Goal: Task Accomplishment & Management: Use online tool/utility

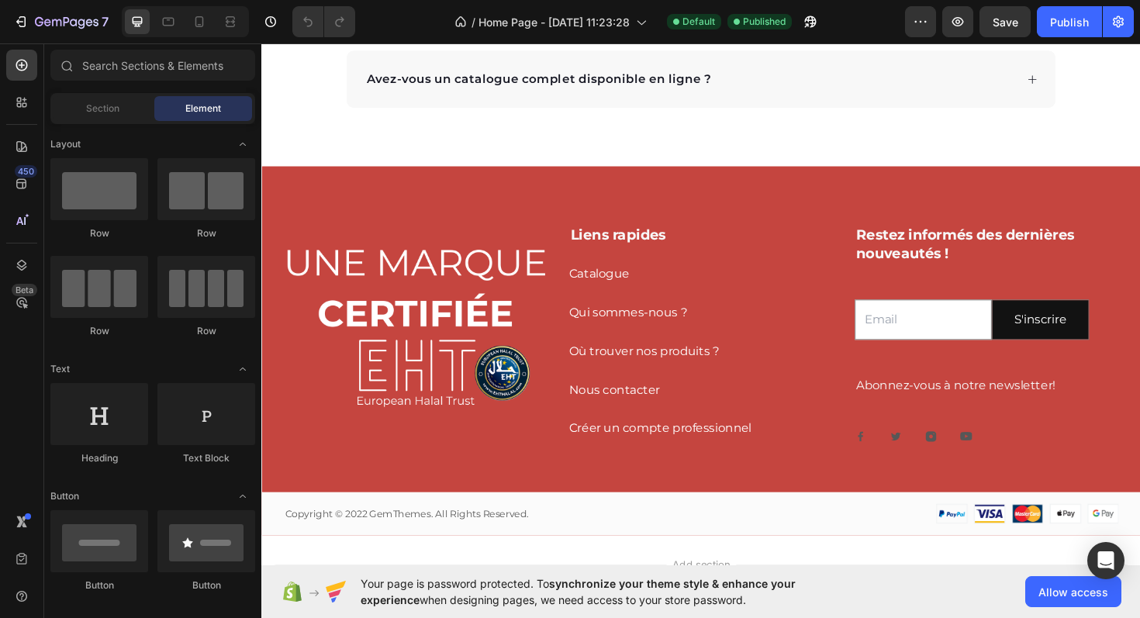
scroll to position [3265, 0]
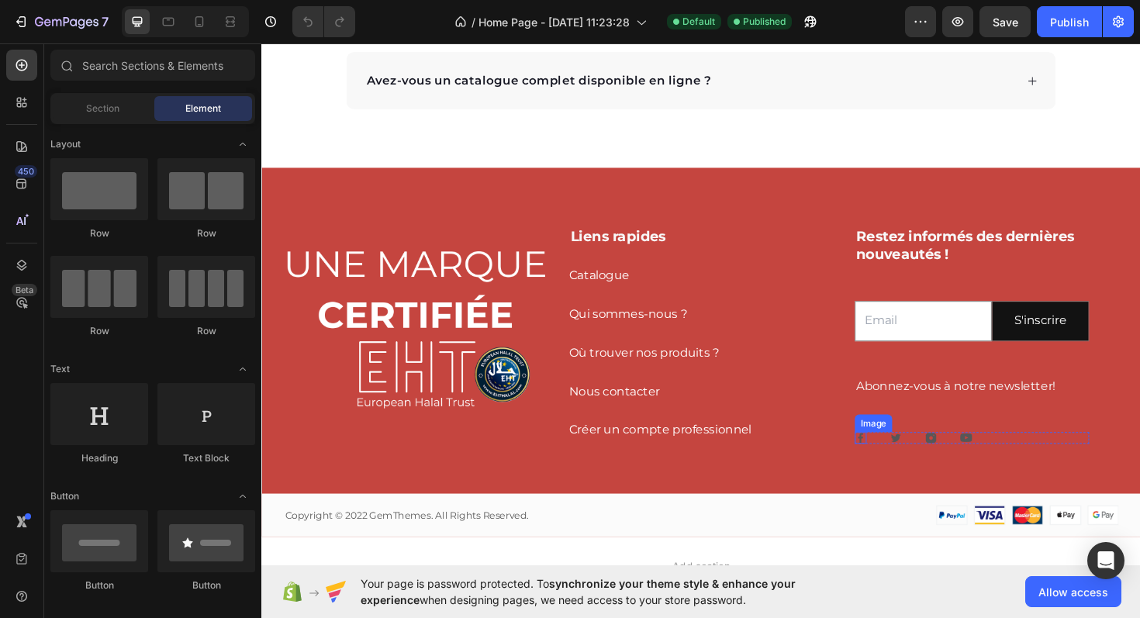
click at [896, 458] on img at bounding box center [895, 461] width 12 height 12
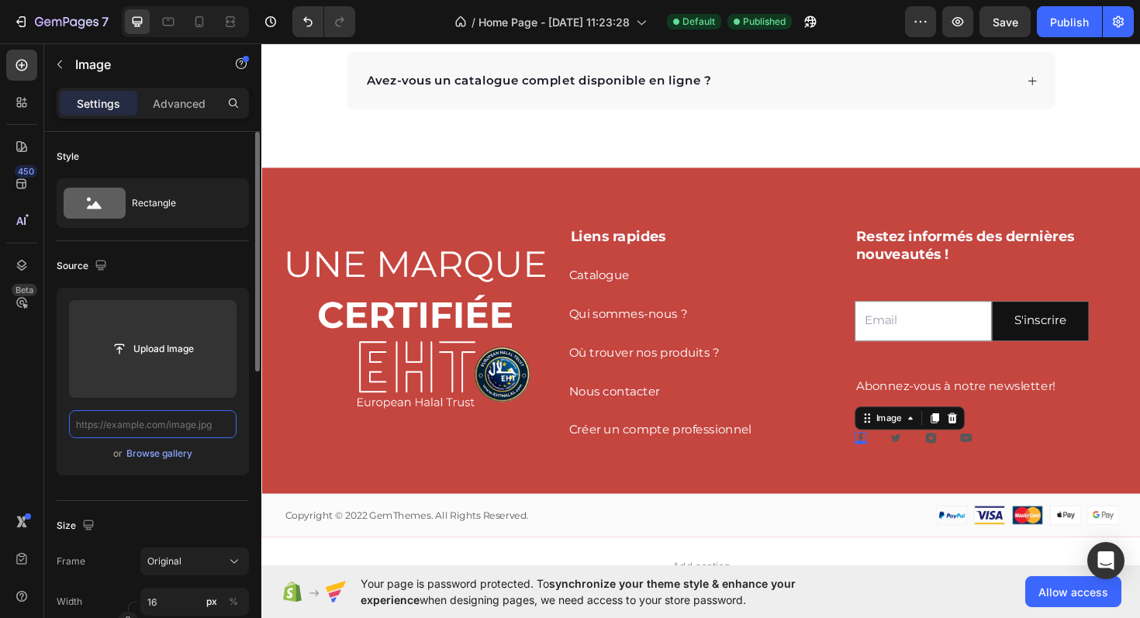
scroll to position [0, 0]
paste input "[URL][DOMAIN_NAME]"
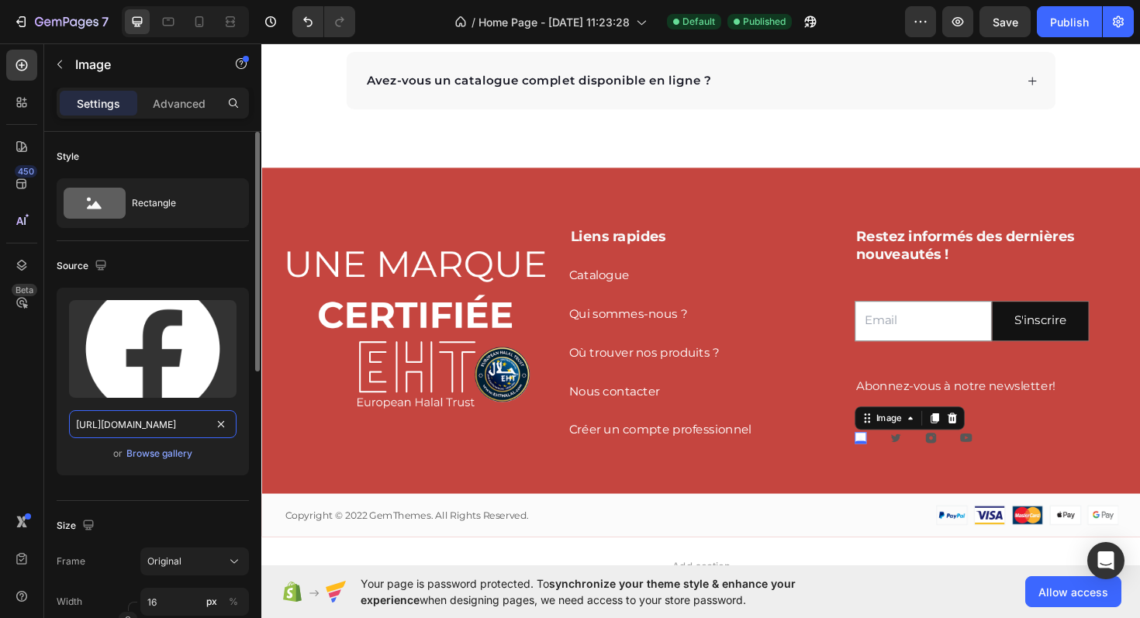
scroll to position [0, 136]
type input "[URL][DOMAIN_NAME]"
click at [200, 247] on div "Source Upload Image [URL][DOMAIN_NAME] or Browse gallery" at bounding box center [153, 371] width 192 height 260
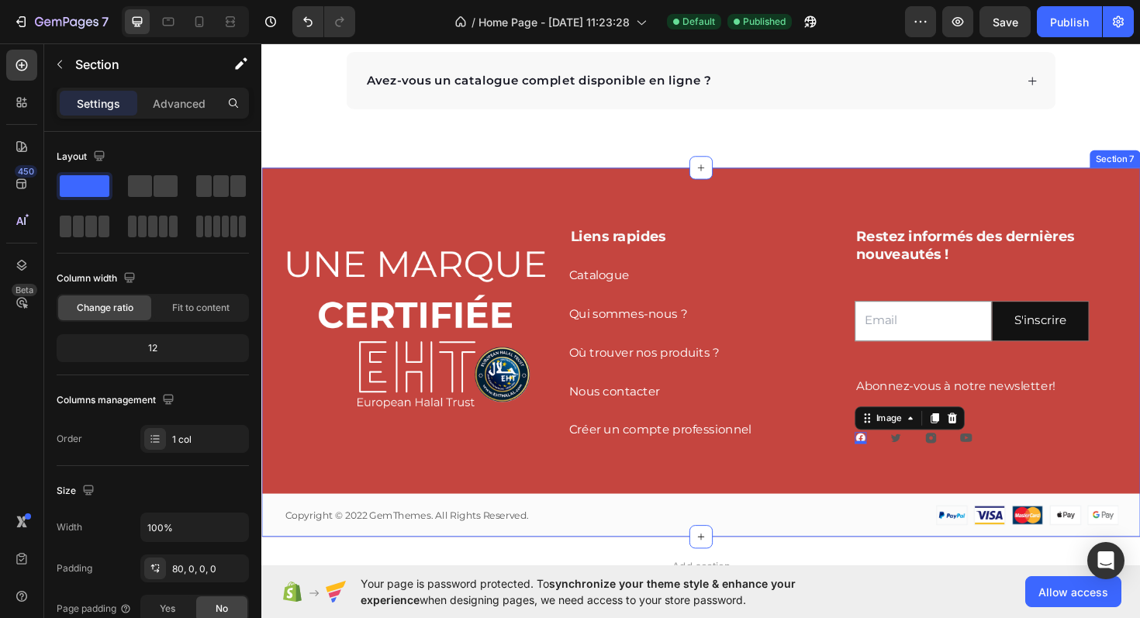
click at [939, 487] on div "Image Liens rapides Heading Catalogue Button Qui sommes-nous ? Button Où trouve…" at bounding box center [726, 401] width 931 height 328
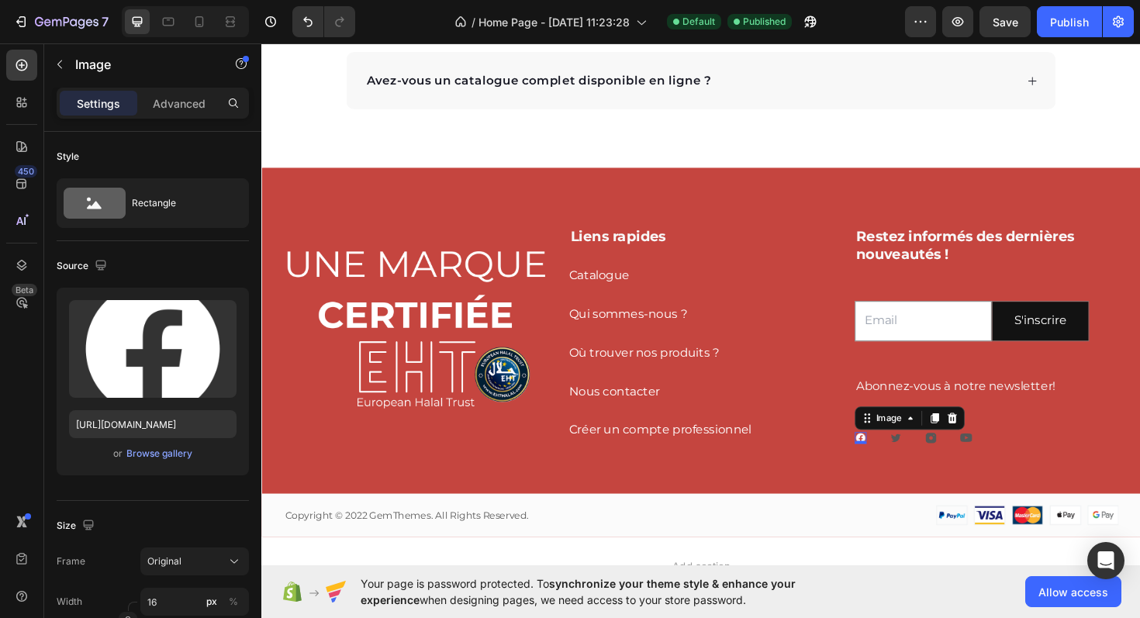
click at [896, 461] on div "Image 0" at bounding box center [895, 461] width 12 height 12
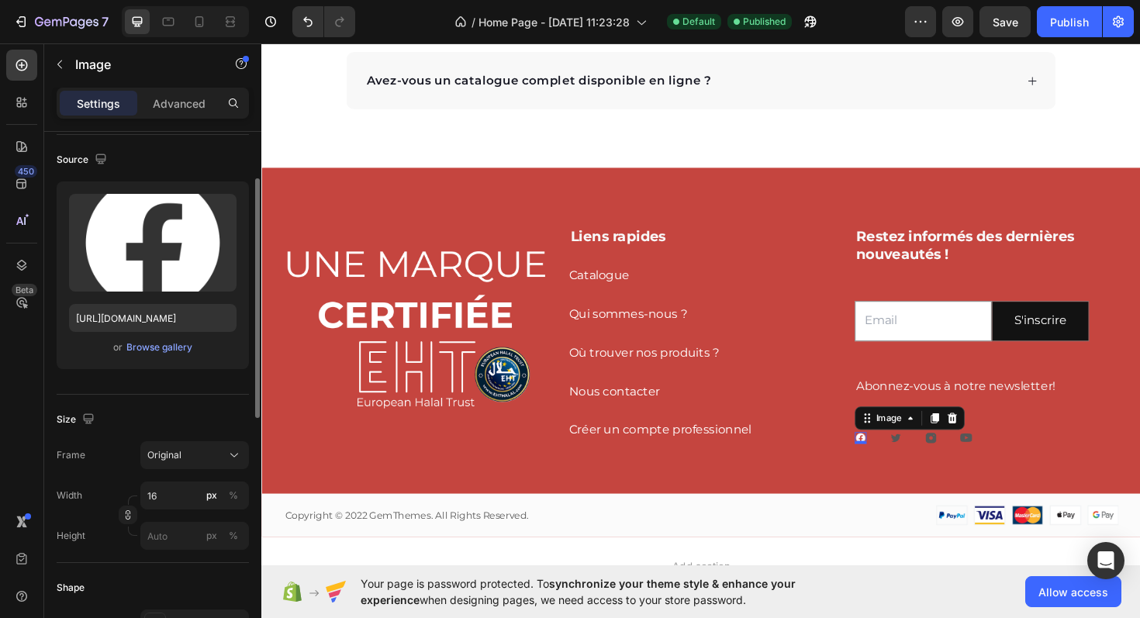
scroll to position [105, 0]
click at [165, 496] on input "16" at bounding box center [194, 496] width 109 height 28
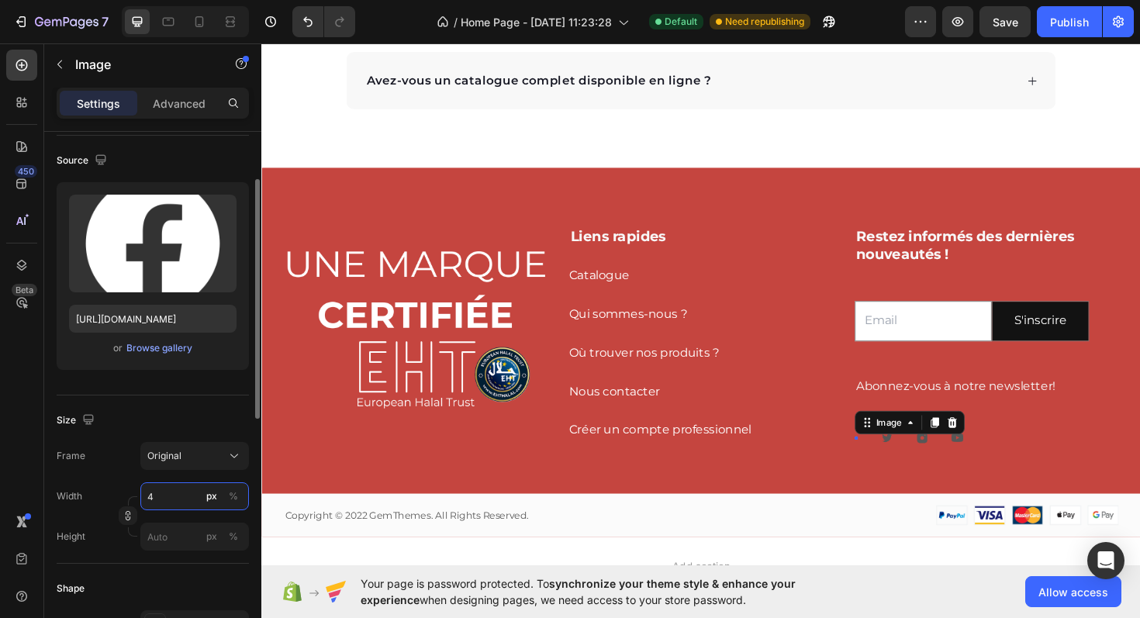
type input "40"
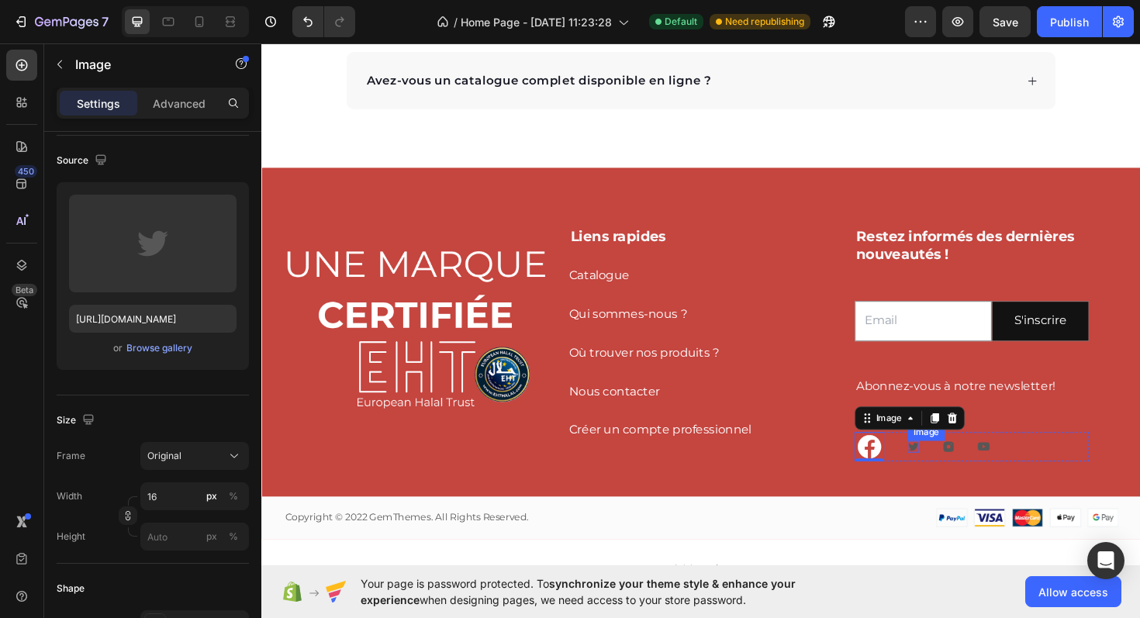
click at [954, 470] on div "Image" at bounding box center [951, 470] width 12 height 12
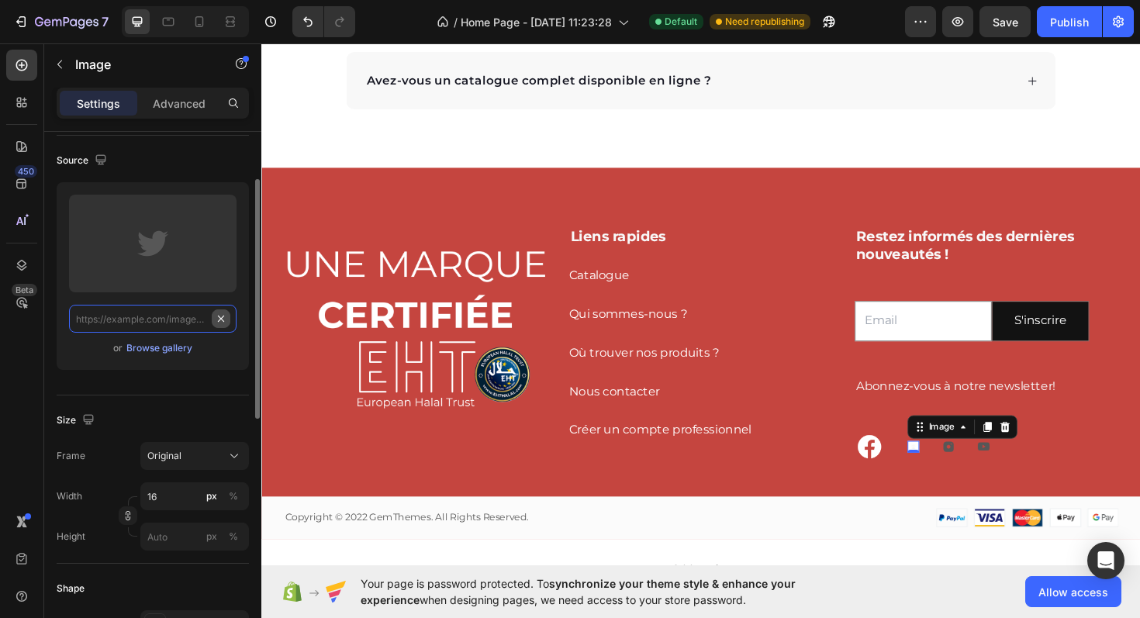
scroll to position [0, 0]
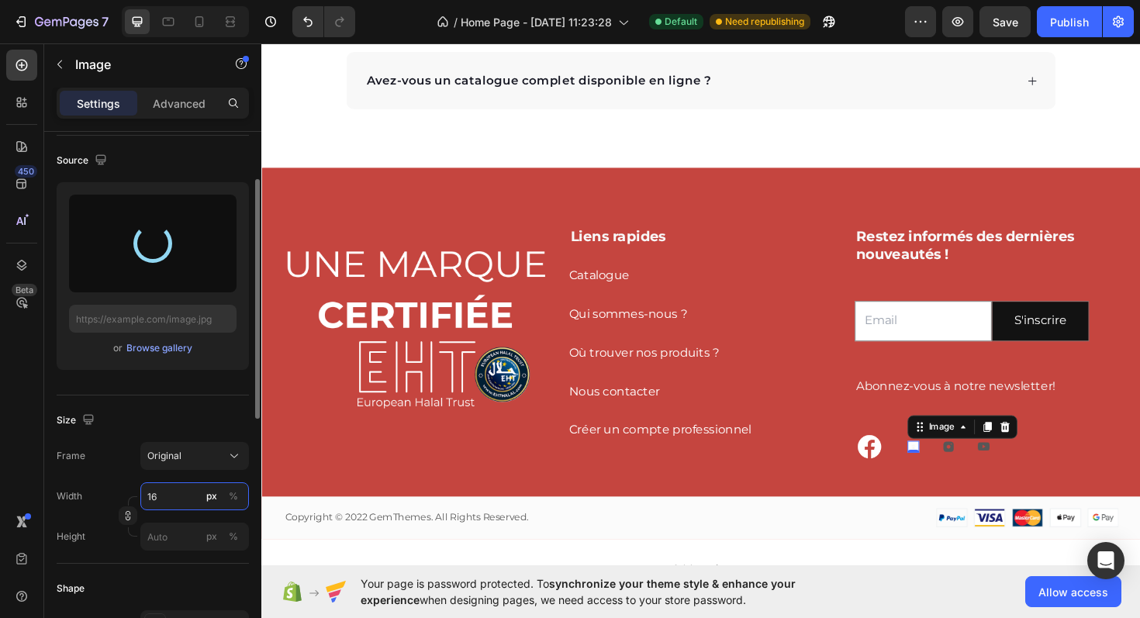
click at [154, 500] on input "16" at bounding box center [194, 496] width 109 height 28
type input "[URL][DOMAIN_NAME]"
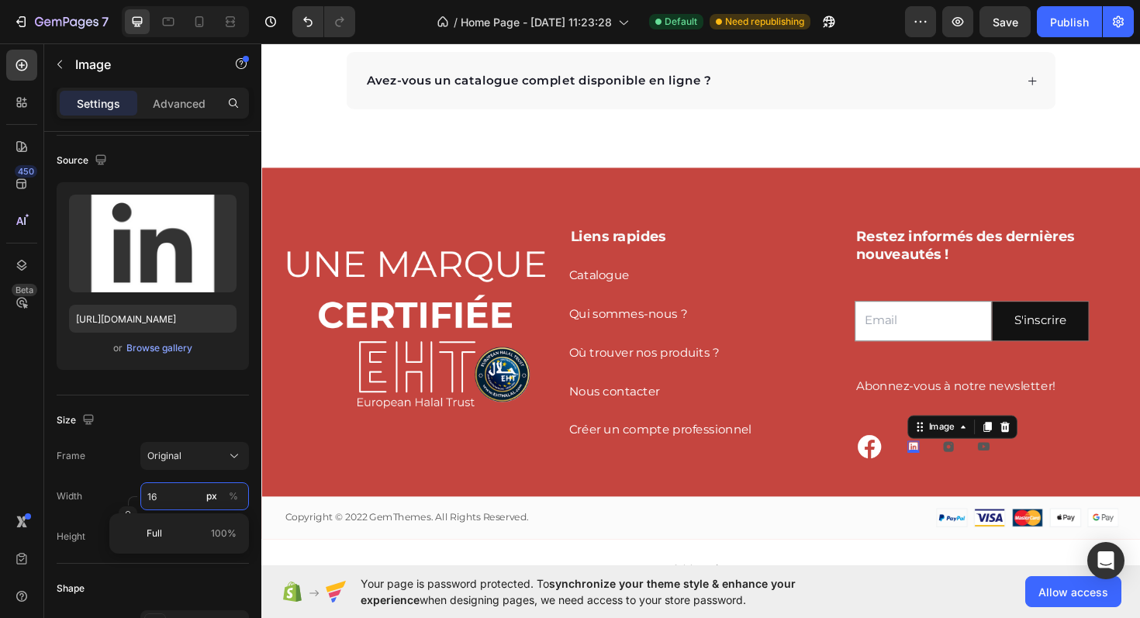
click at [155, 497] on input "16" at bounding box center [194, 496] width 109 height 28
type input "40"
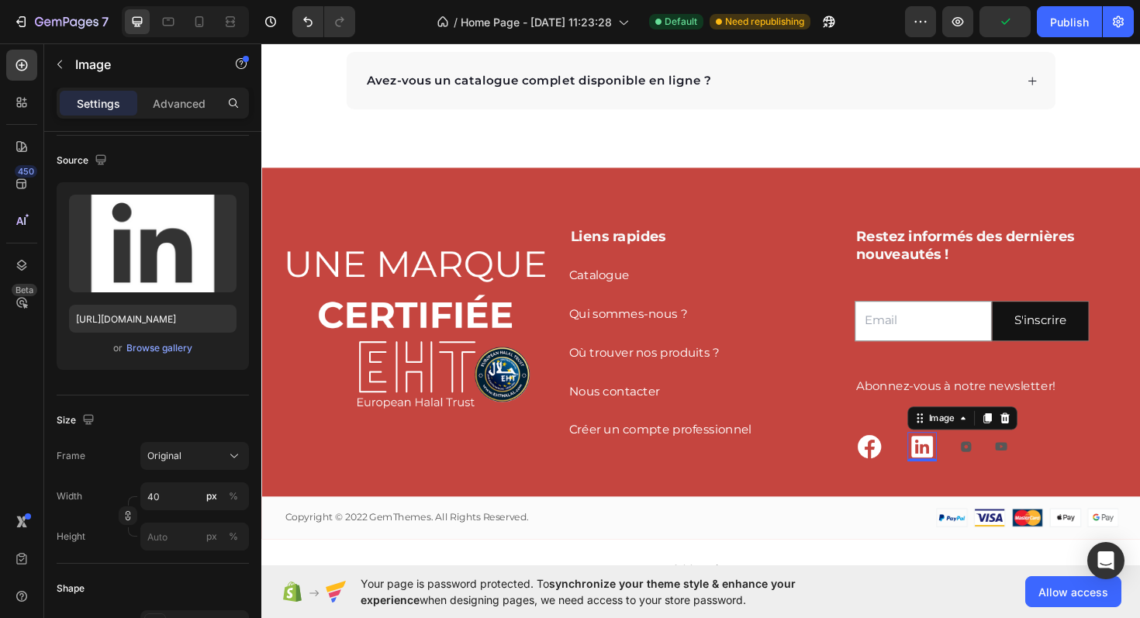
click at [170, 394] on div "Source Upload Image [URL][DOMAIN_NAME] or Browse gallery" at bounding box center [153, 266] width 192 height 260
click at [1003, 469] on img at bounding box center [1007, 470] width 12 height 12
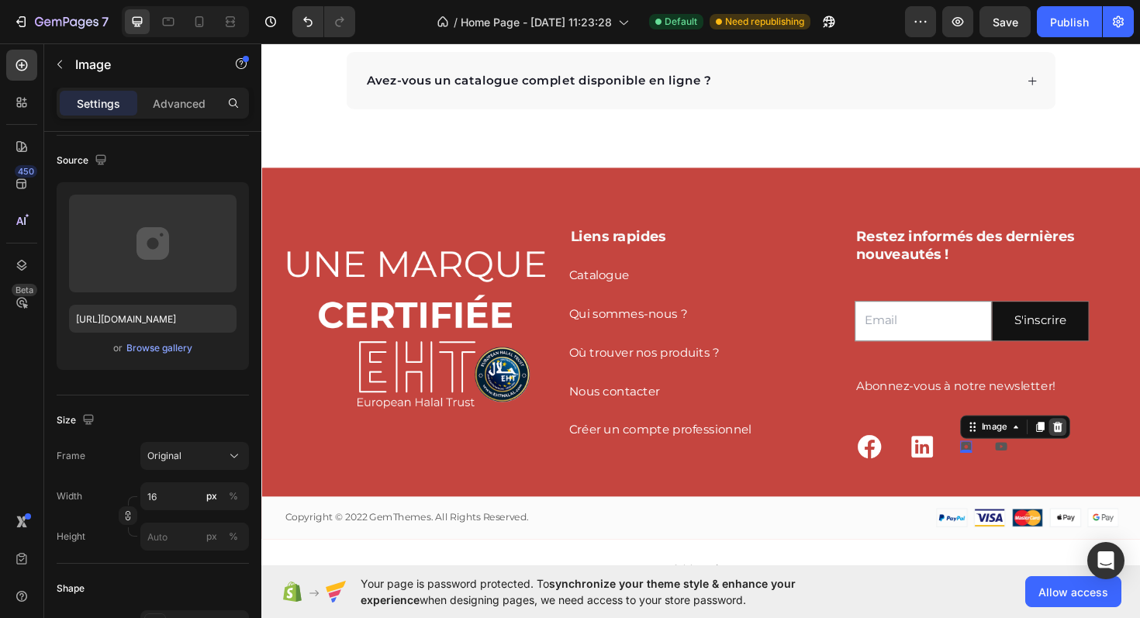
click at [1100, 447] on icon at bounding box center [1105, 449] width 10 height 11
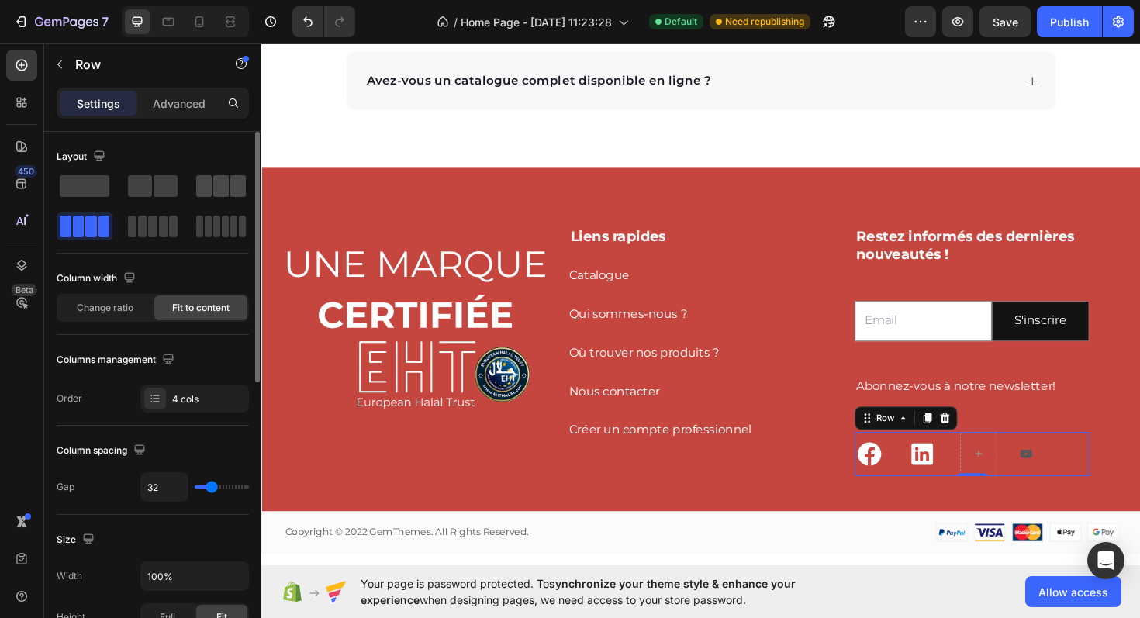
click at [220, 185] on span at bounding box center [221, 186] width 16 height 22
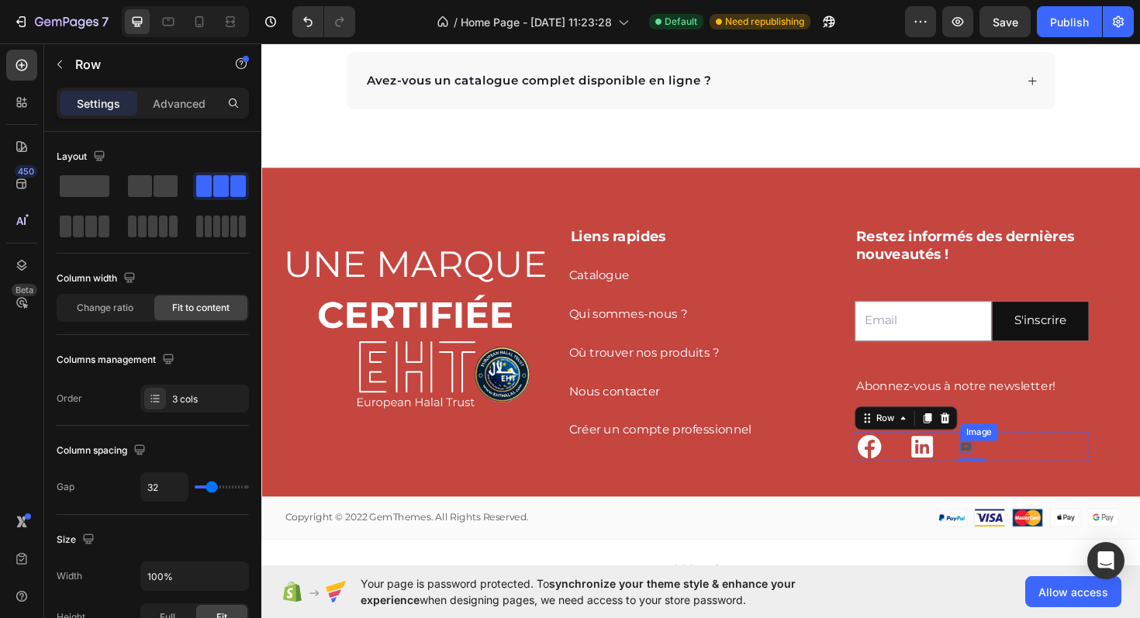
click at [1012, 465] on img at bounding box center [1007, 470] width 12 height 12
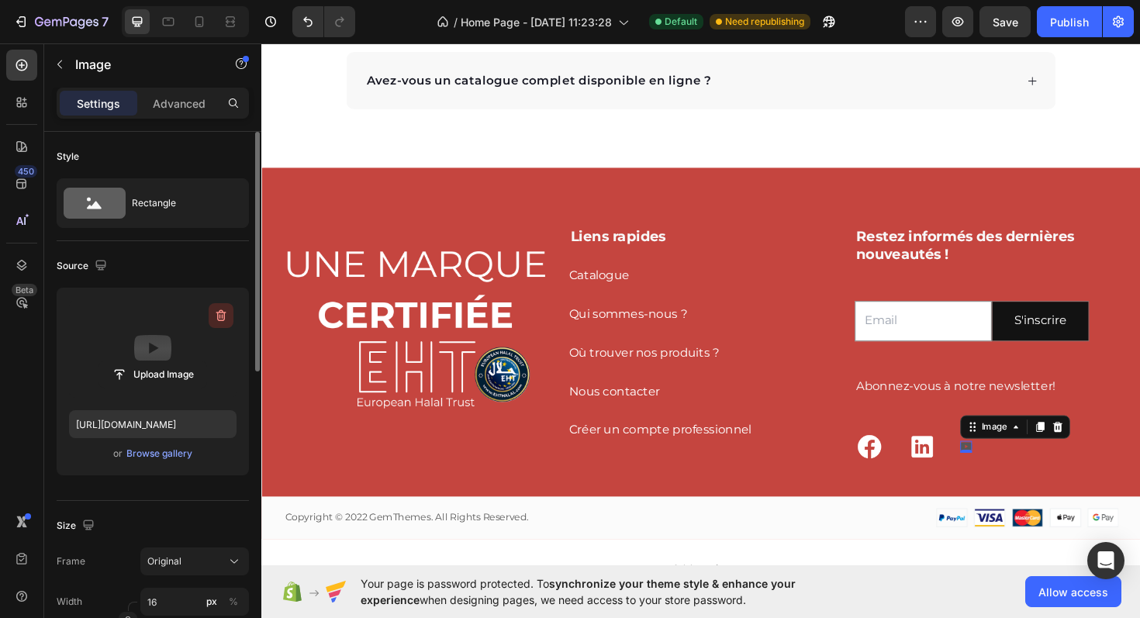
click at [219, 323] on icon "button" at bounding box center [221, 316] width 16 height 16
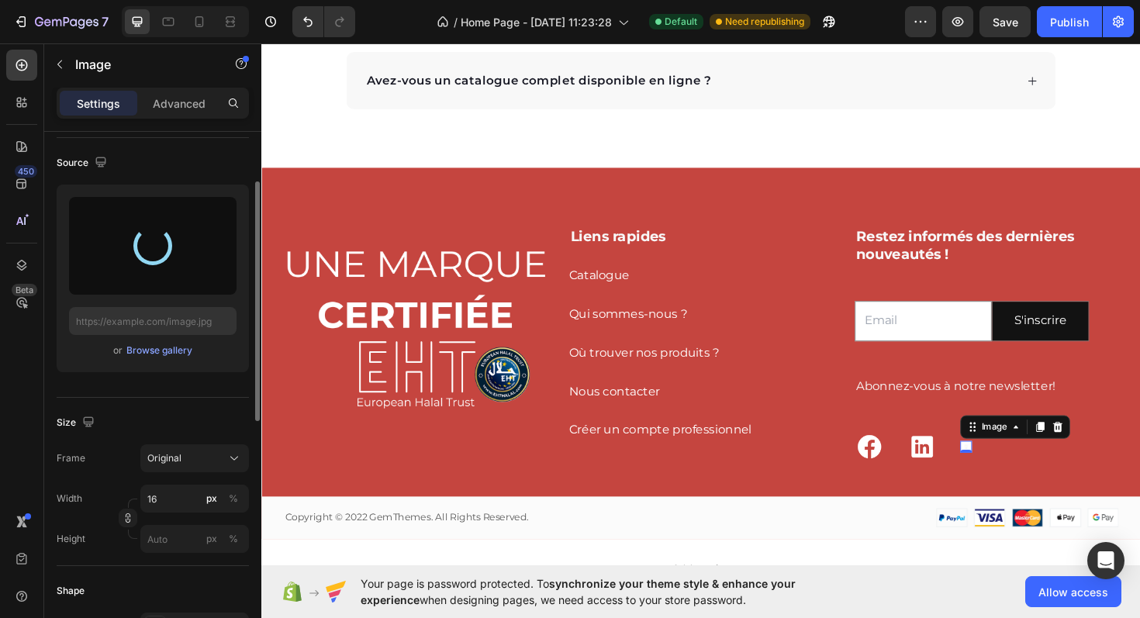
scroll to position [108, 0]
type input "[URL][DOMAIN_NAME]"
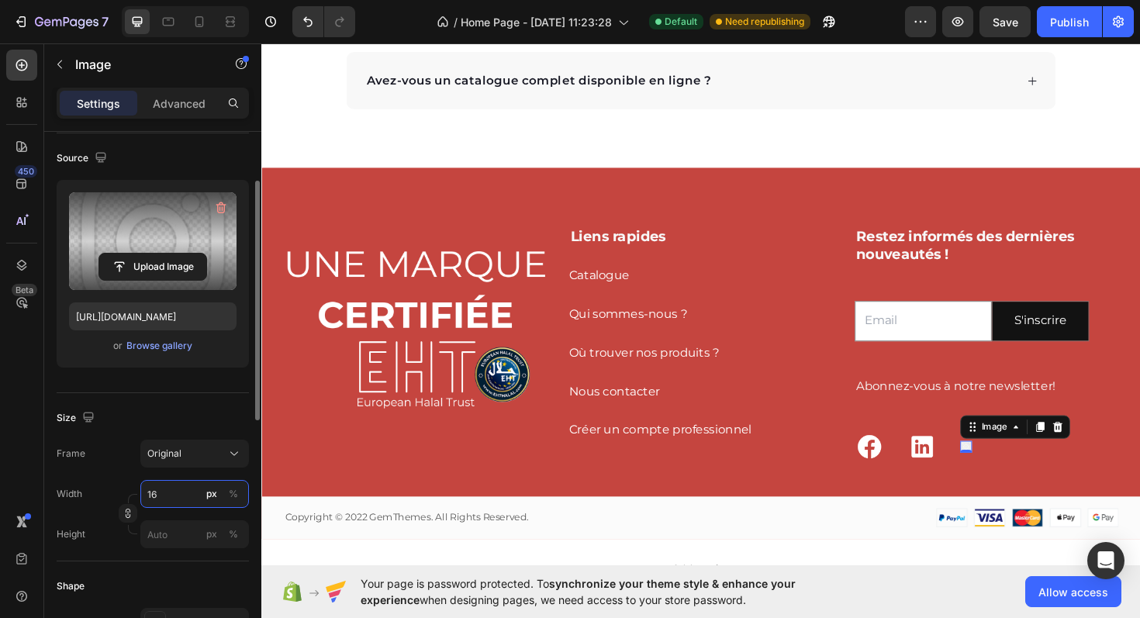
click at [154, 492] on input "16" at bounding box center [194, 494] width 109 height 28
type input "40"
click at [174, 403] on div "Size Frame Original Width 40 px % Height px %" at bounding box center [153, 477] width 192 height 168
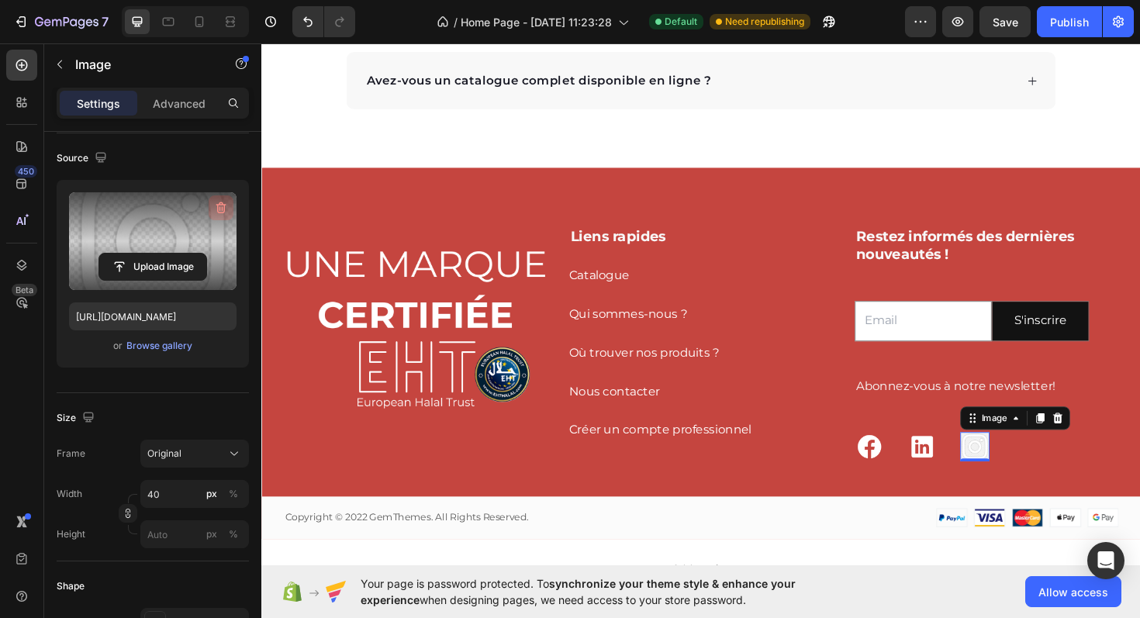
click at [222, 208] on icon "button" at bounding box center [223, 208] width 2 height 5
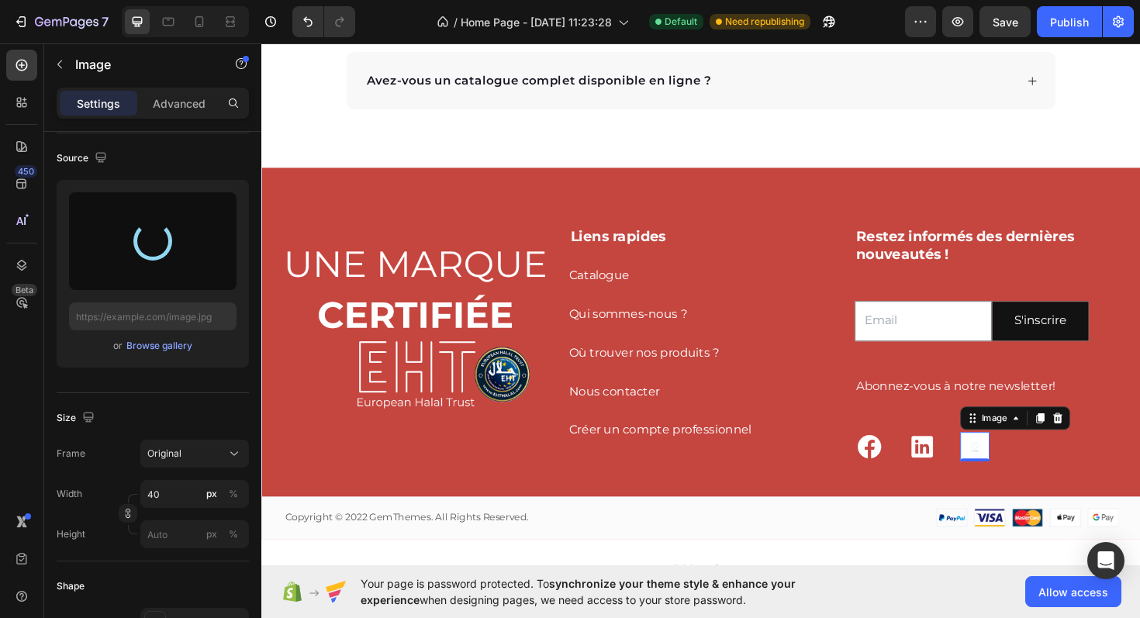
type input "[URL][DOMAIN_NAME]"
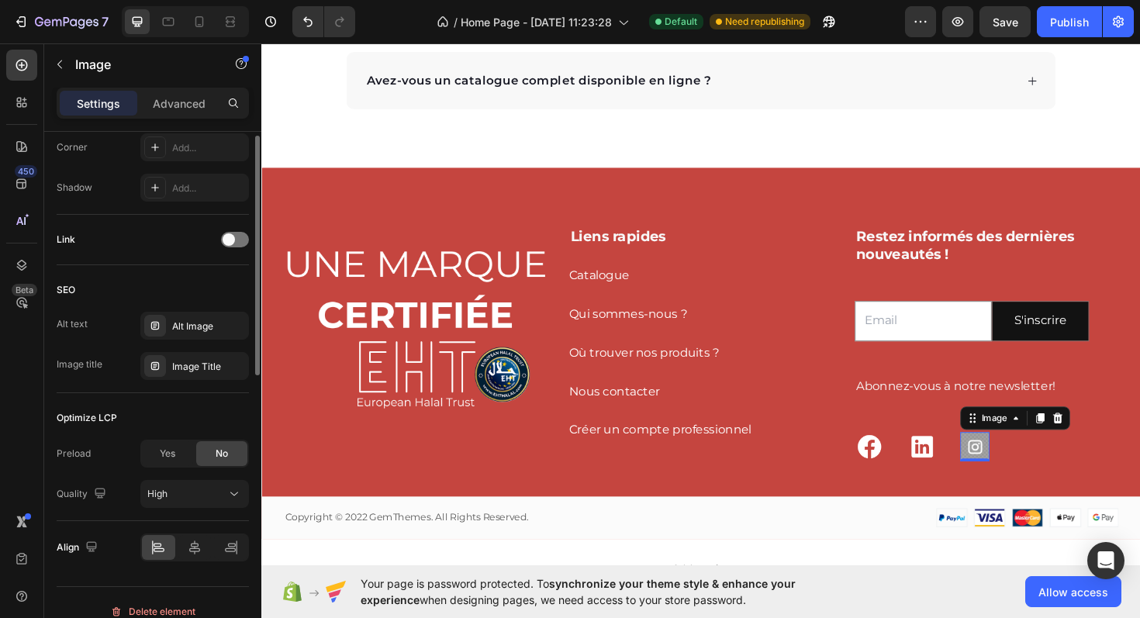
scroll to position [0, 0]
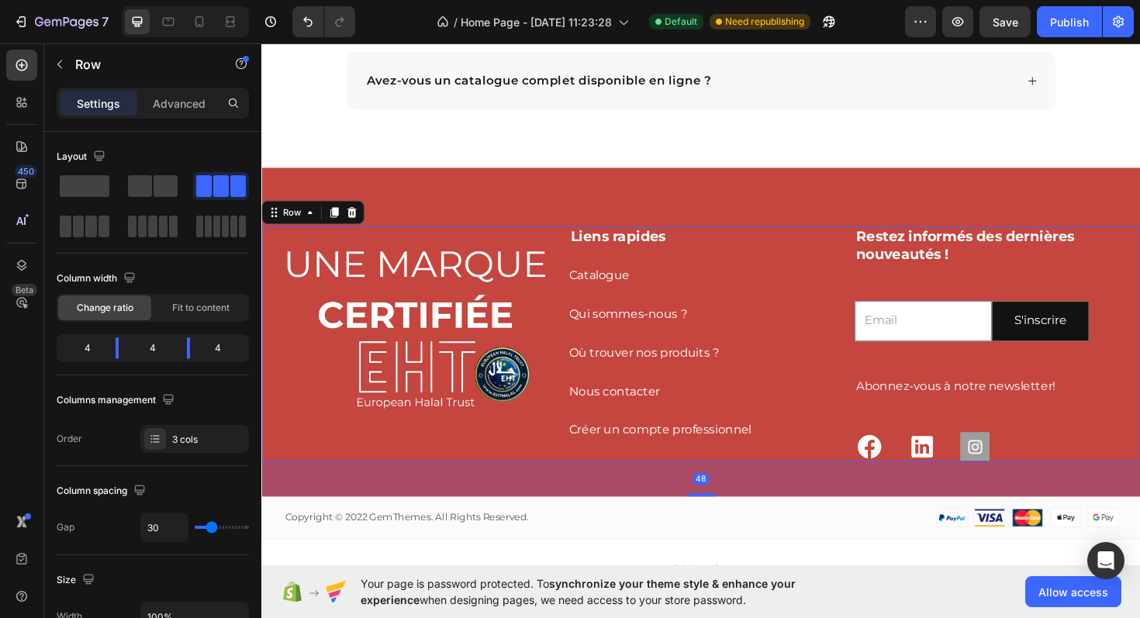
click at [819, 483] on div "Liens rapides Heading Catalogue Button Qui sommes-nous ? Button Où trouver nos …" at bounding box center [726, 361] width 279 height 248
click at [1024, 472] on img at bounding box center [1016, 470] width 31 height 31
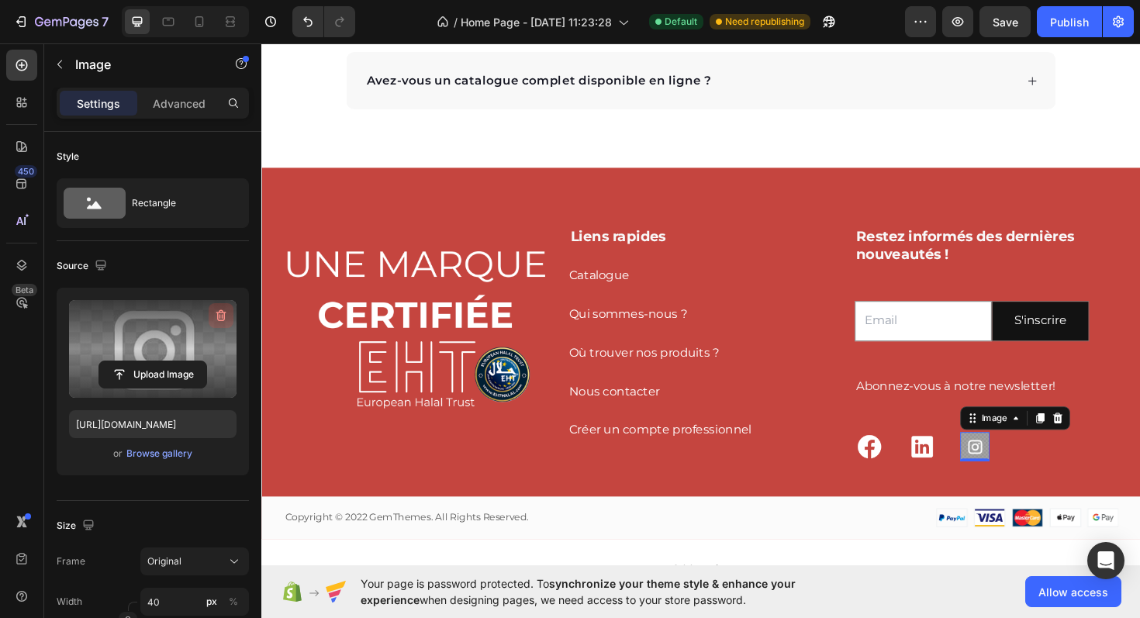
click at [216, 316] on icon "button" at bounding box center [221, 316] width 16 height 16
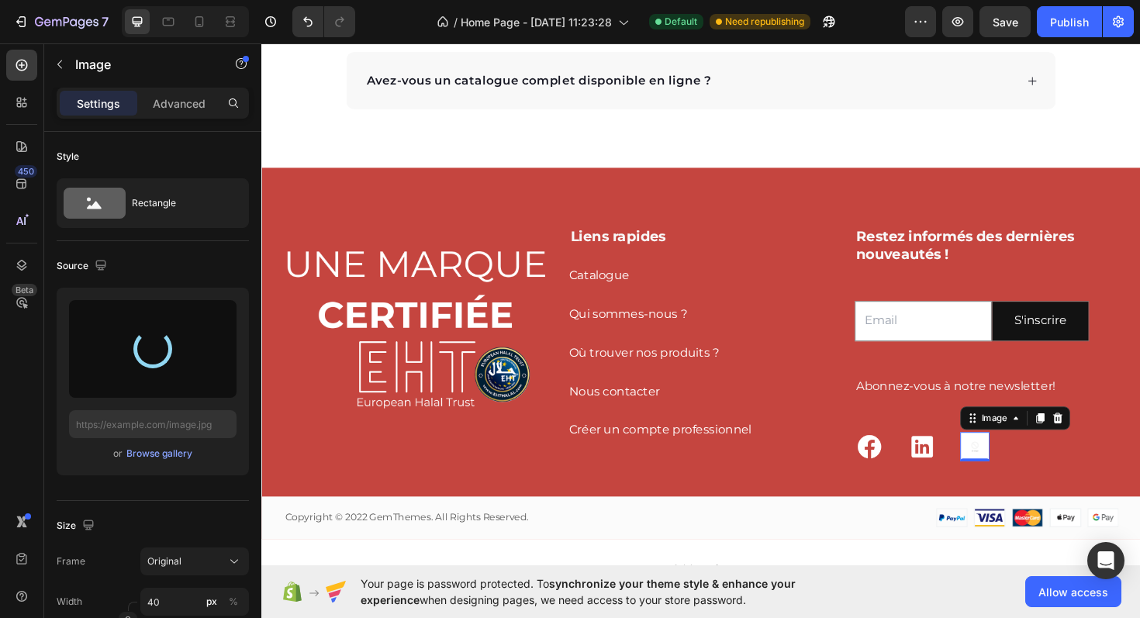
type input "[URL][DOMAIN_NAME]"
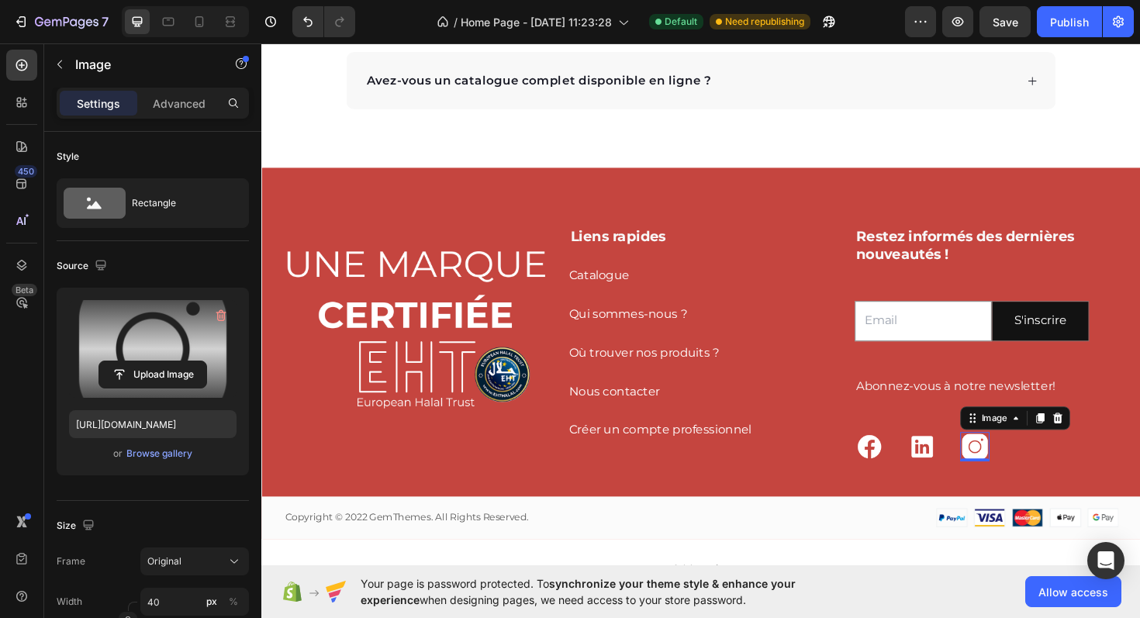
click at [204, 262] on div "Source" at bounding box center [153, 266] width 192 height 25
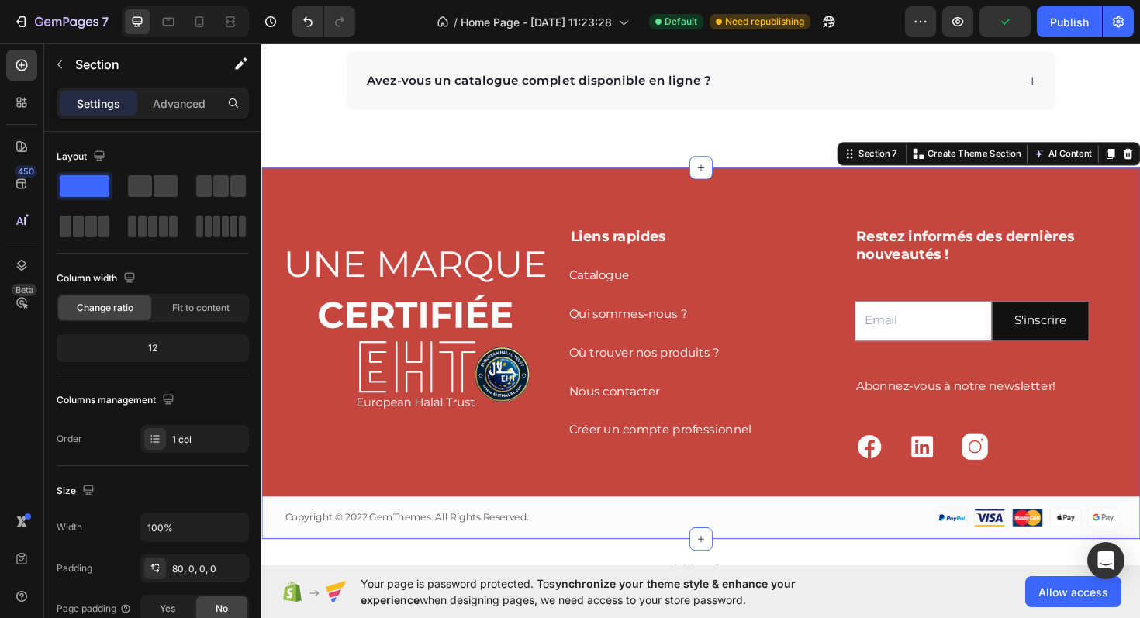
click at [851, 510] on div "Image Liens rapides Heading Catalogue Button Qui sommes-nous ? Button Où trouve…" at bounding box center [726, 402] width 931 height 331
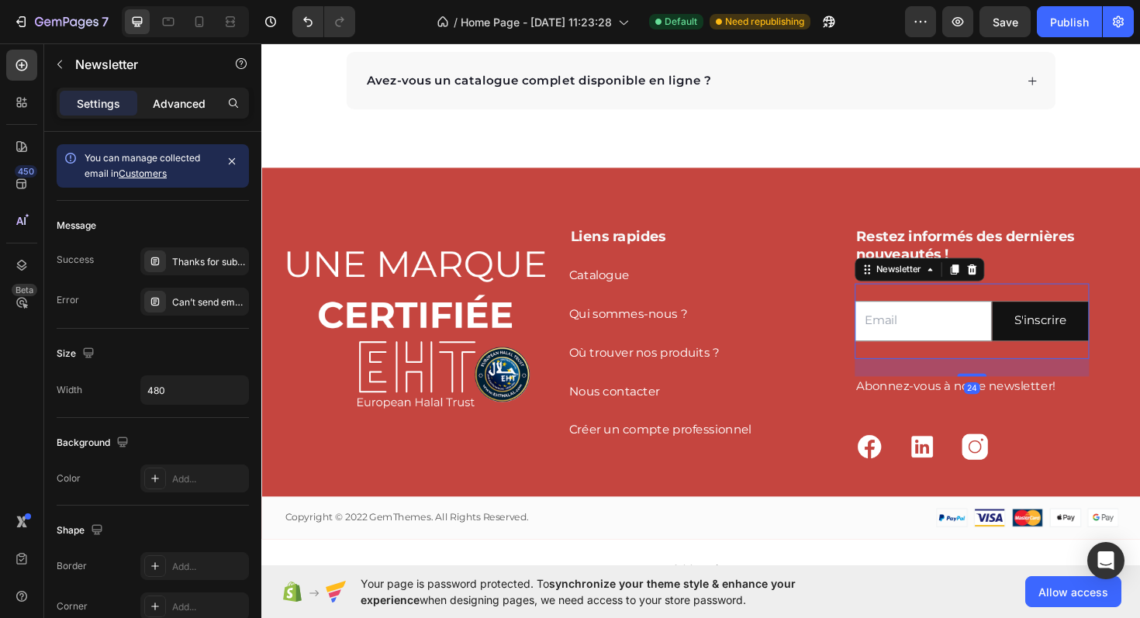
click at [185, 109] on p "Advanced" at bounding box center [179, 103] width 53 height 16
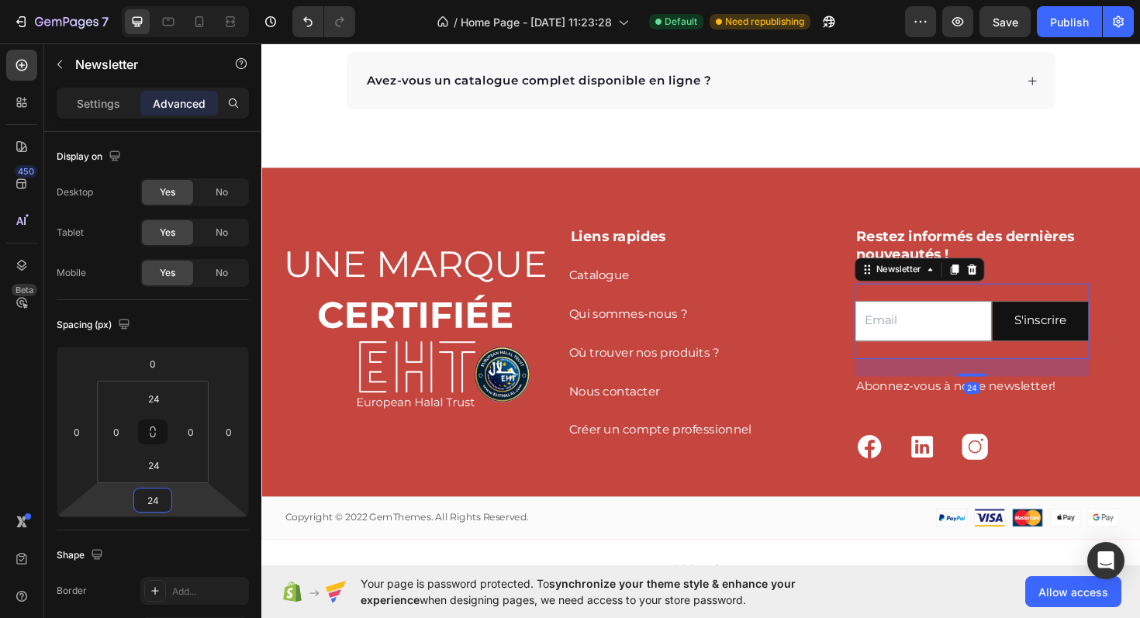
click at [156, 496] on input "24" at bounding box center [152, 500] width 31 height 23
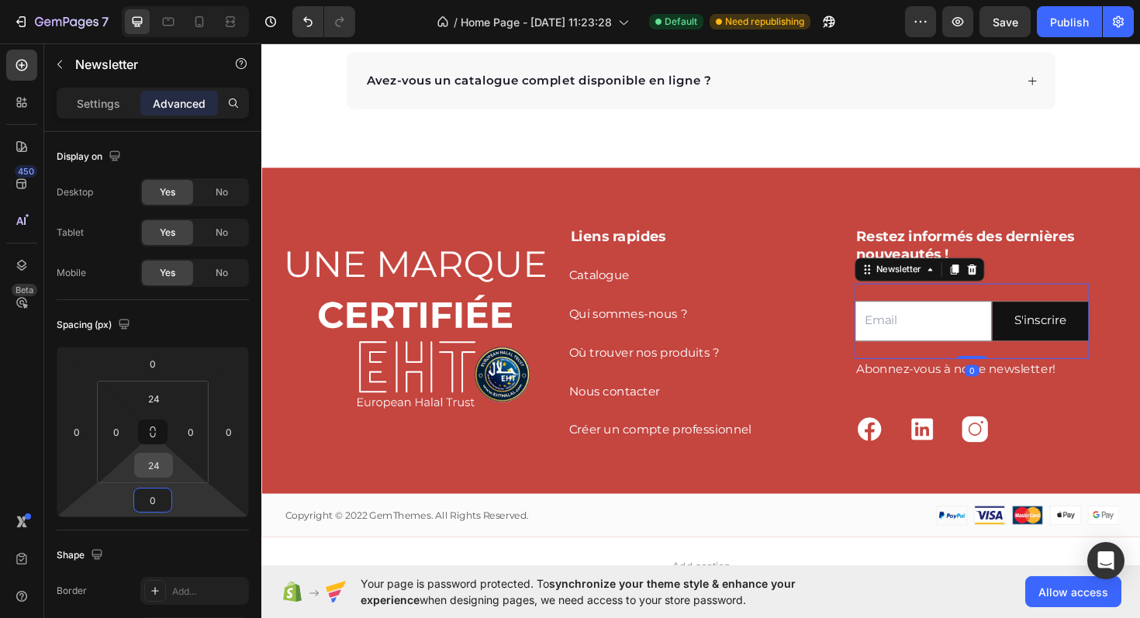
type input "0"
click at [154, 468] on input "24" at bounding box center [153, 465] width 31 height 23
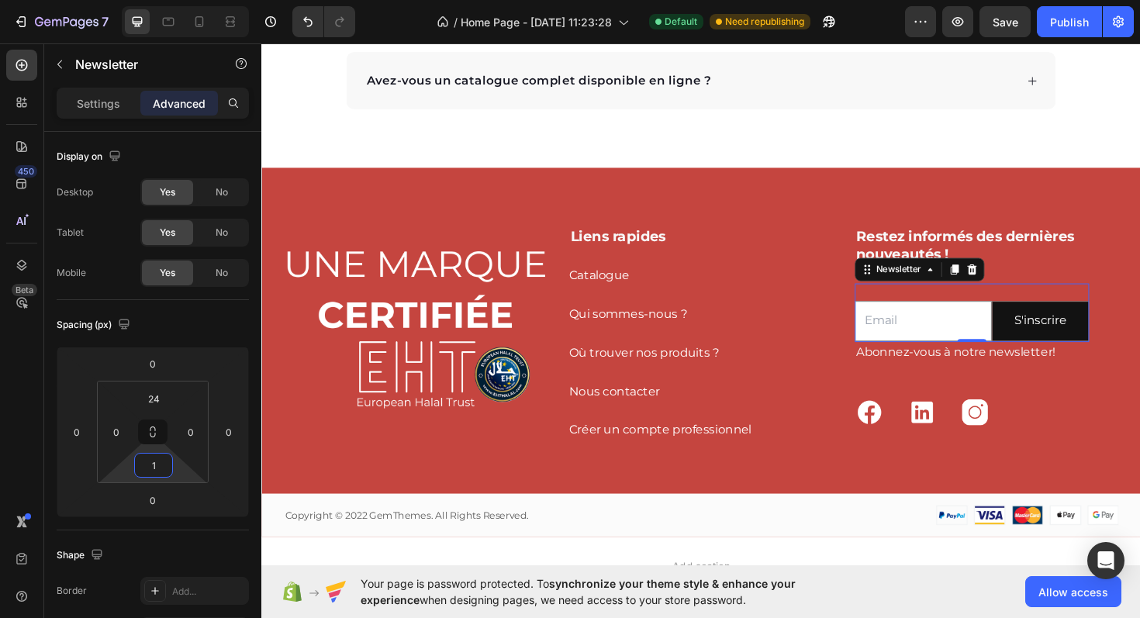
type input "15"
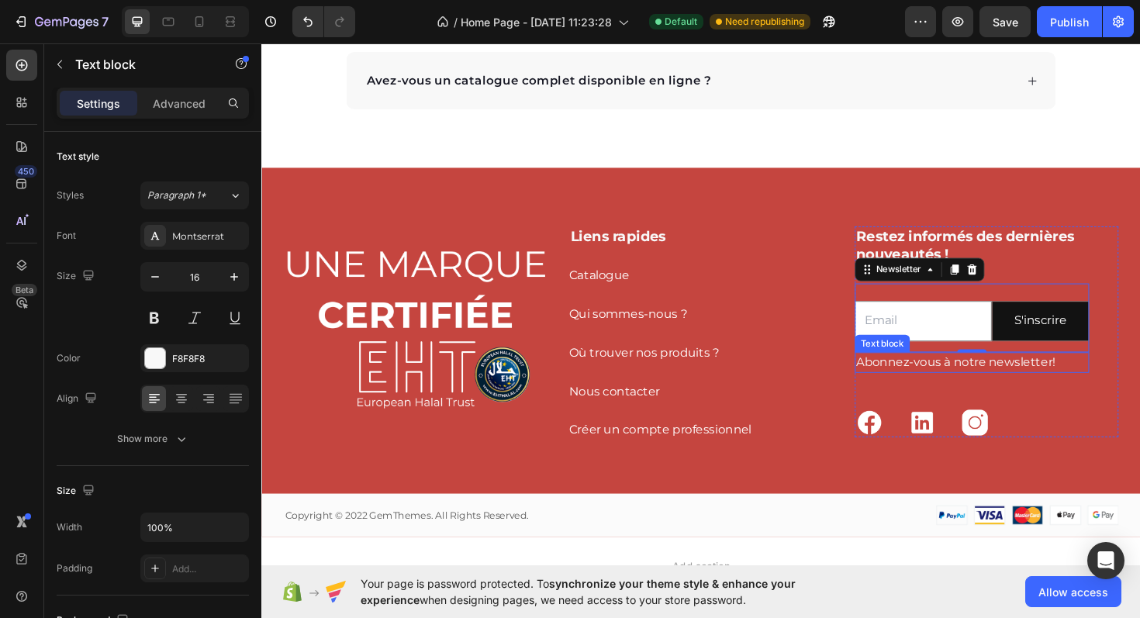
click at [930, 385] on p "Abonnez-vous à notre newsletter!" at bounding box center [1013, 381] width 245 height 19
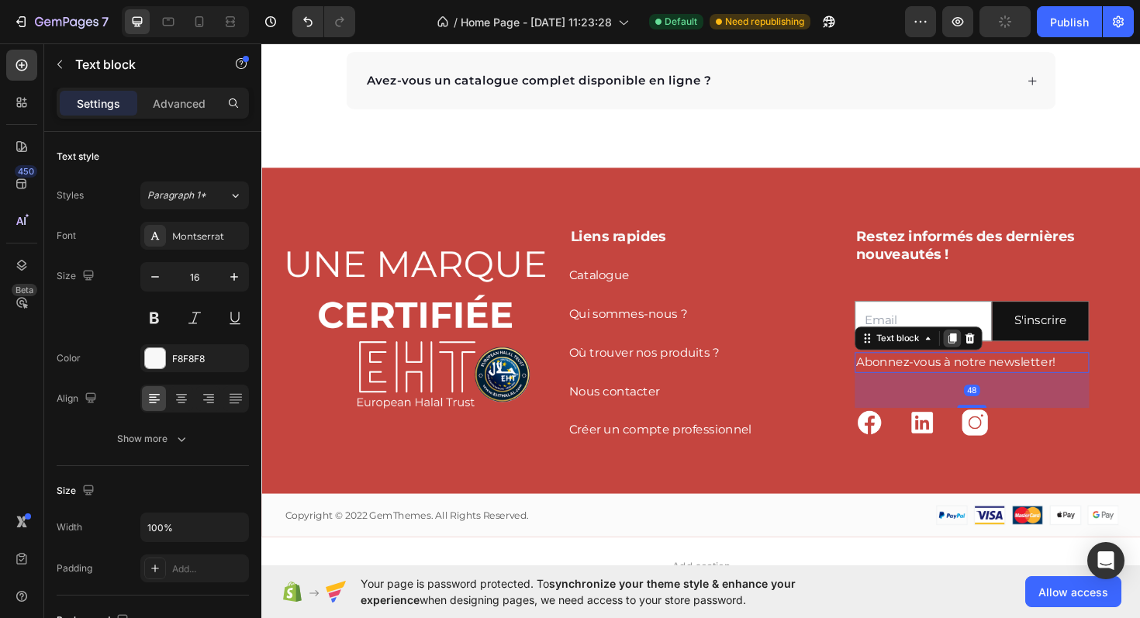
click at [994, 353] on icon at bounding box center [993, 356] width 9 height 11
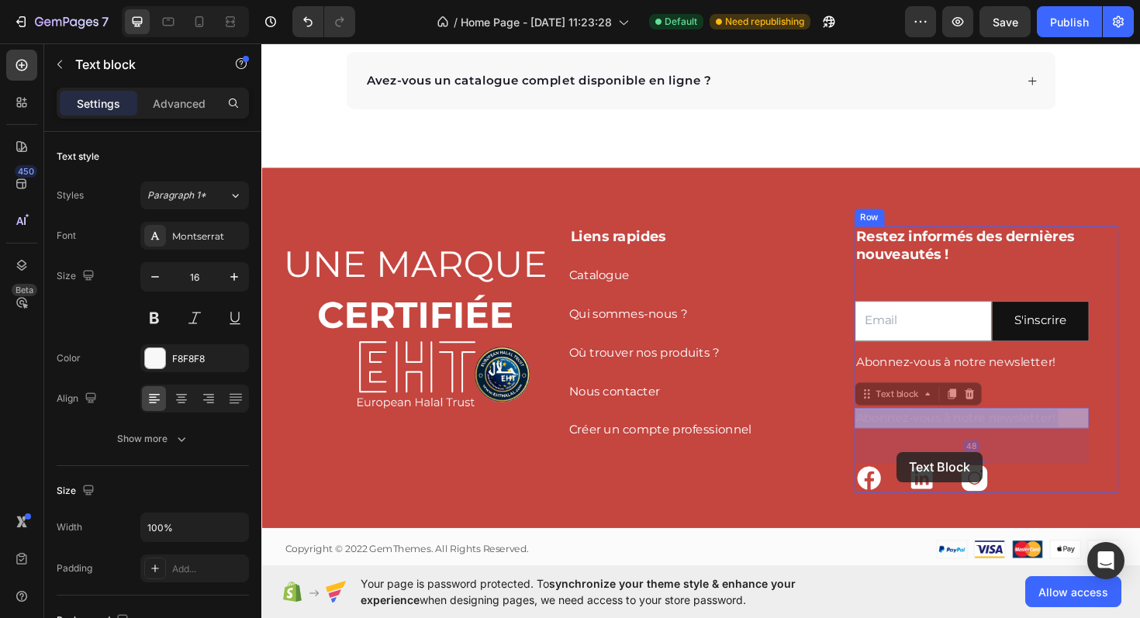
drag, startPoint x: 934, startPoint y: 440, endPoint x: 934, endPoint y: 476, distance: 35.7
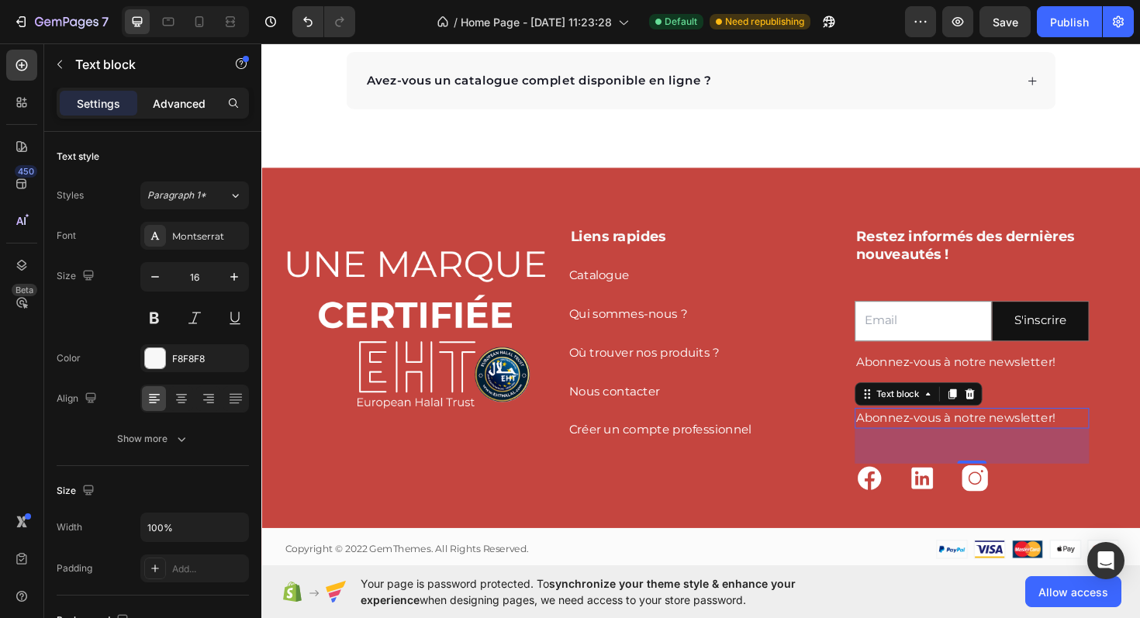
click at [181, 101] on p "Advanced" at bounding box center [179, 103] width 53 height 16
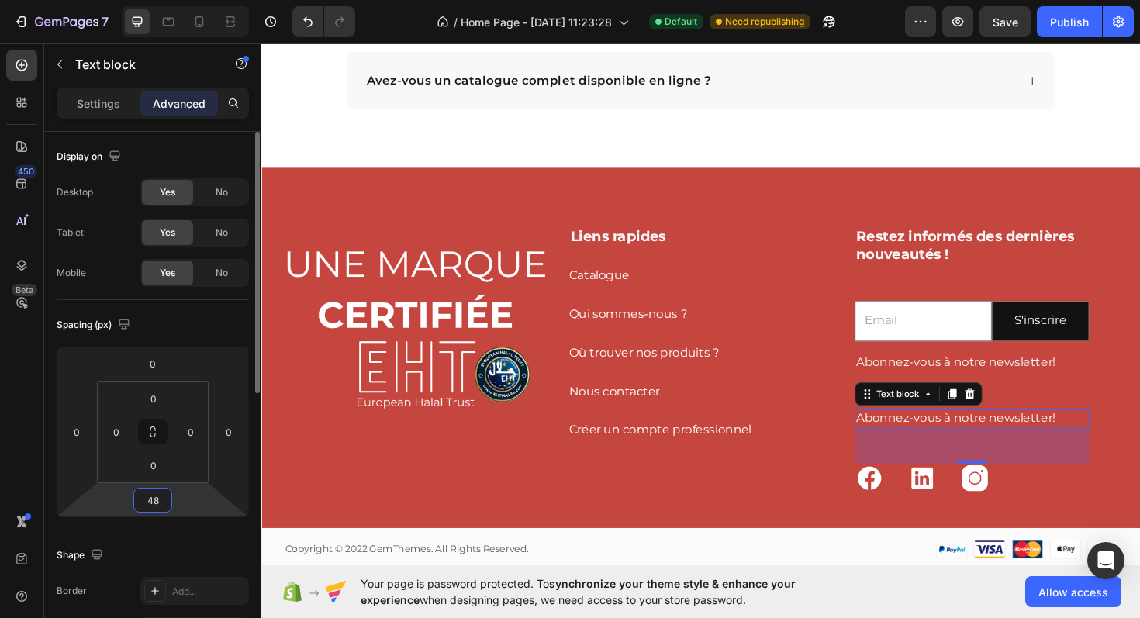
click at [149, 507] on input "48" at bounding box center [152, 500] width 31 height 23
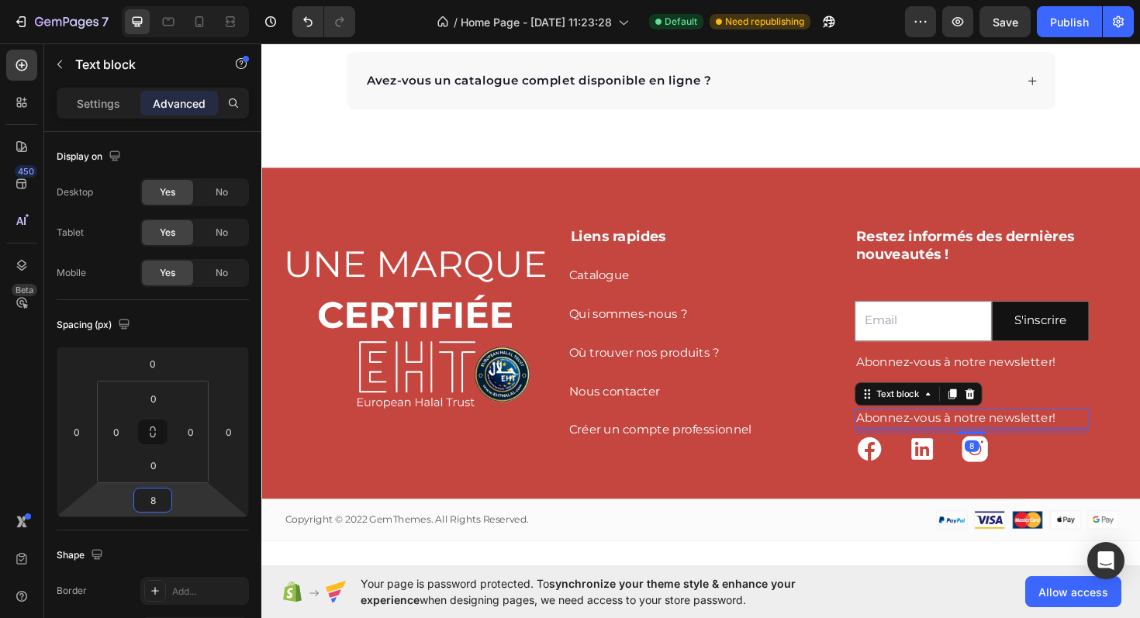
type input "8"
click at [1113, 440] on p "Abonnez-vous à notre newsletter!" at bounding box center [1013, 440] width 245 height 19
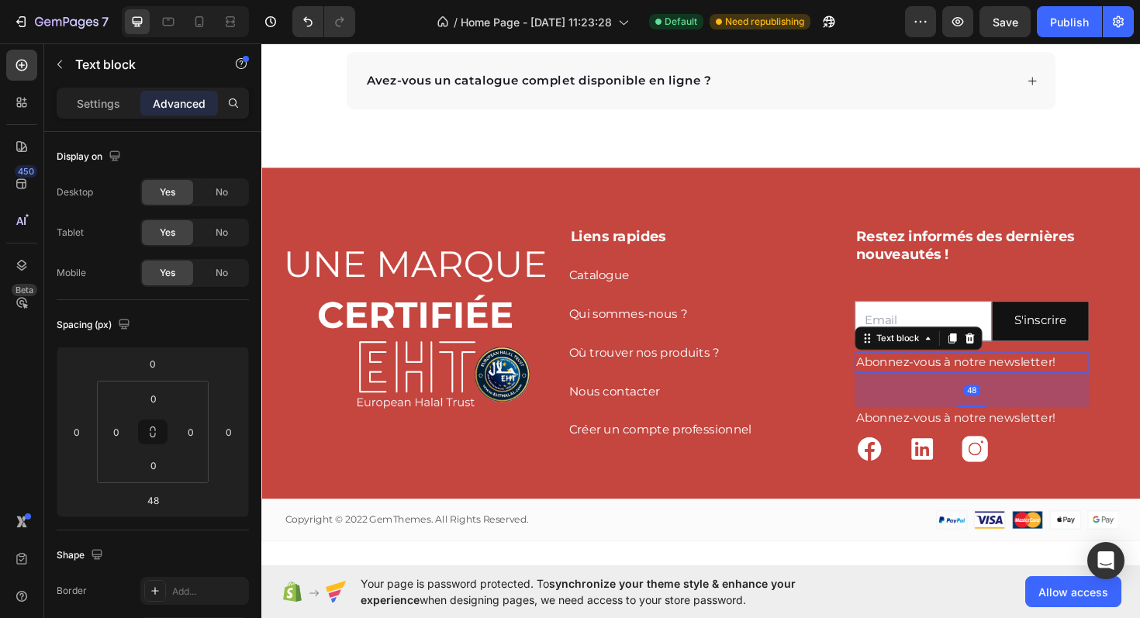
click at [1096, 384] on p "Abonnez-vous à notre newsletter!" at bounding box center [1013, 381] width 245 height 19
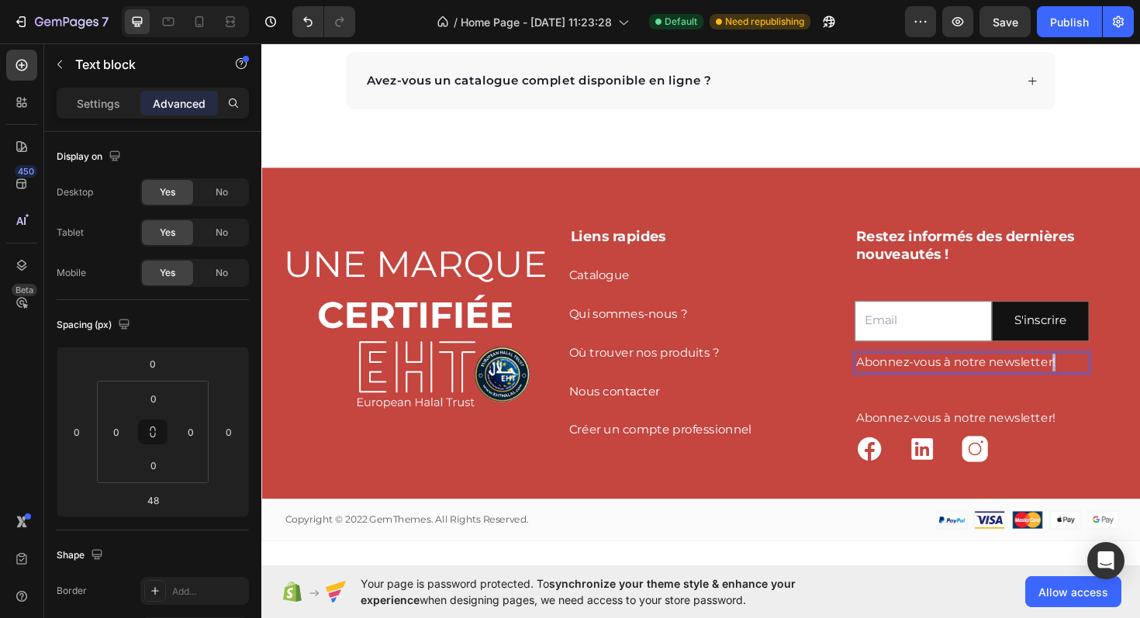
click at [1096, 384] on p "Abonnez-vous à notre newsletter!" at bounding box center [1013, 381] width 245 height 19
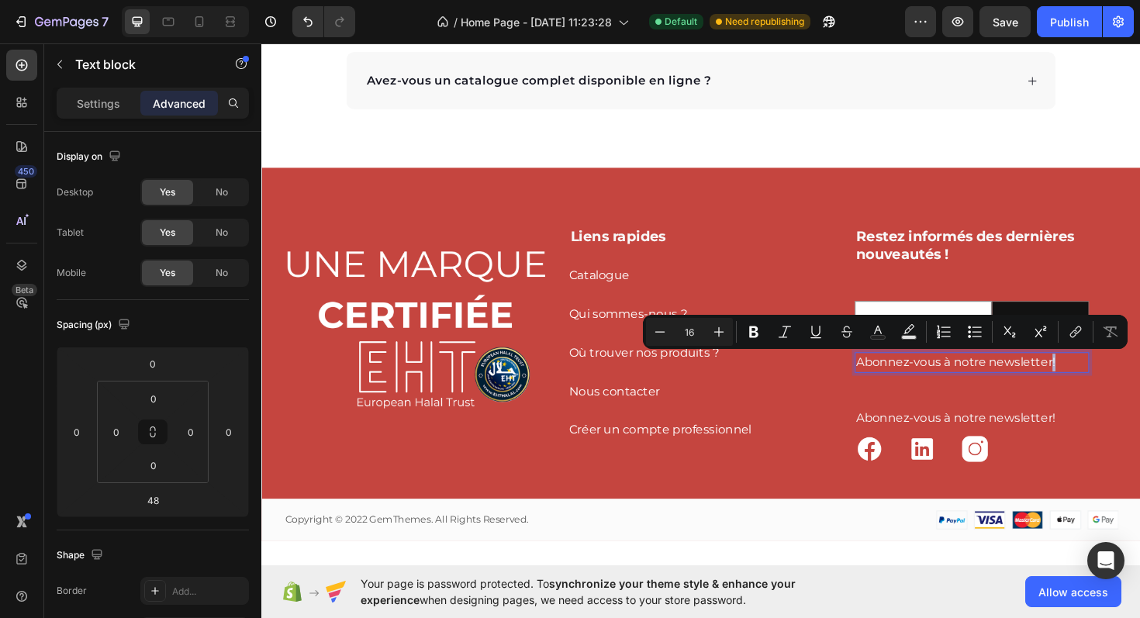
click at [1096, 384] on p "Abonnez-vous à notre newsletter!" at bounding box center [1013, 381] width 245 height 19
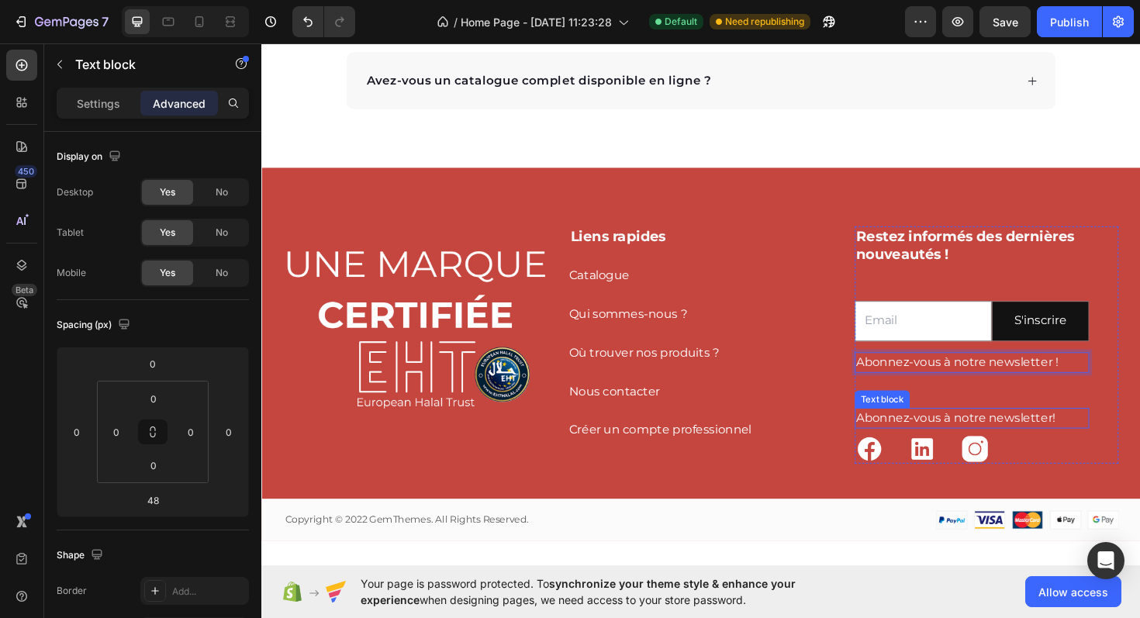
click at [1058, 433] on p "Abonnez-vous à notre newsletter!" at bounding box center [1013, 440] width 245 height 19
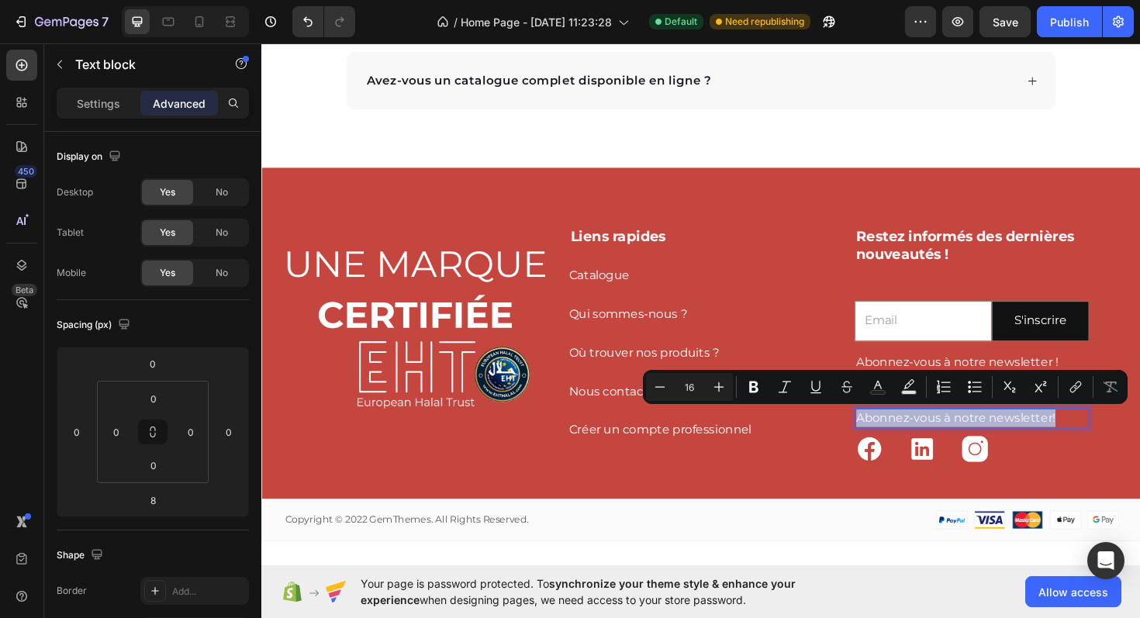
drag, startPoint x: 1113, startPoint y: 442, endPoint x: 895, endPoint y: 445, distance: 217.9
click at [895, 445] on p "Abonnez-vous à notre newsletter!" at bounding box center [1013, 440] width 245 height 19
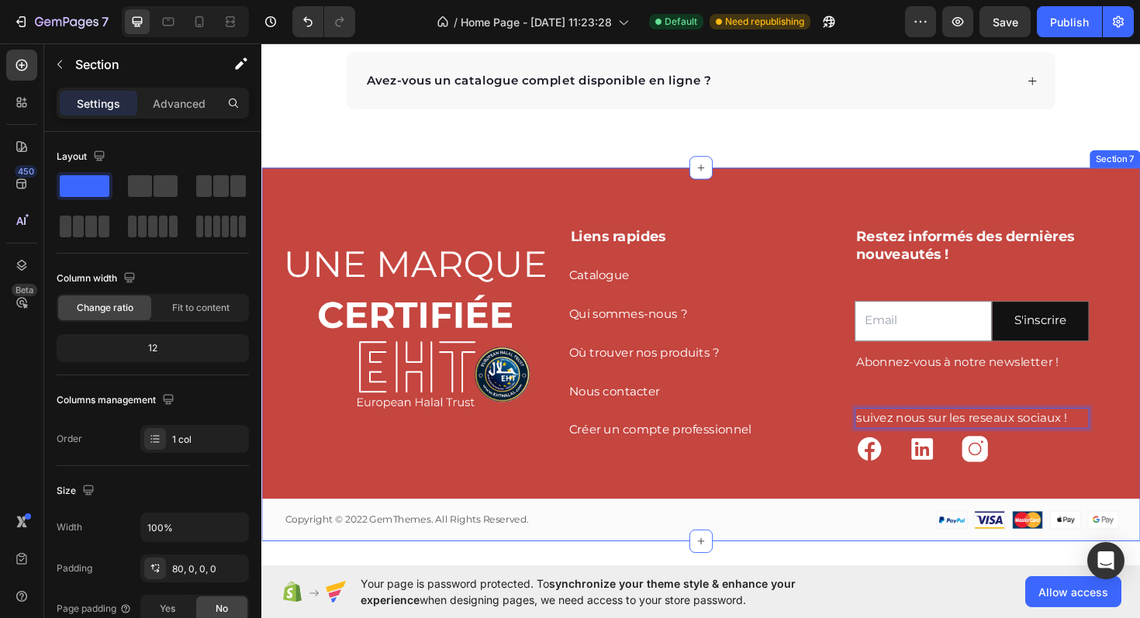
click at [955, 513] on div "Image Liens rapides Heading Catalogue Button Qui sommes-nous ? Button Où trouve…" at bounding box center [726, 403] width 931 height 333
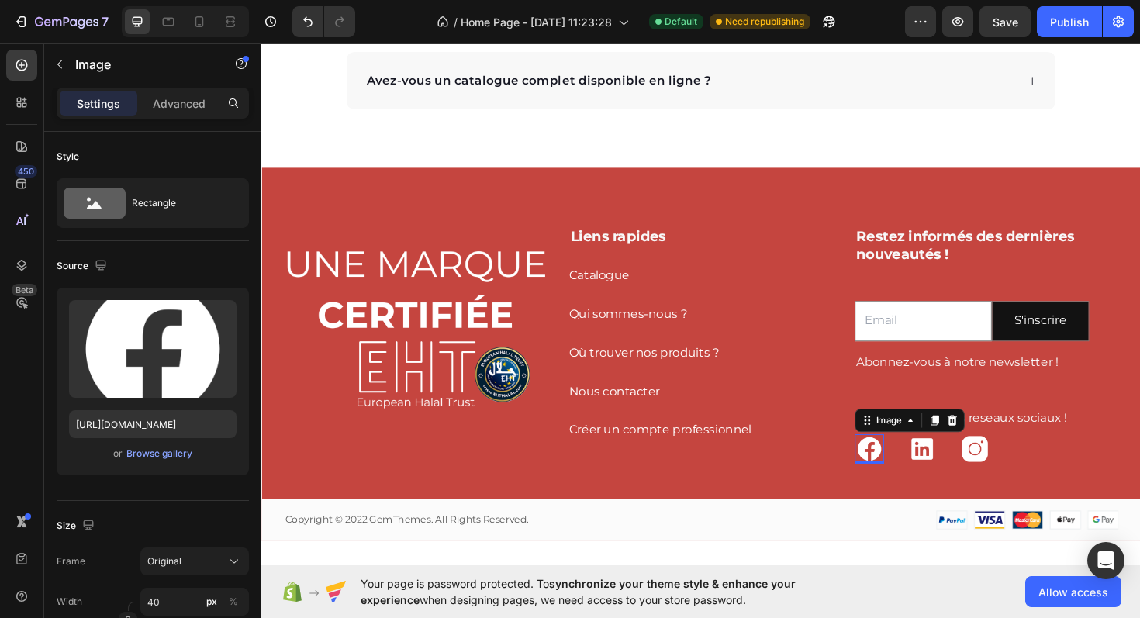
click at [897, 465] on img at bounding box center [904, 473] width 31 height 31
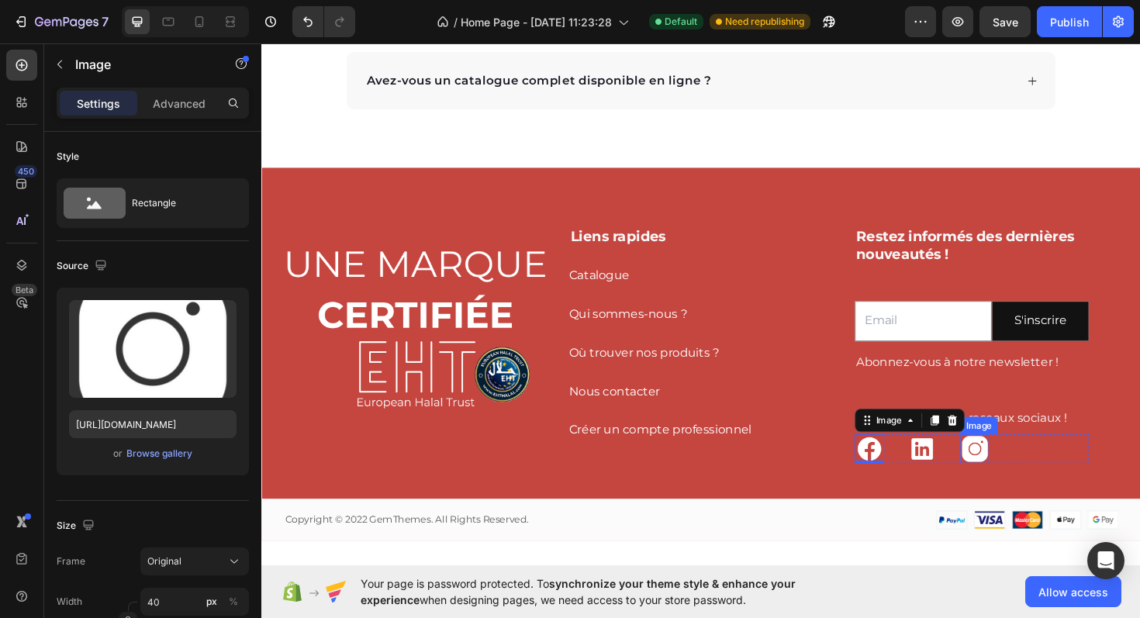
click at [1008, 471] on img at bounding box center [1016, 473] width 31 height 31
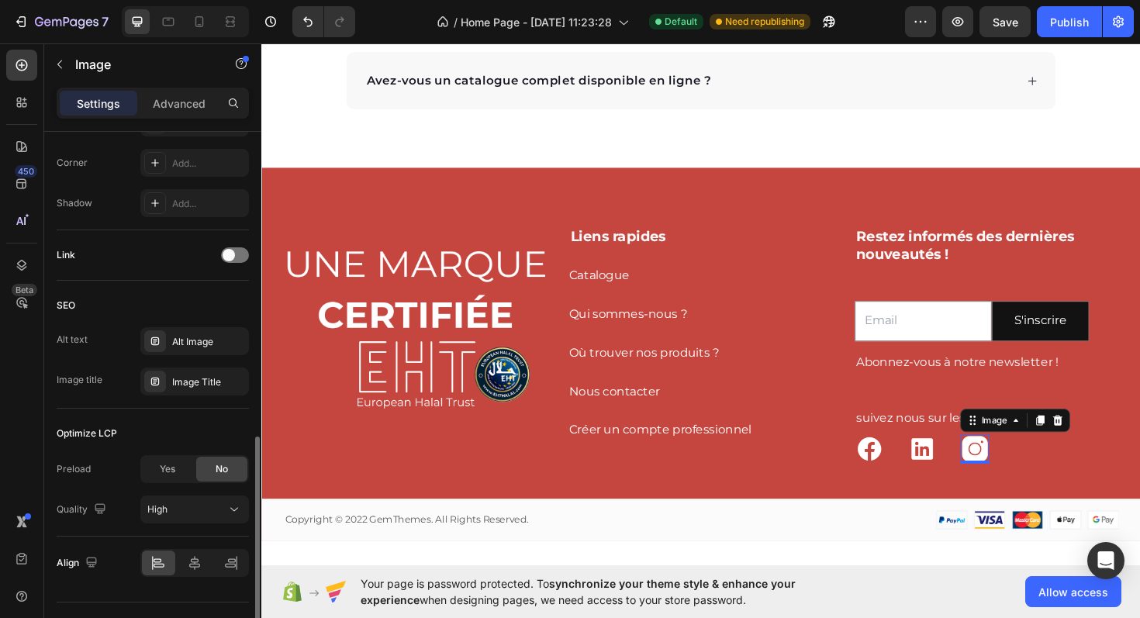
scroll to position [641, 0]
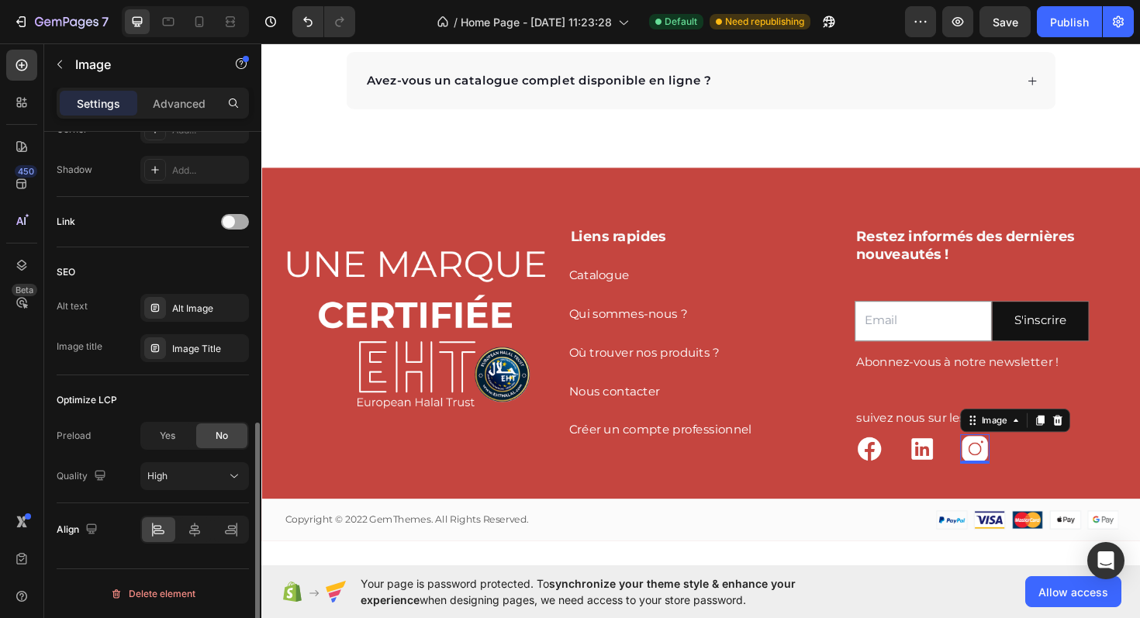
click at [229, 215] on div at bounding box center [235, 222] width 28 height 16
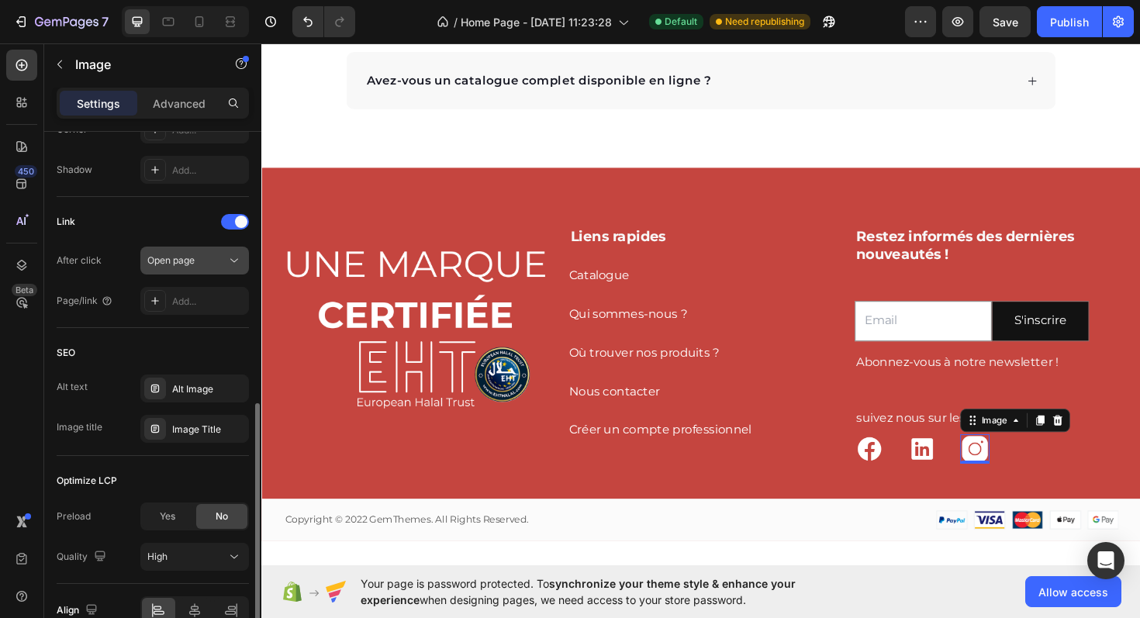
click at [198, 264] on div "Open page" at bounding box center [186, 261] width 79 height 14
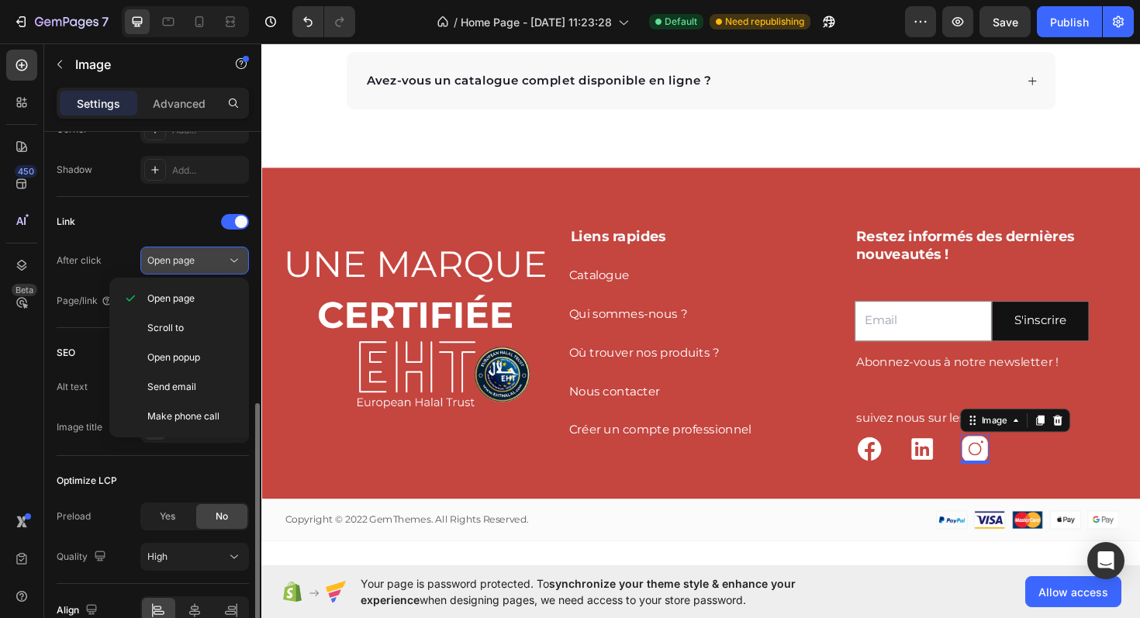
click at [198, 264] on div "Open page" at bounding box center [186, 261] width 79 height 14
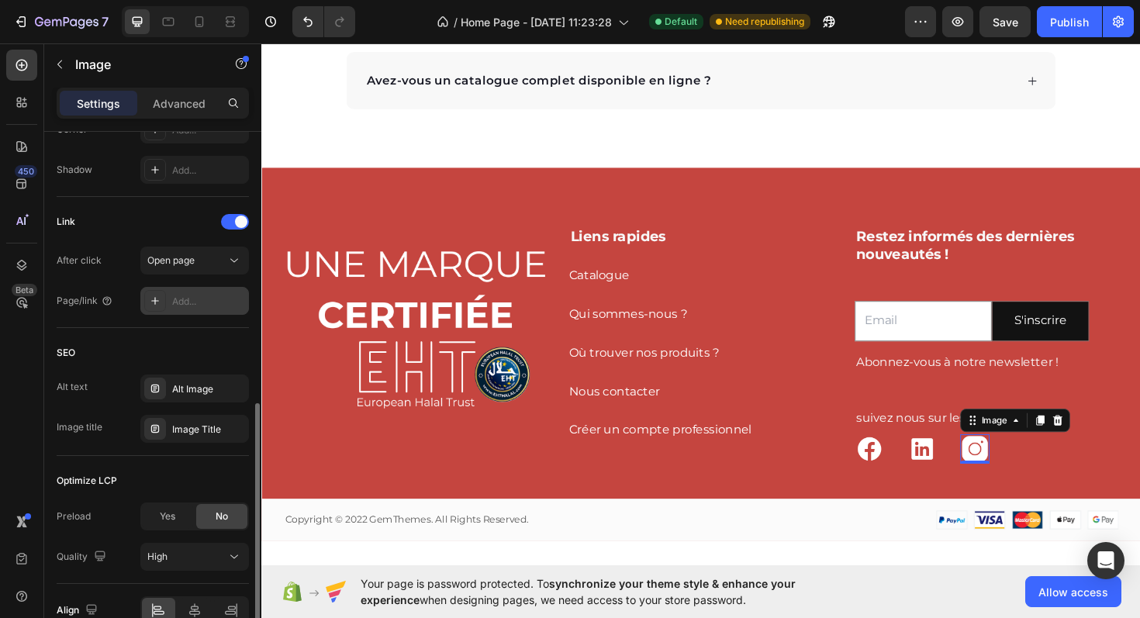
click at [188, 299] on div "Add..." at bounding box center [208, 302] width 73 height 14
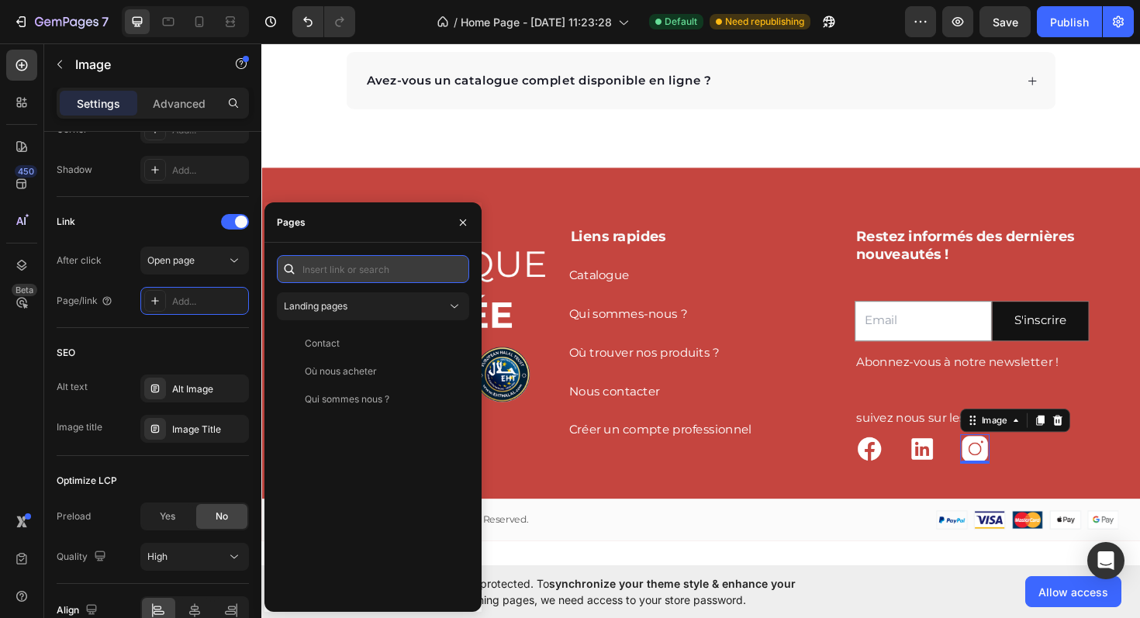
click at [365, 268] on input "text" at bounding box center [373, 269] width 192 height 28
paste input "[URL][DOMAIN_NAME][DOMAIN_NAME]"
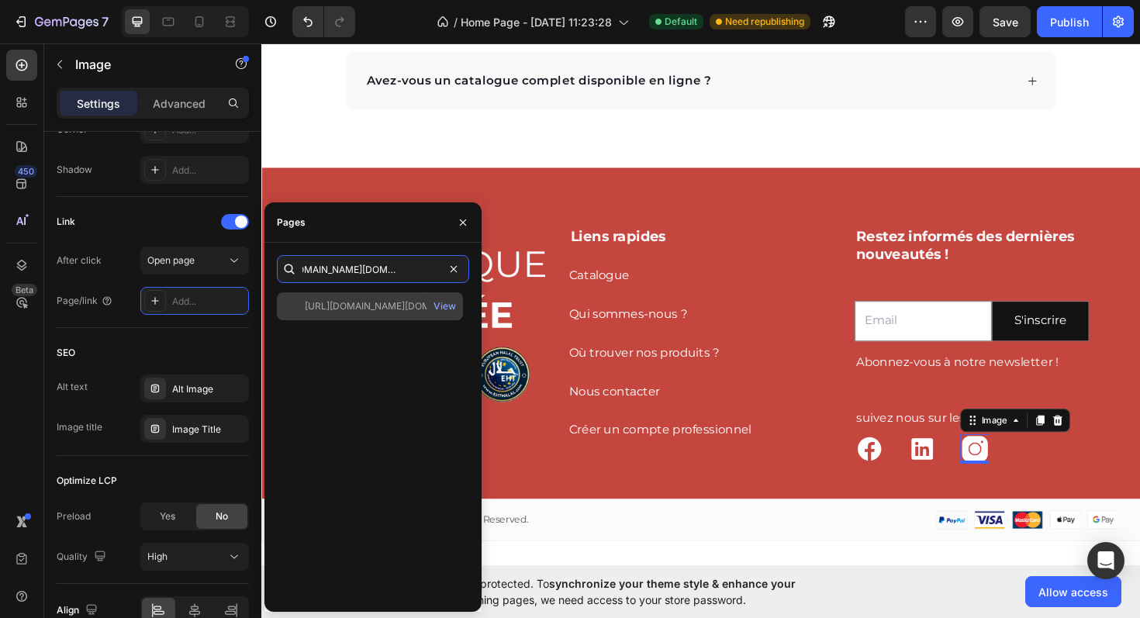
type input "[URL][DOMAIN_NAME][DOMAIN_NAME]"
click at [371, 304] on div "[URL][DOMAIN_NAME][DOMAIN_NAME]" at bounding box center [379, 306] width 149 height 14
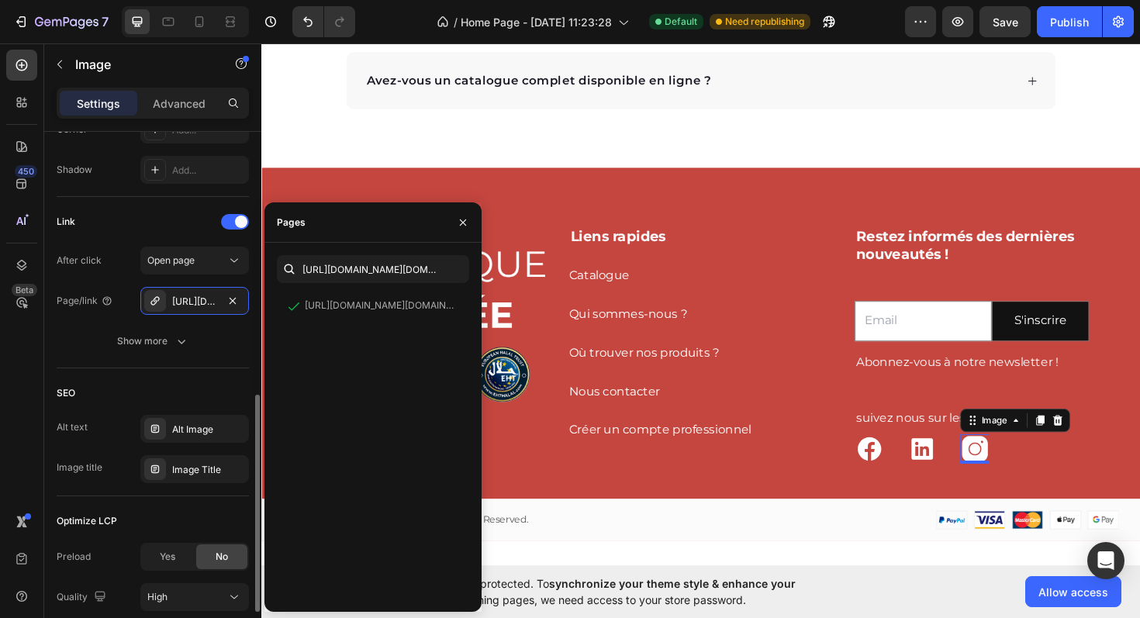
click at [123, 224] on div "Link" at bounding box center [153, 221] width 192 height 25
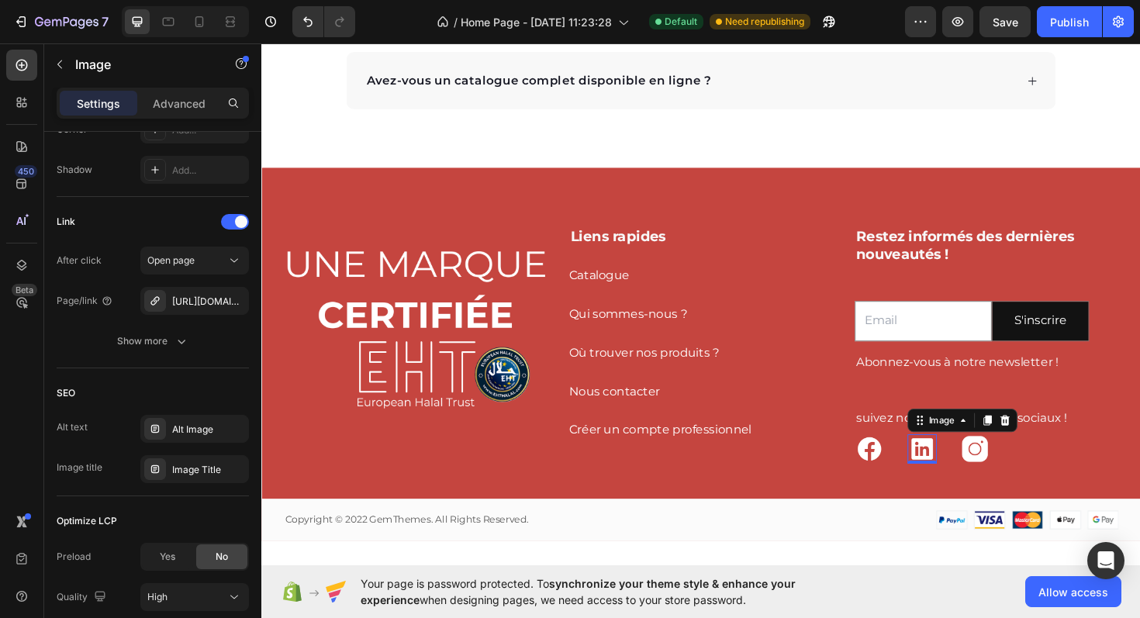
click at [962, 469] on img at bounding box center [960, 473] width 31 height 31
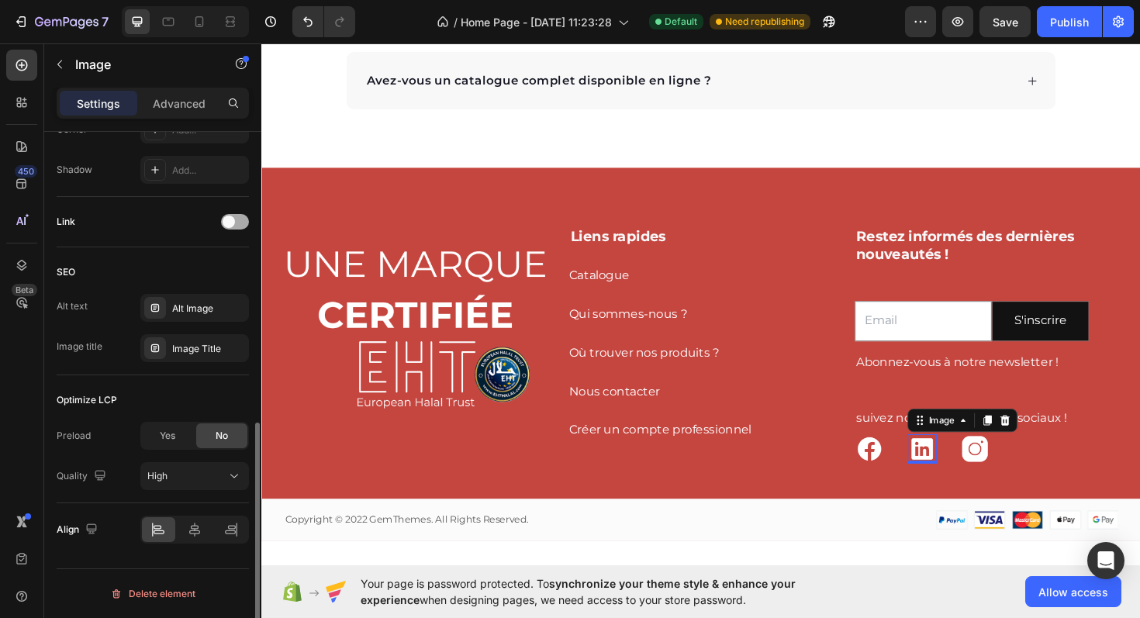
click at [230, 215] on div at bounding box center [235, 222] width 28 height 16
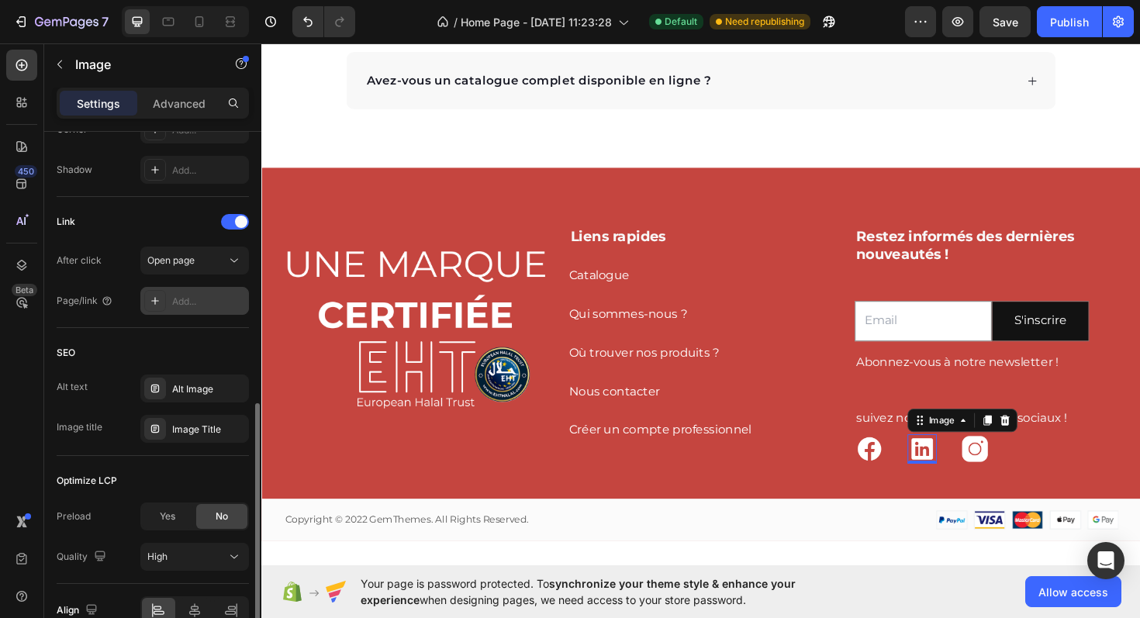
click at [196, 305] on div "Add..." at bounding box center [208, 302] width 73 height 14
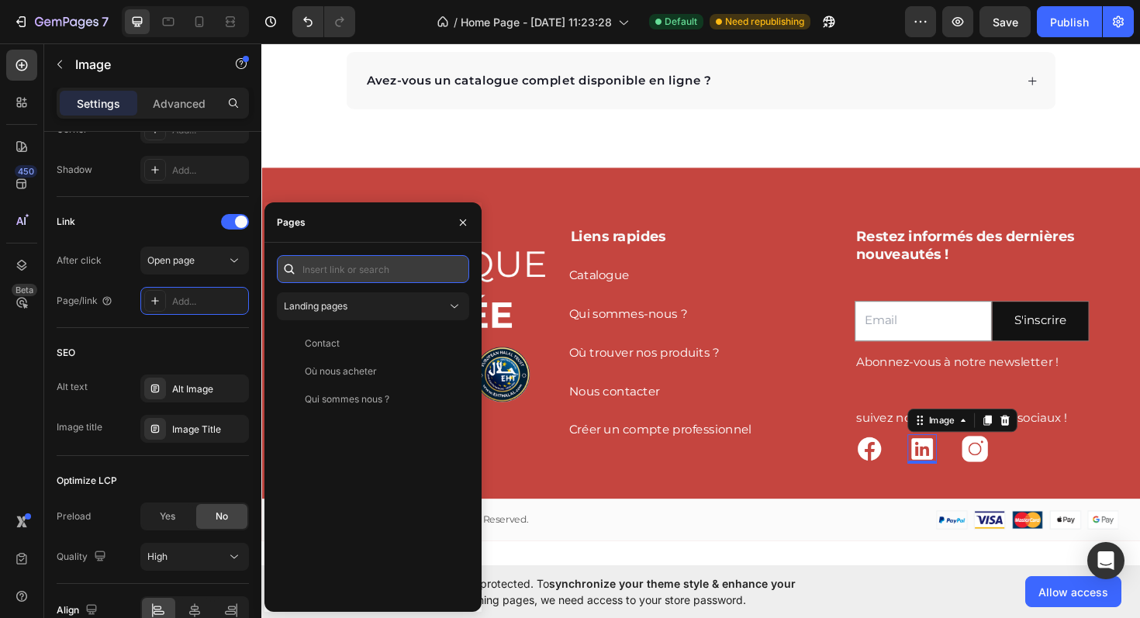
click at [368, 266] on input "text" at bounding box center [373, 269] width 192 height 28
paste input "[URL][DOMAIN_NAME]"
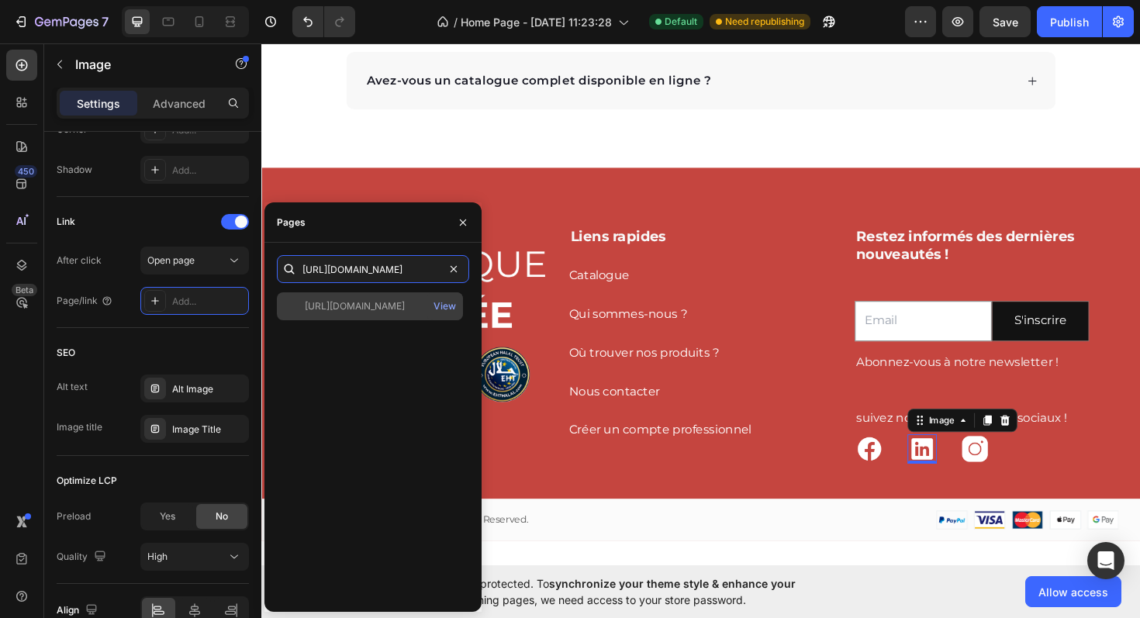
type input "[URL][DOMAIN_NAME]"
click at [371, 309] on div "[URL][DOMAIN_NAME]" at bounding box center [355, 306] width 100 height 14
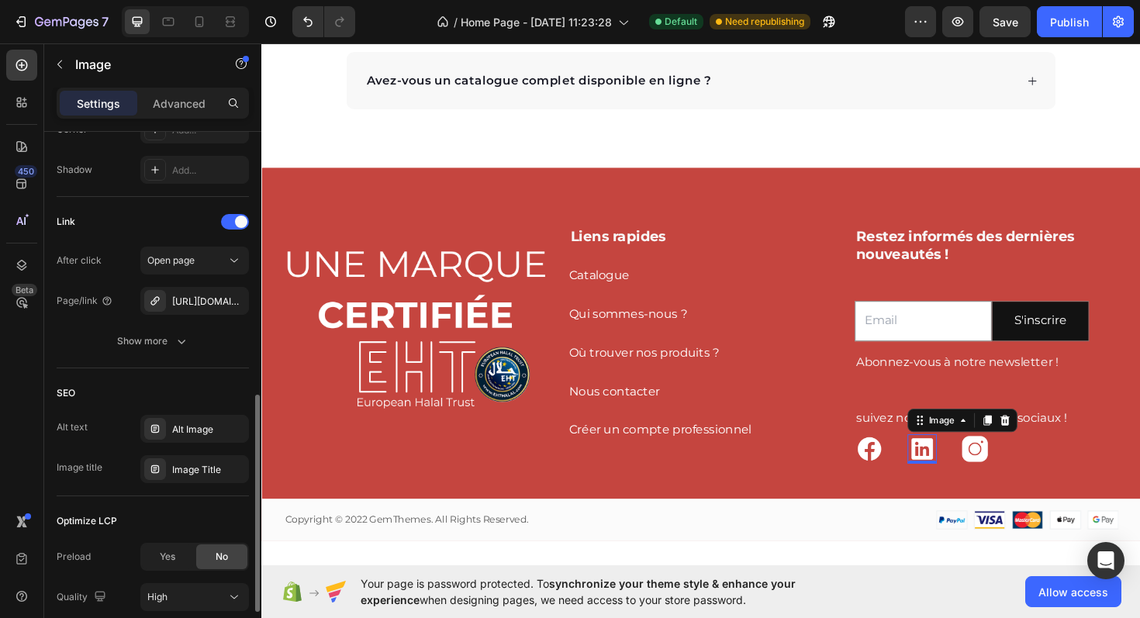
click at [85, 324] on div "After click Open page Page/link [URL][DOMAIN_NAME] Show more" at bounding box center [153, 301] width 192 height 109
click at [1065, 27] on div "Publish" at bounding box center [1069, 22] width 39 height 16
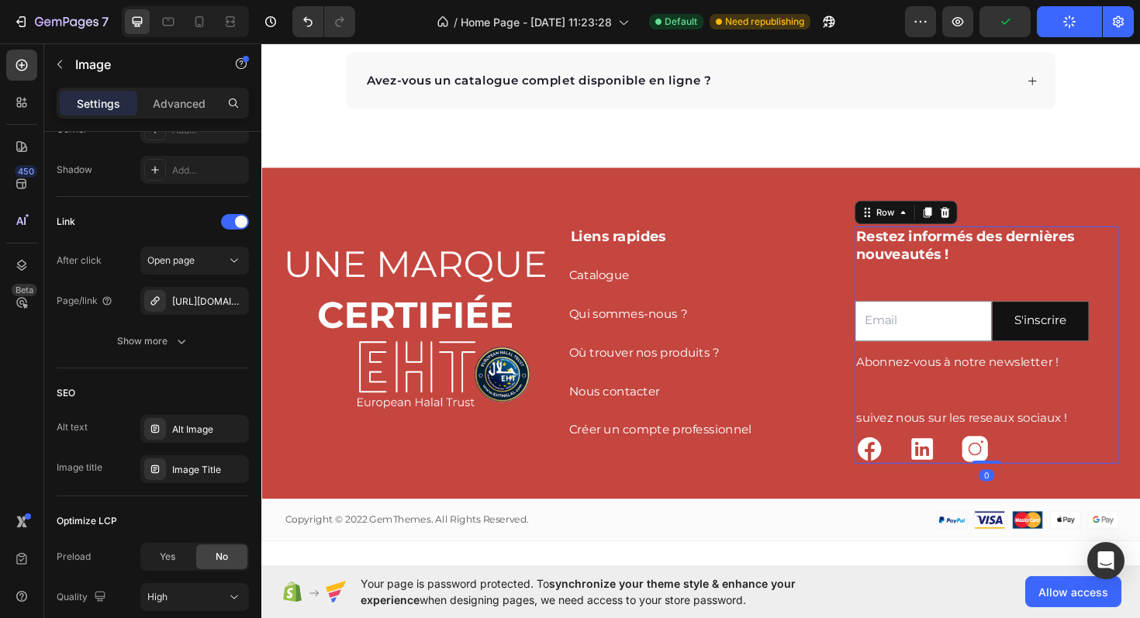
click at [917, 286] on div "Restez informés des dernières nouveautés ! Heading Email Field S'inscrire Submi…" at bounding box center [1013, 362] width 248 height 250
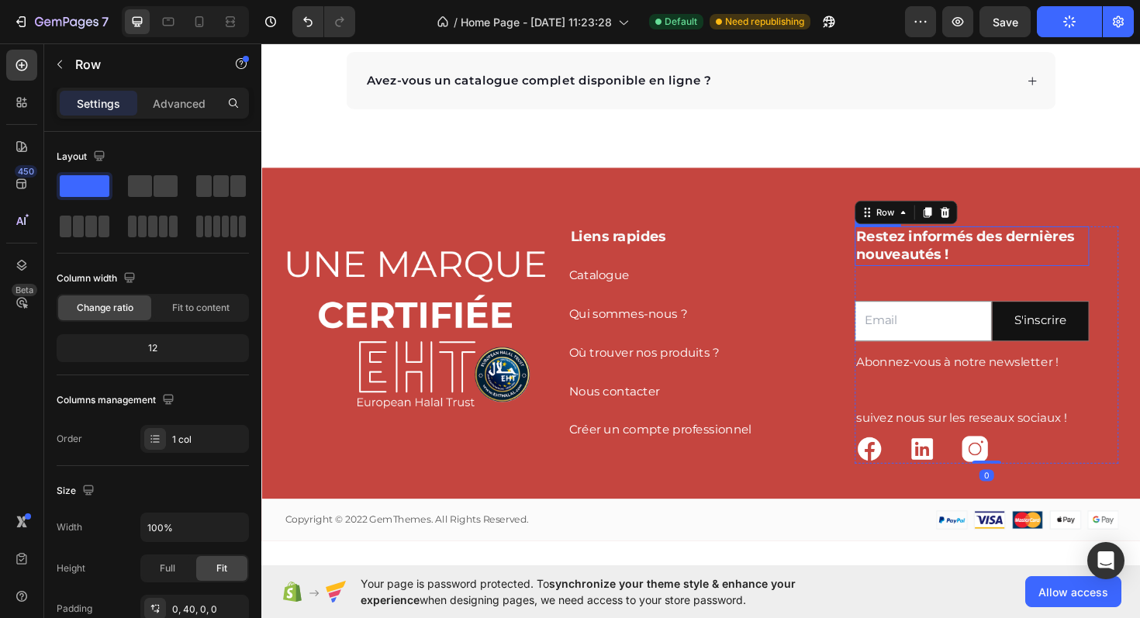
click at [1007, 264] on h2 "Restez informés des dernières nouveautés !" at bounding box center [1013, 257] width 248 height 41
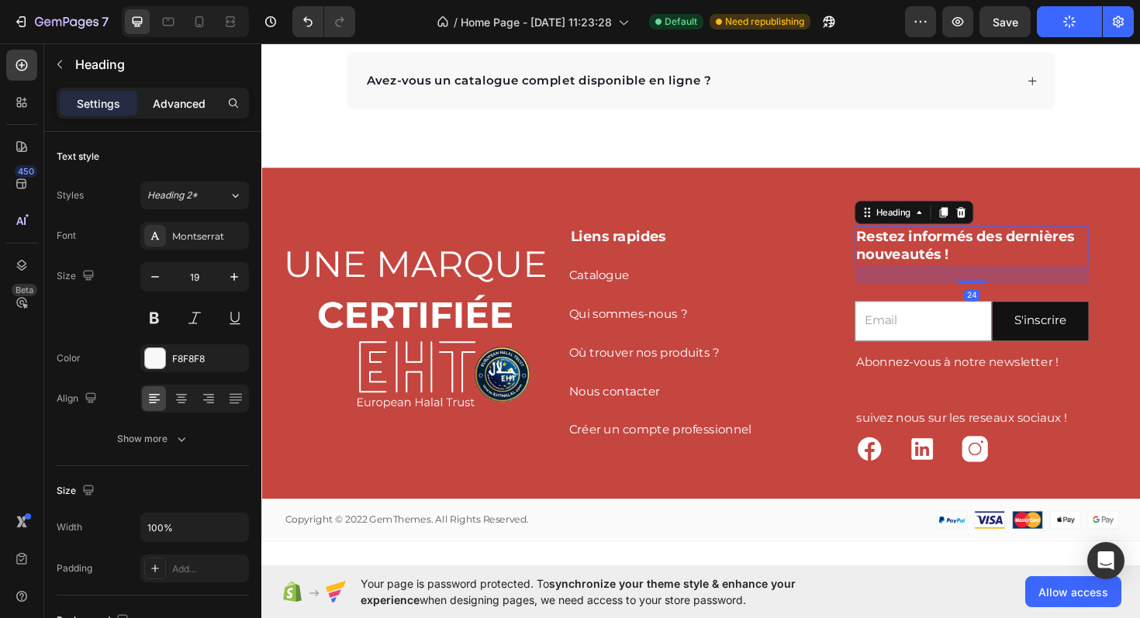
click at [183, 107] on p "Advanced" at bounding box center [179, 103] width 53 height 16
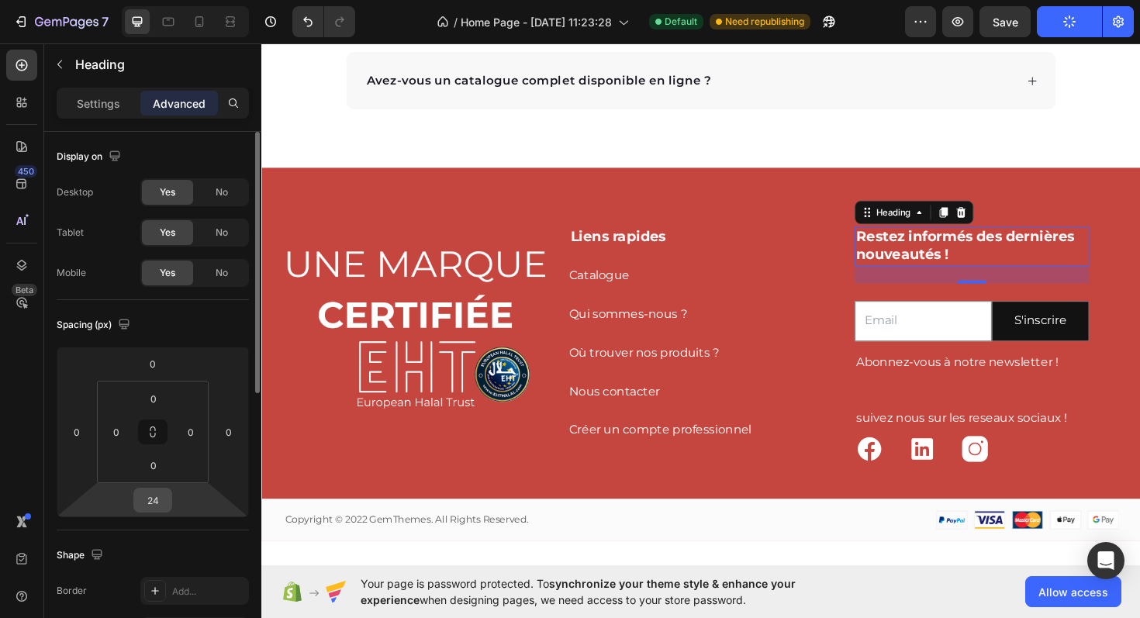
click at [157, 497] on input "24" at bounding box center [152, 500] width 31 height 23
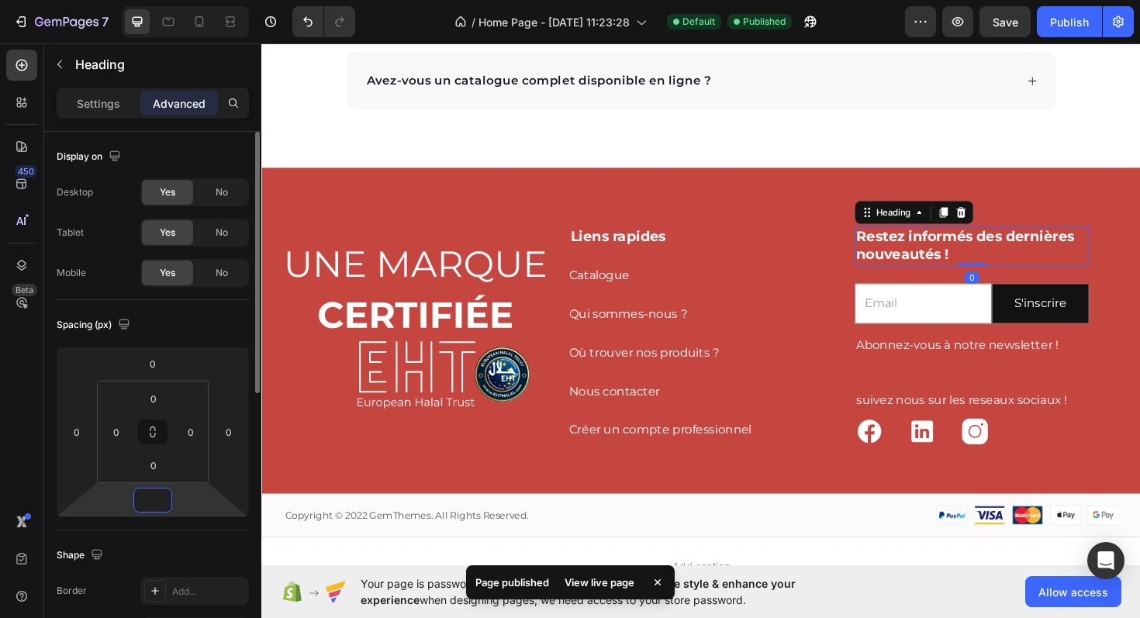
type input "0"
click at [107, 282] on div "Mobile Yes No" at bounding box center [153, 273] width 192 height 28
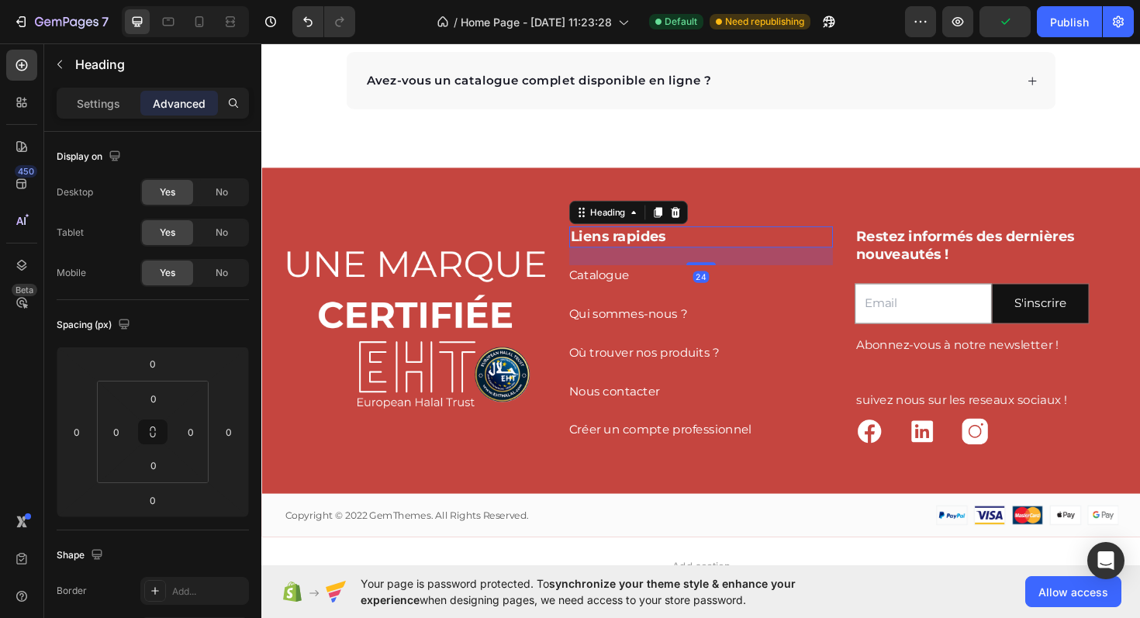
click at [745, 247] on h2 "Liens rapides" at bounding box center [726, 248] width 279 height 22
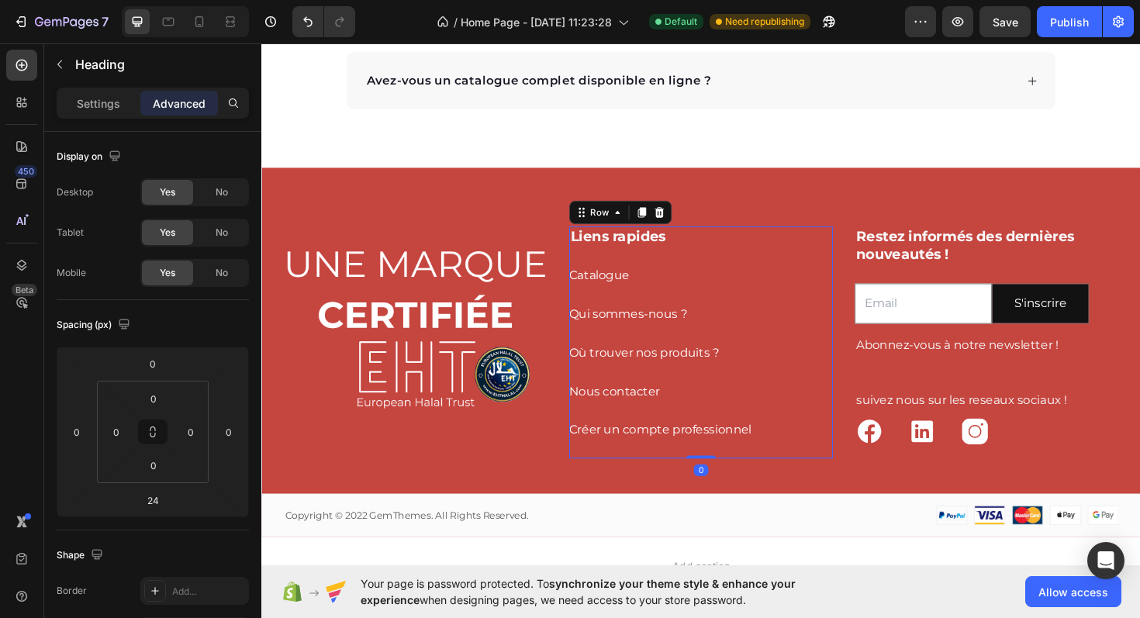
click at [811, 472] on div "Créer un compte professionnel Button" at bounding box center [726, 462] width 279 height 41
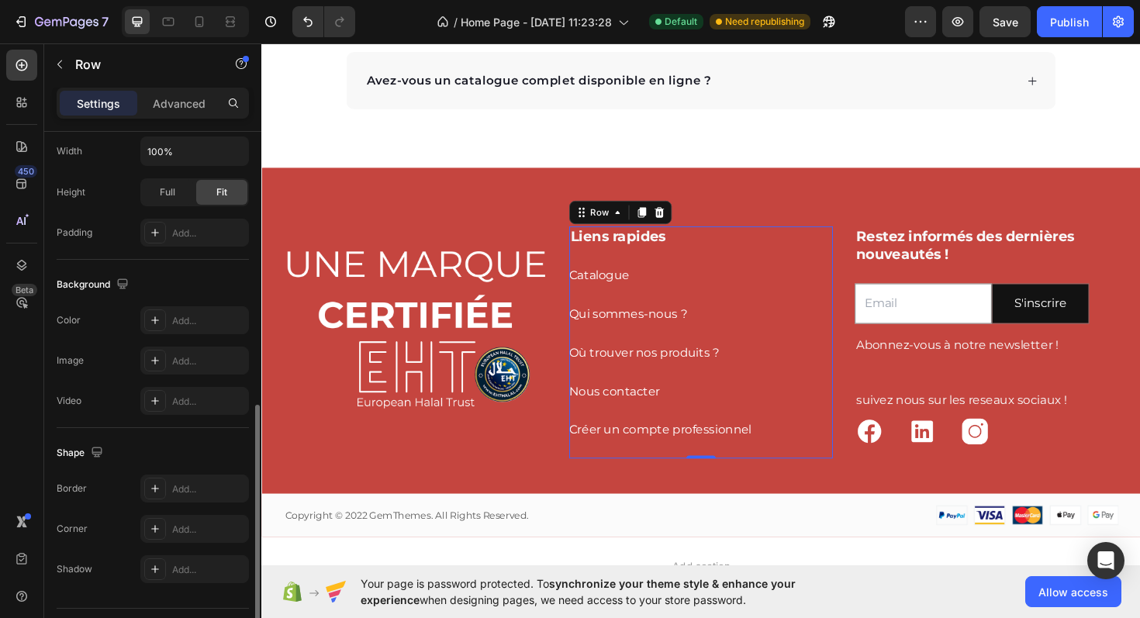
scroll to position [416, 0]
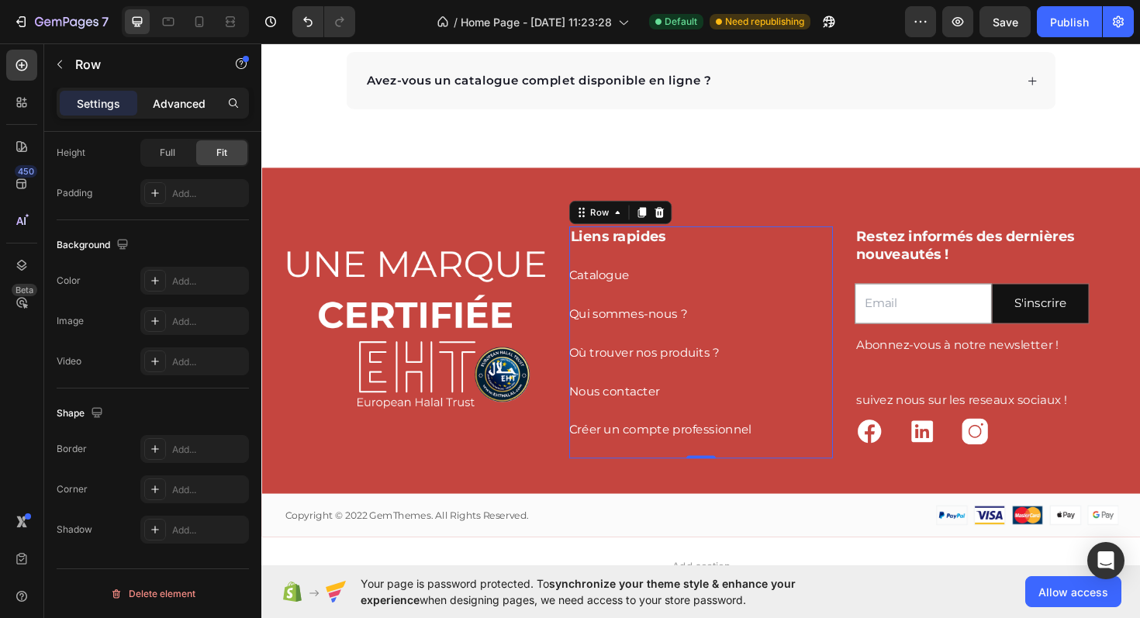
click at [159, 95] on p "Advanced" at bounding box center [179, 103] width 53 height 16
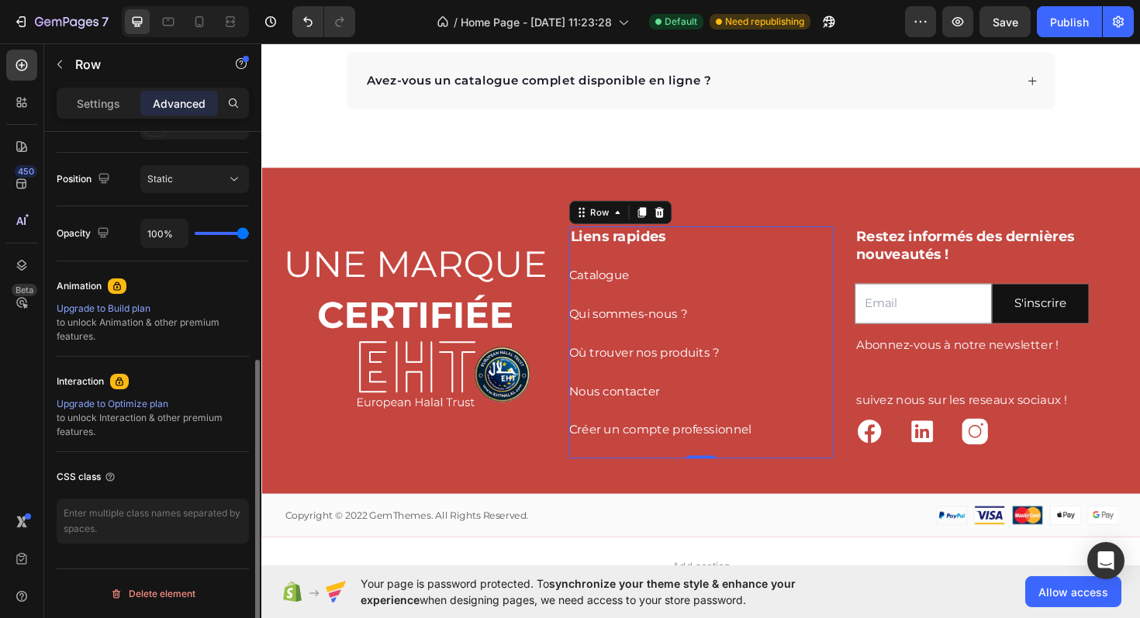
scroll to position [0, 0]
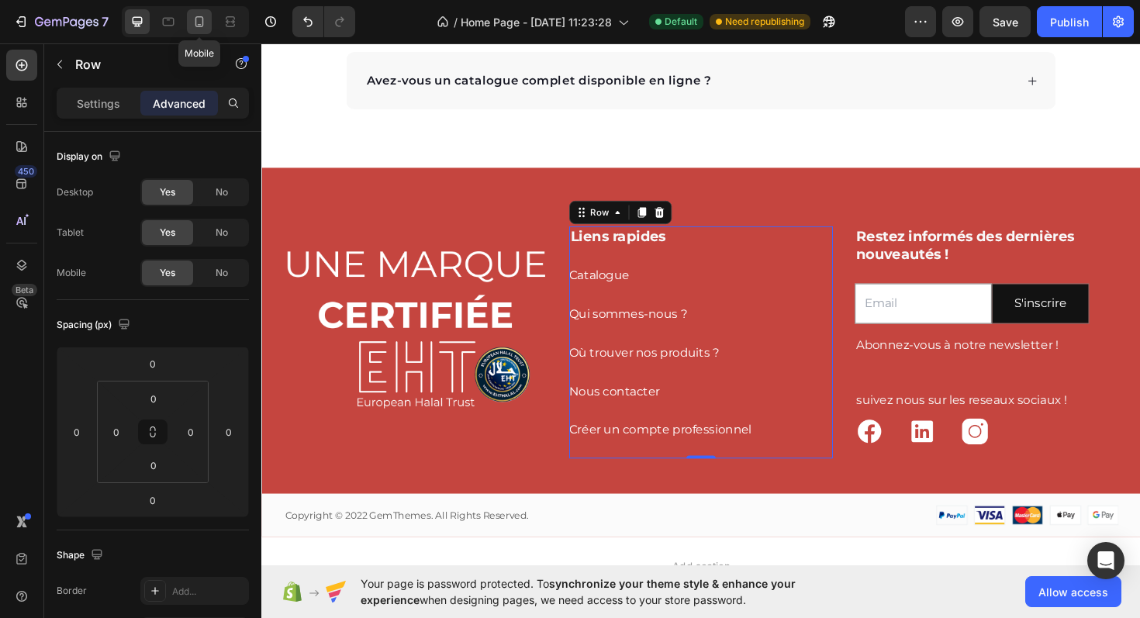
click at [201, 23] on icon at bounding box center [200, 22] width 16 height 16
type input "48"
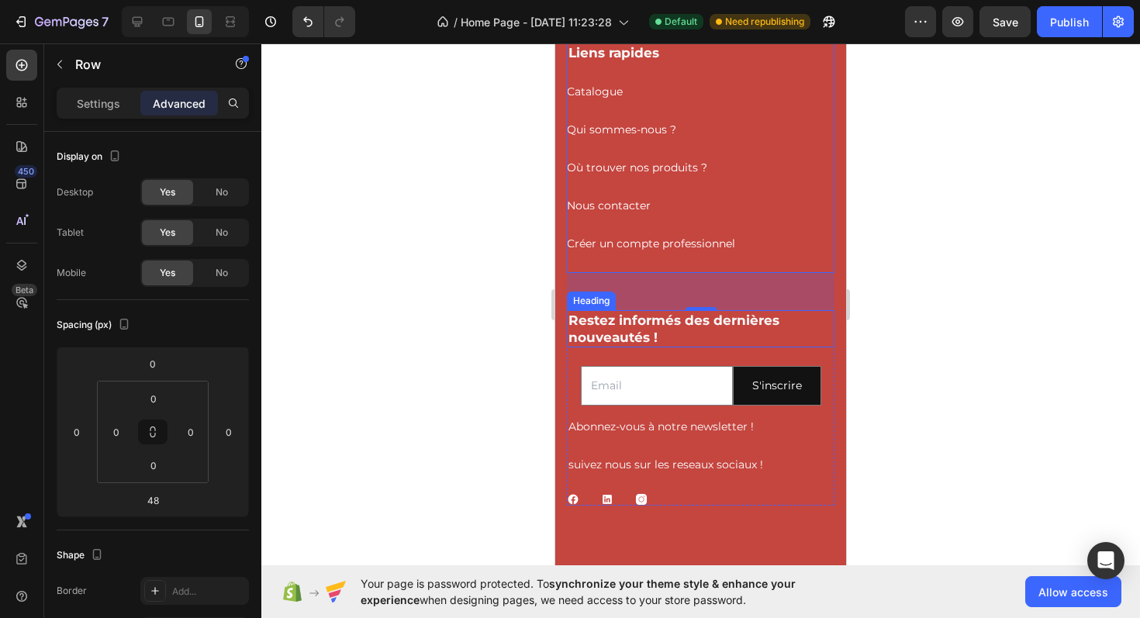
scroll to position [3370, 0]
click at [625, 502] on div "Image Image Image Row" at bounding box center [701, 498] width 268 height 12
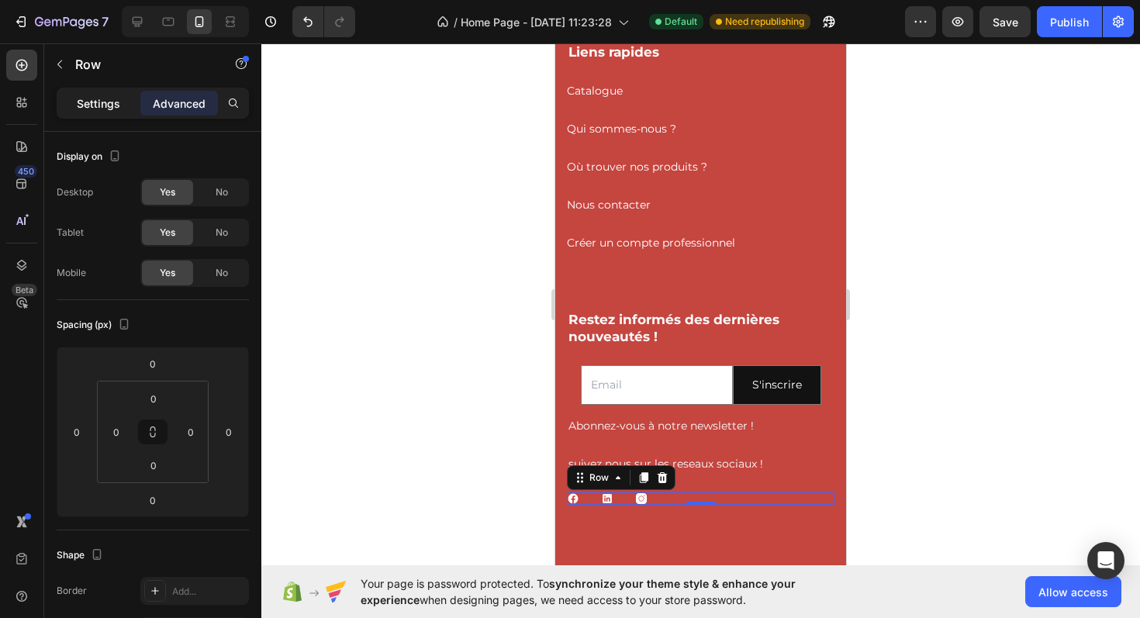
click at [101, 106] on p "Settings" at bounding box center [98, 103] width 43 height 16
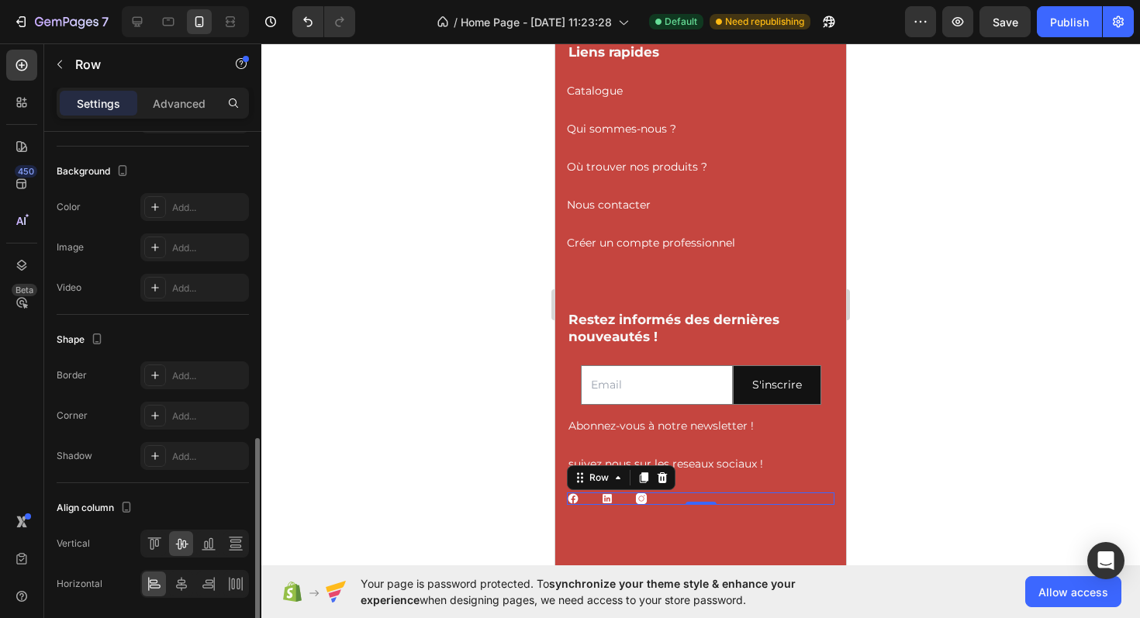
scroll to position [552, 0]
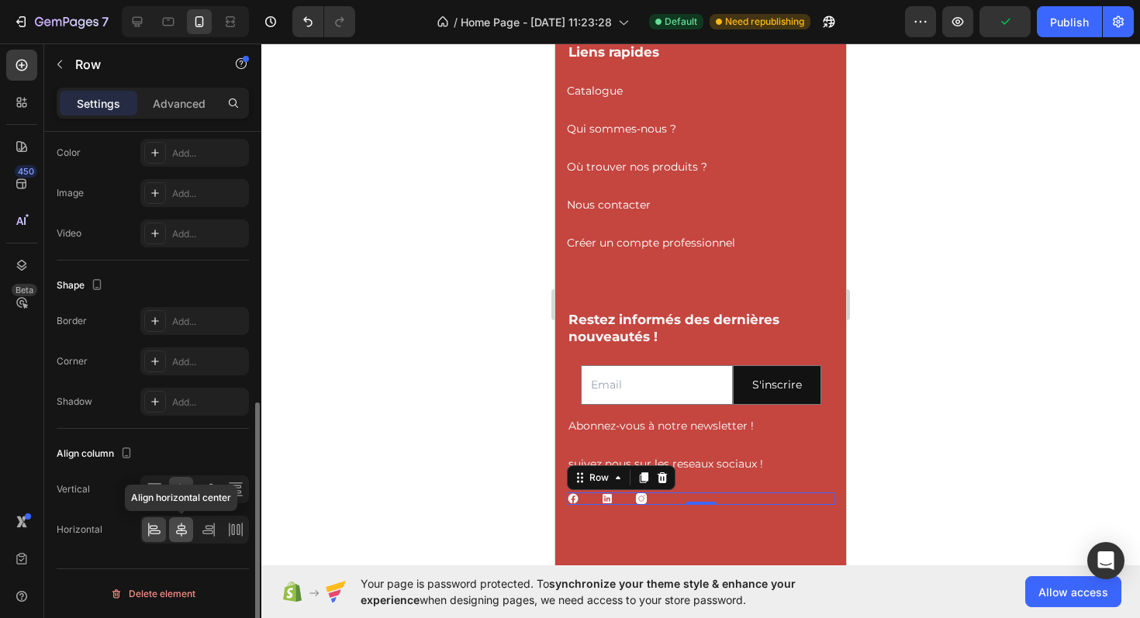
click at [181, 537] on icon at bounding box center [182, 530] width 16 height 16
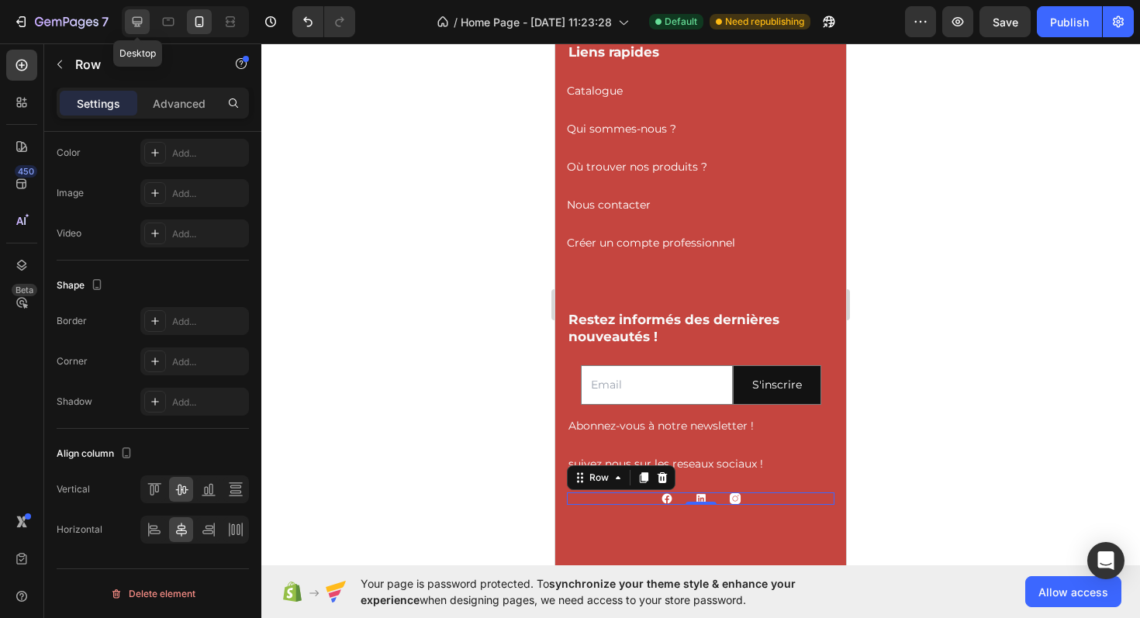
click at [132, 27] on icon at bounding box center [137, 22] width 16 height 16
type input "32"
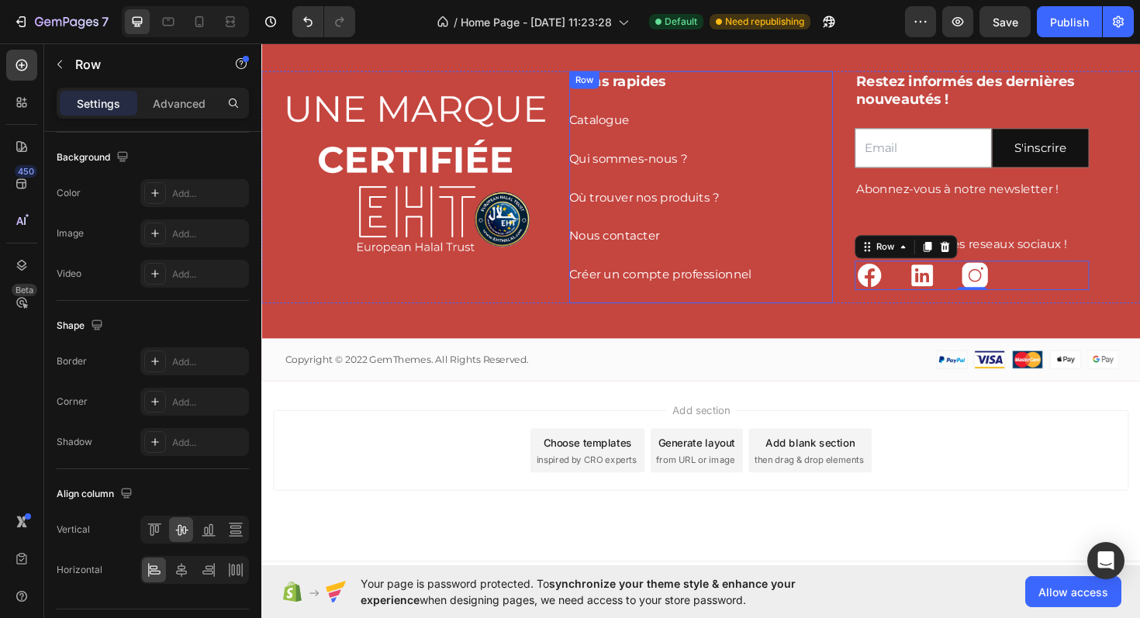
scroll to position [3546, 0]
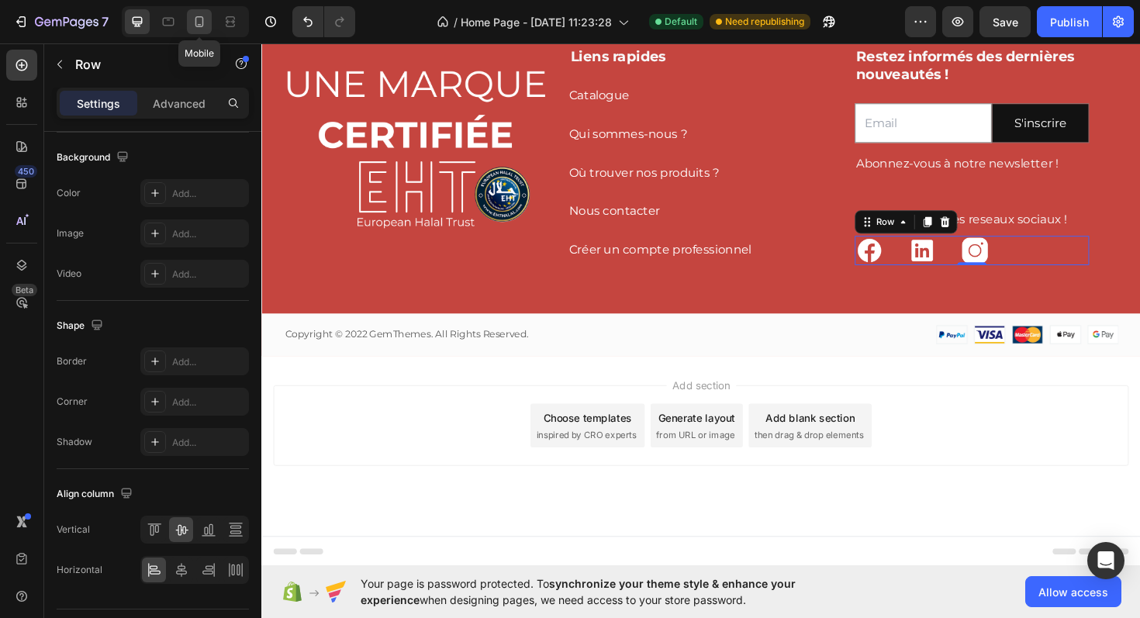
click at [199, 23] on icon at bounding box center [200, 22] width 16 height 16
type input "28"
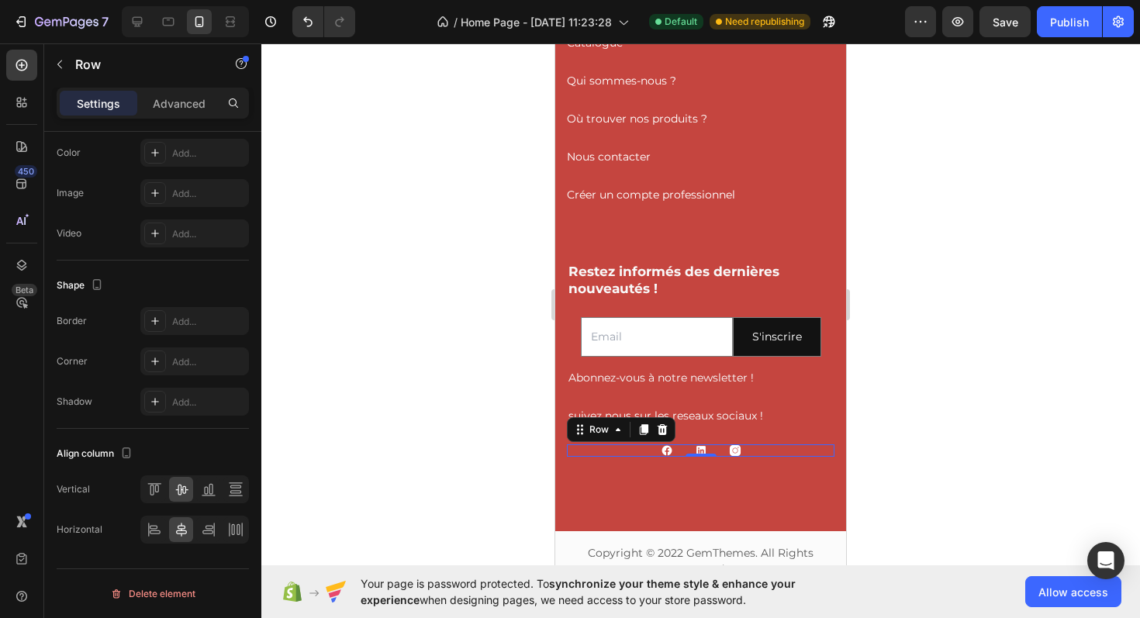
scroll to position [3417, 0]
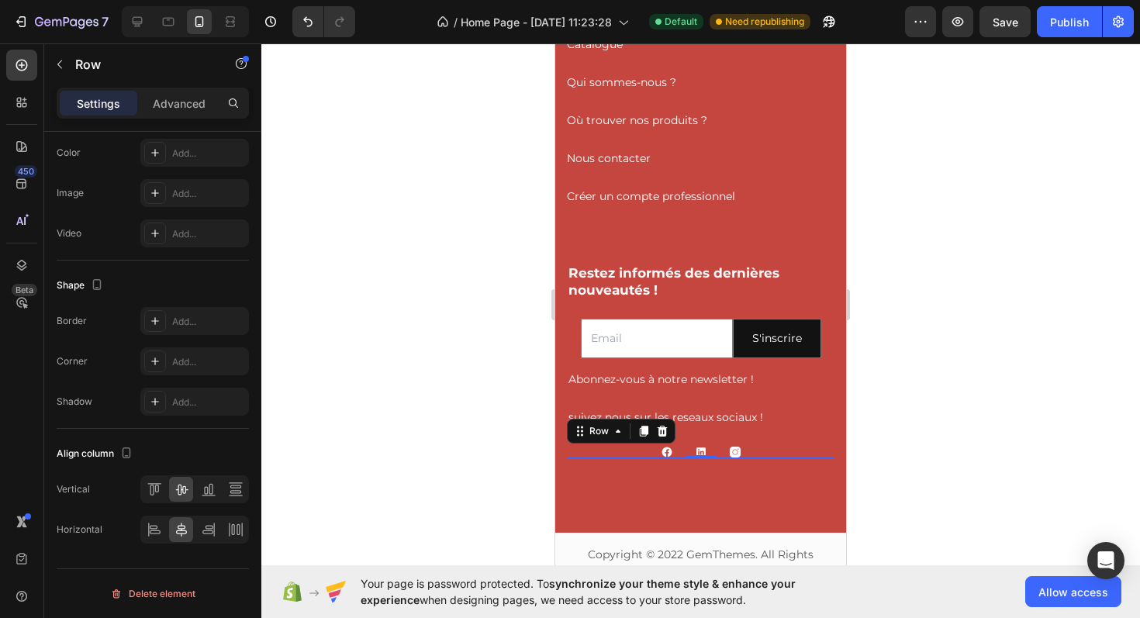
click at [897, 429] on div at bounding box center [700, 330] width 879 height 575
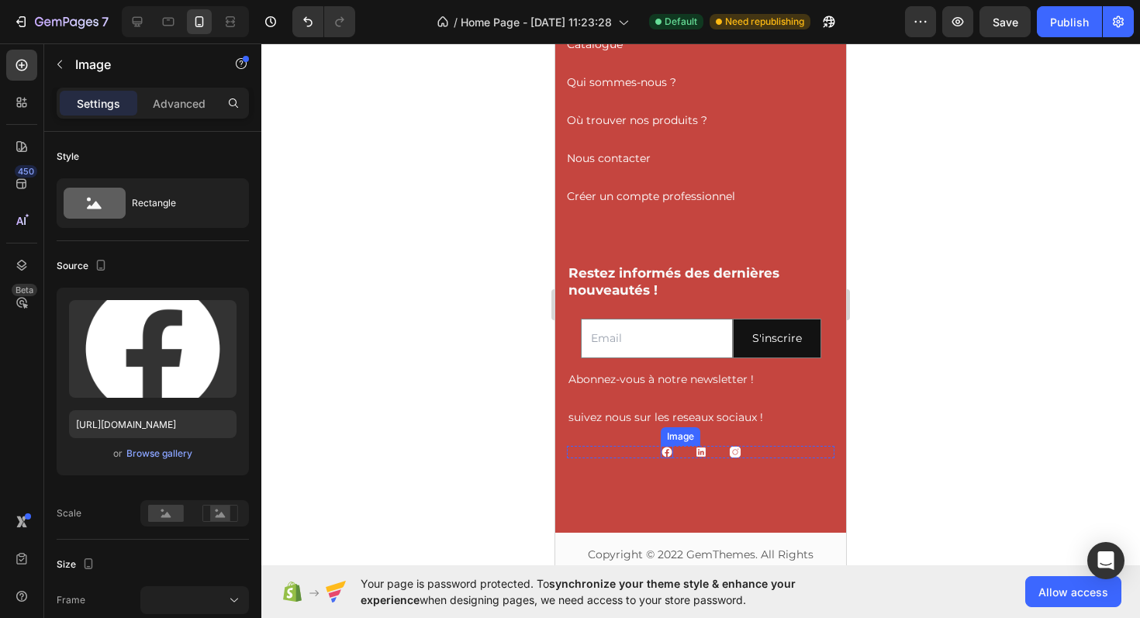
click at [665, 453] on div "Image" at bounding box center [667, 452] width 12 height 12
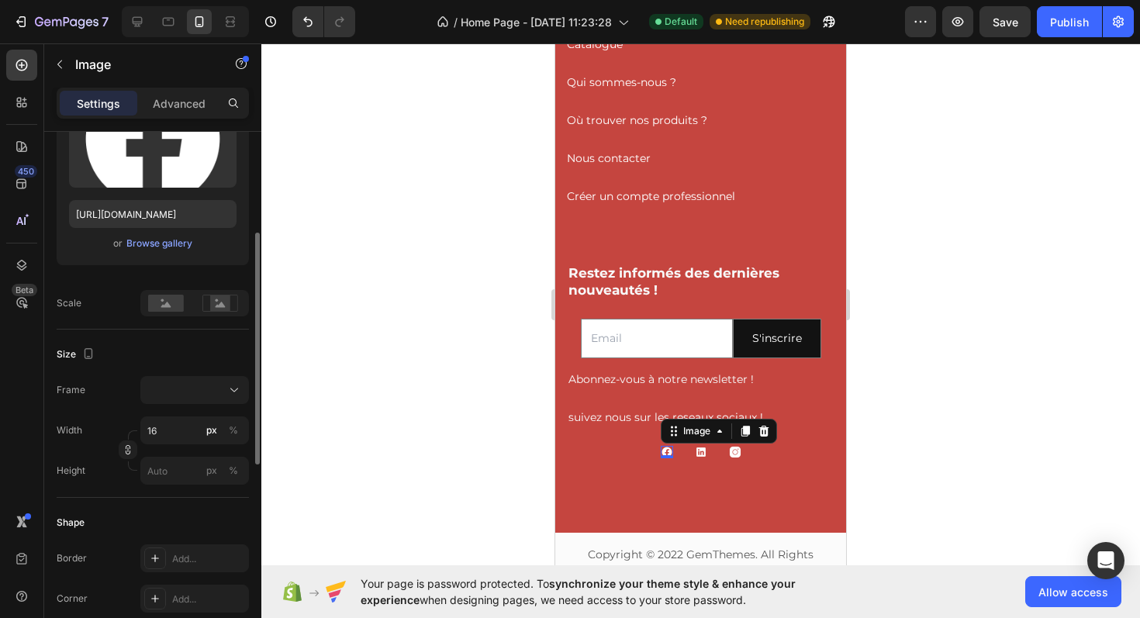
scroll to position [221, 0]
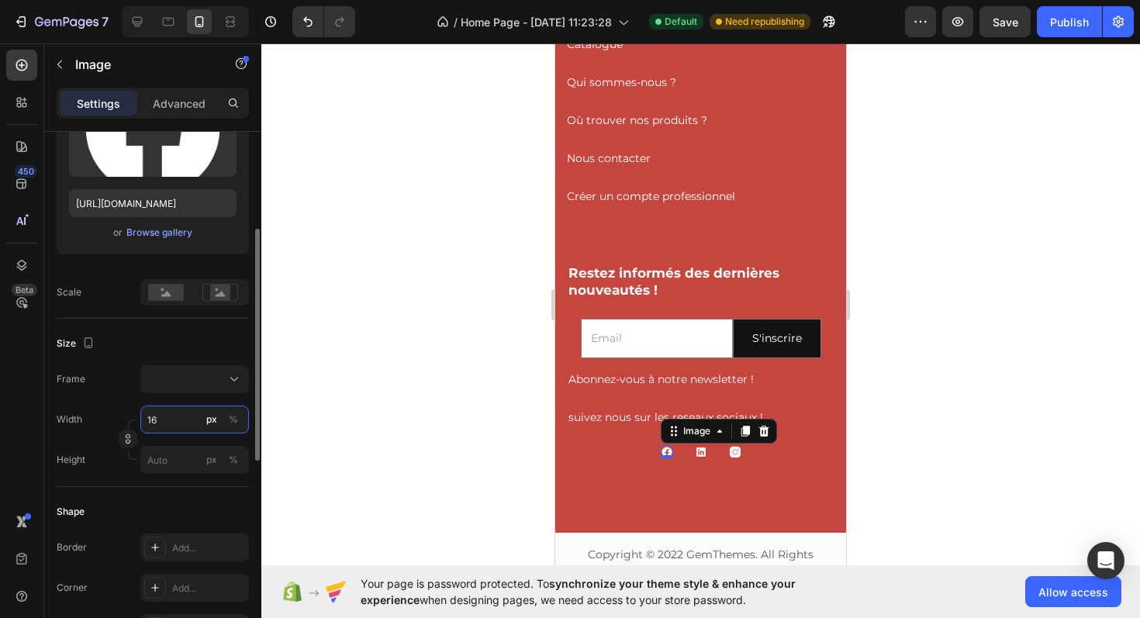
click at [154, 423] on input "16" at bounding box center [194, 420] width 109 height 28
type input "4"
type input "40"
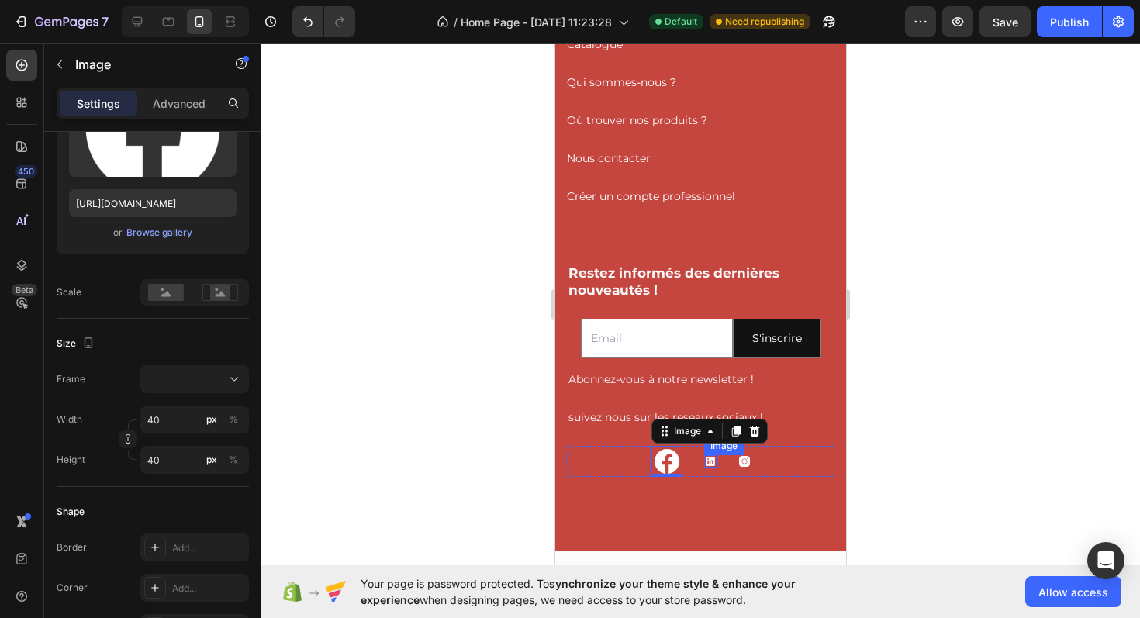
click at [712, 457] on img at bounding box center [710, 461] width 12 height 12
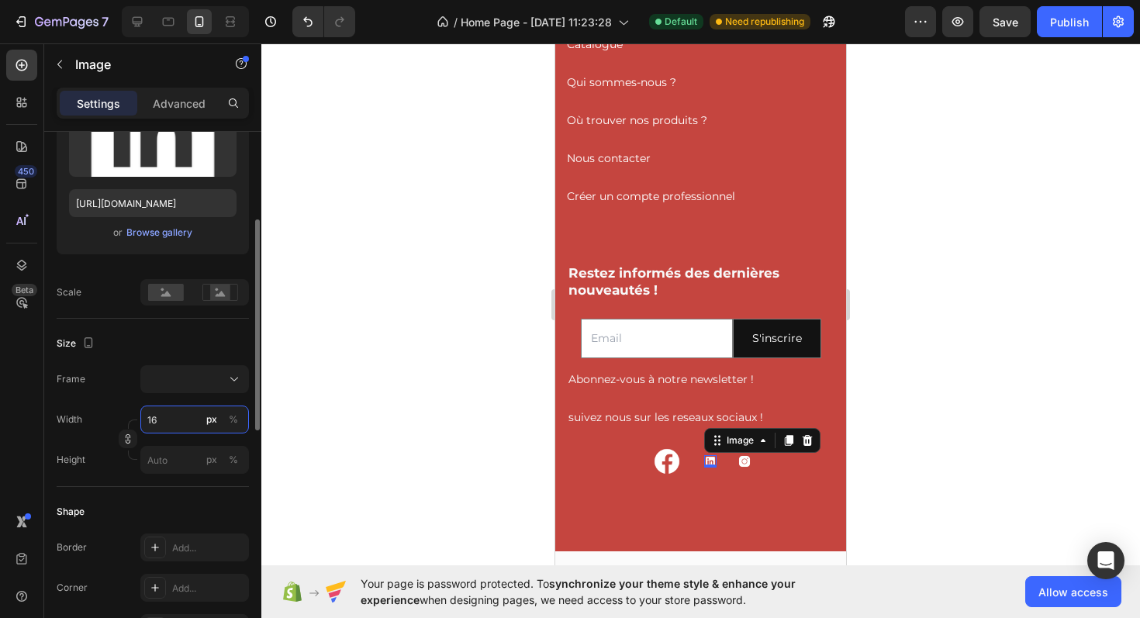
click at [161, 422] on input "16" at bounding box center [194, 420] width 109 height 28
type input "4"
type input "40"
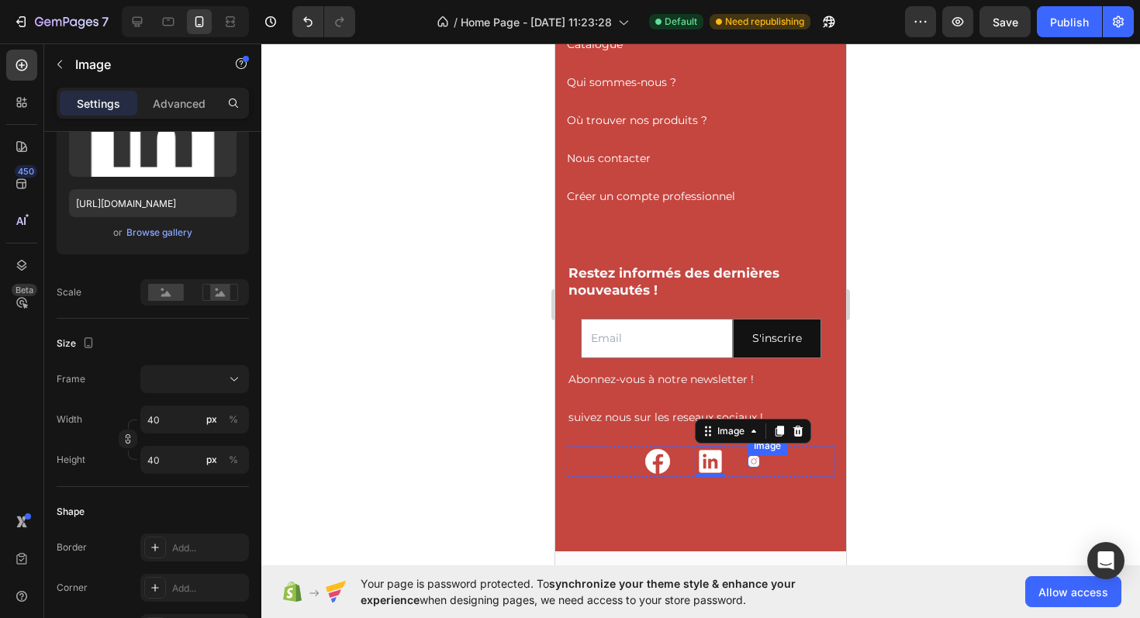
click at [753, 458] on img at bounding box center [754, 461] width 12 height 12
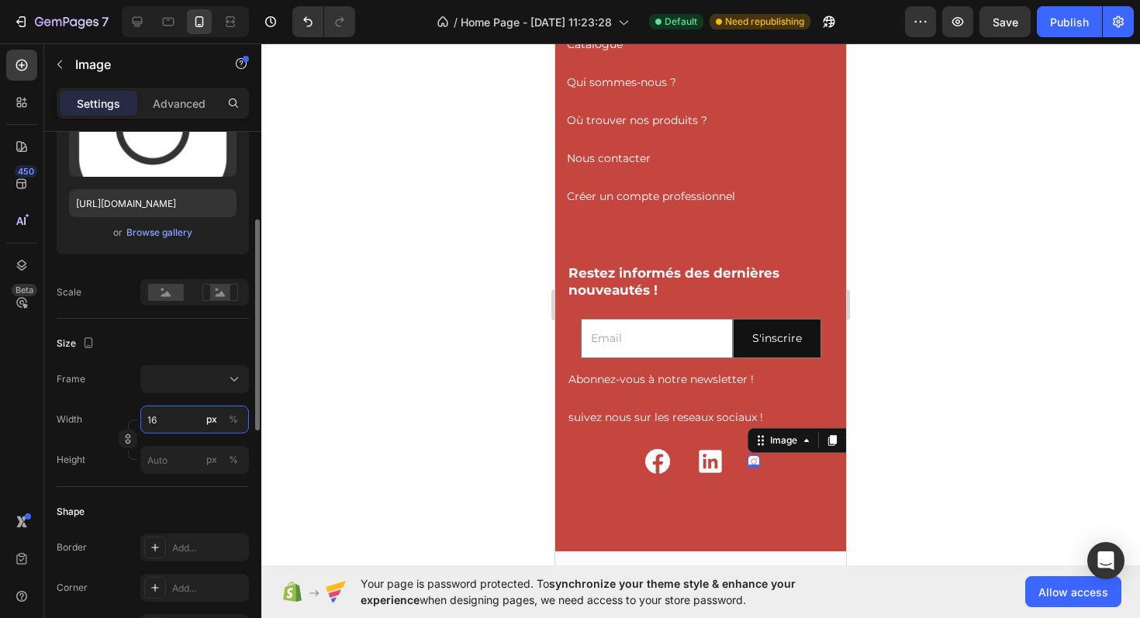
click at [161, 422] on input "16" at bounding box center [194, 420] width 109 height 28
type input "4"
type input "40"
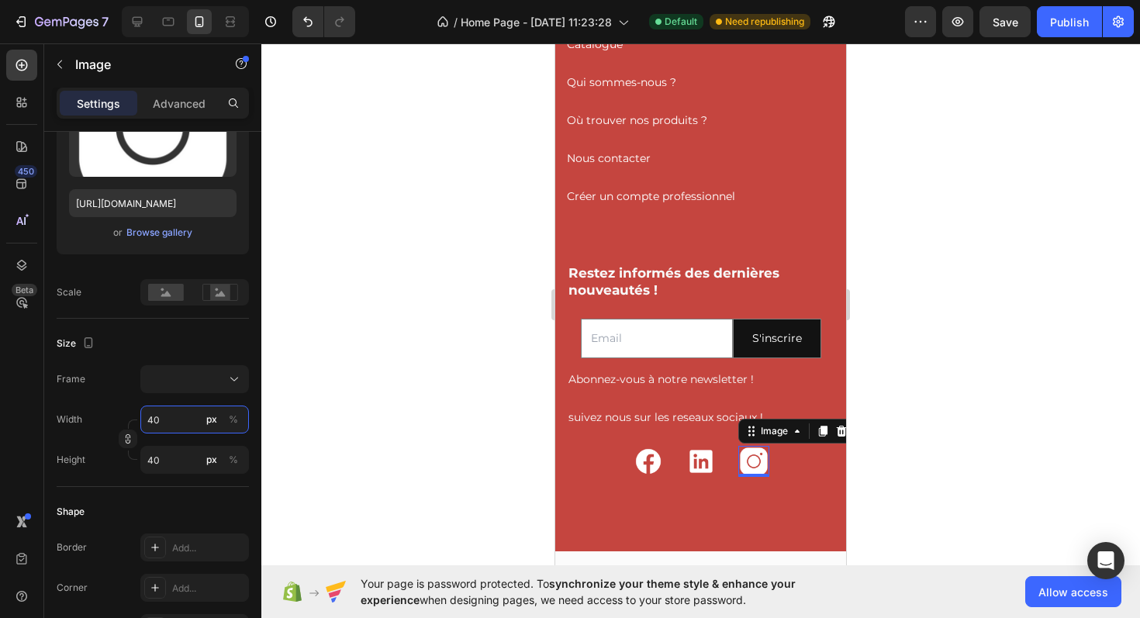
type input "40"
click at [900, 466] on div at bounding box center [700, 330] width 879 height 575
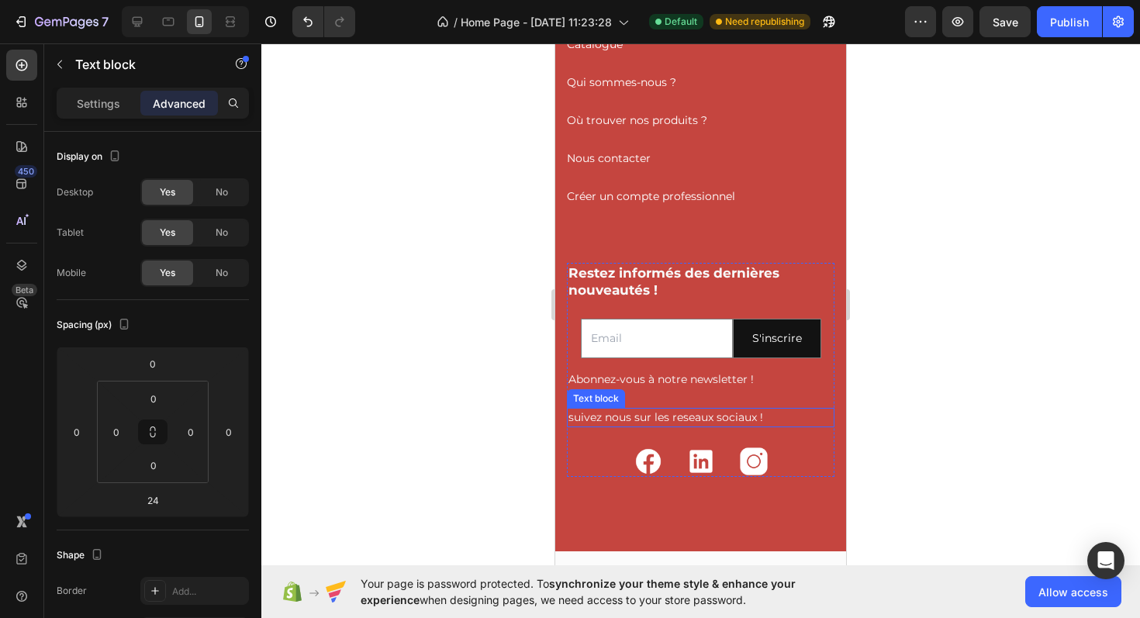
click at [734, 424] on p "suivez nous sur les reseaux sociaux !" at bounding box center [700, 417] width 264 height 16
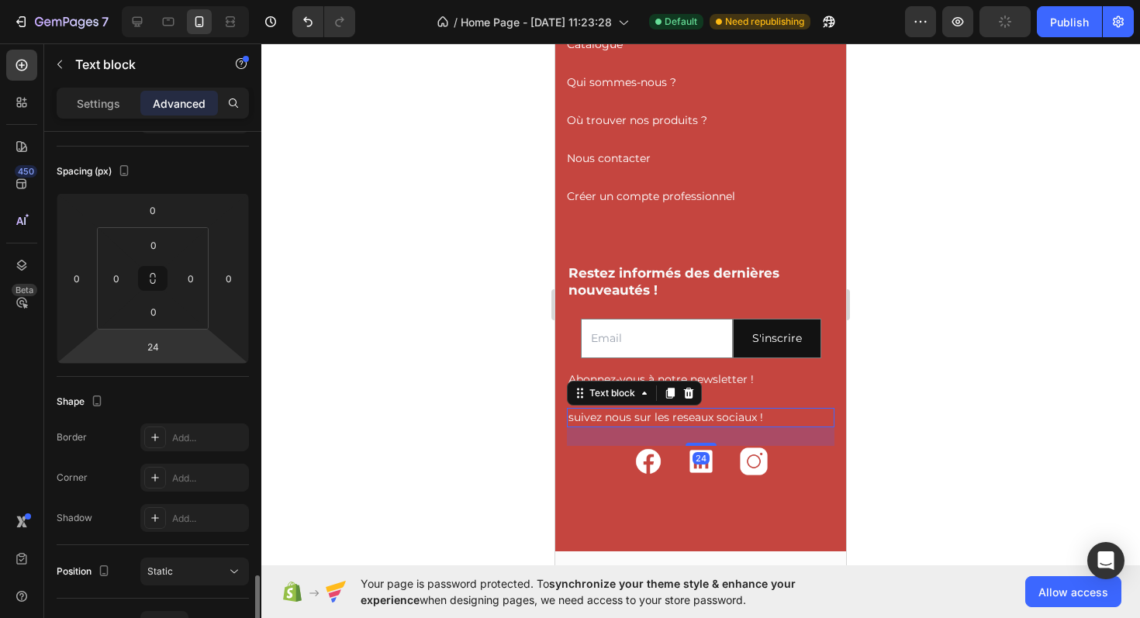
scroll to position [546, 0]
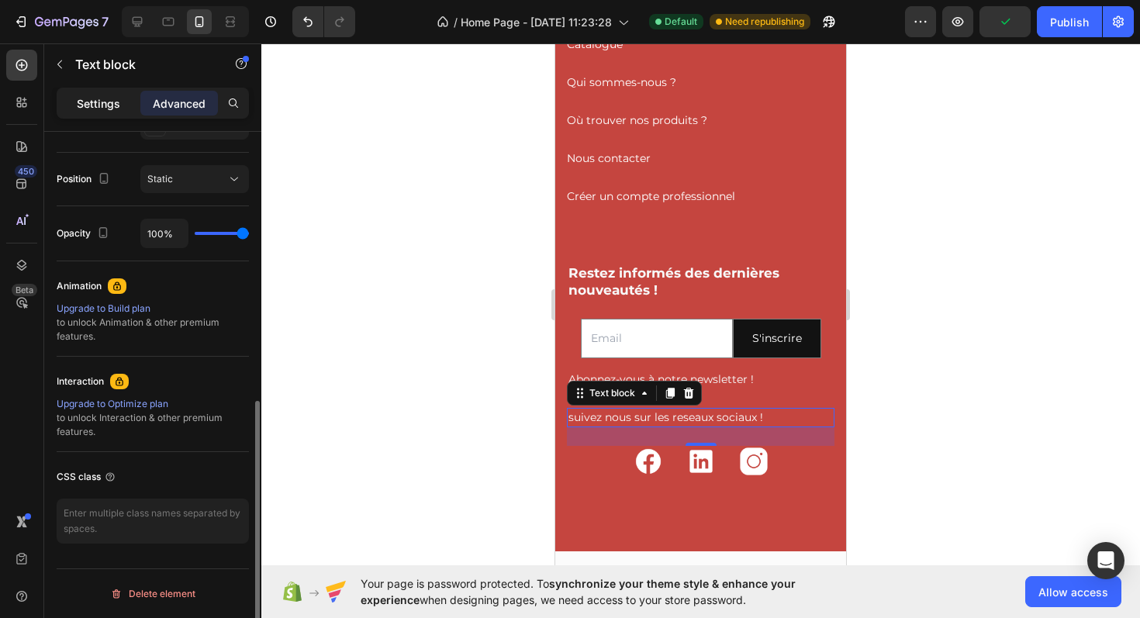
click at [97, 93] on div "Settings" at bounding box center [99, 103] width 78 height 25
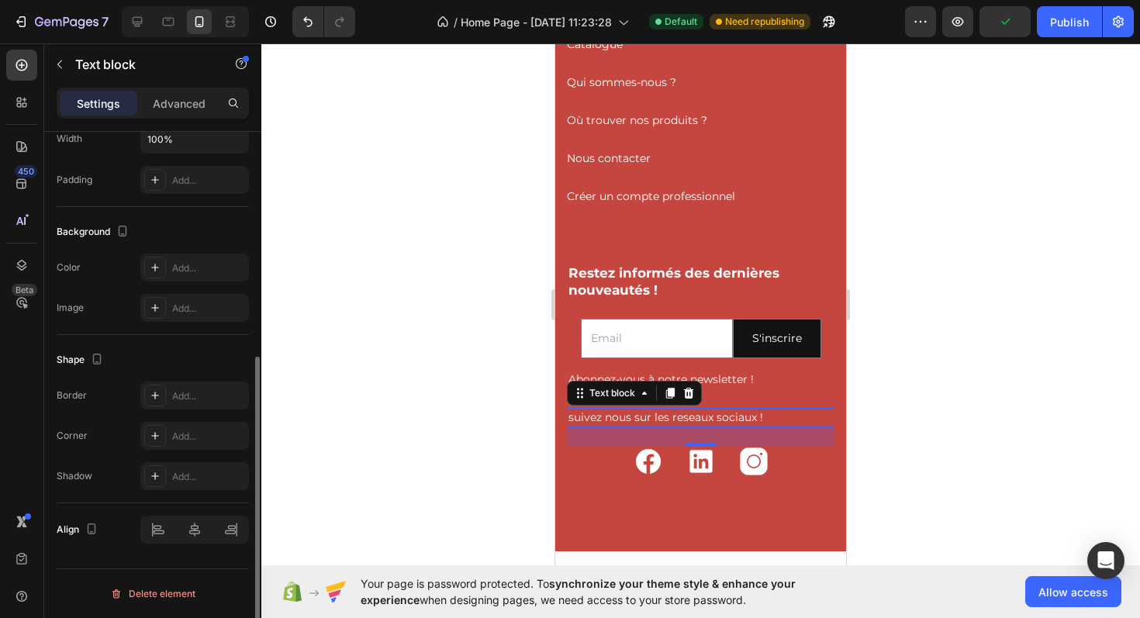
scroll to position [388, 0]
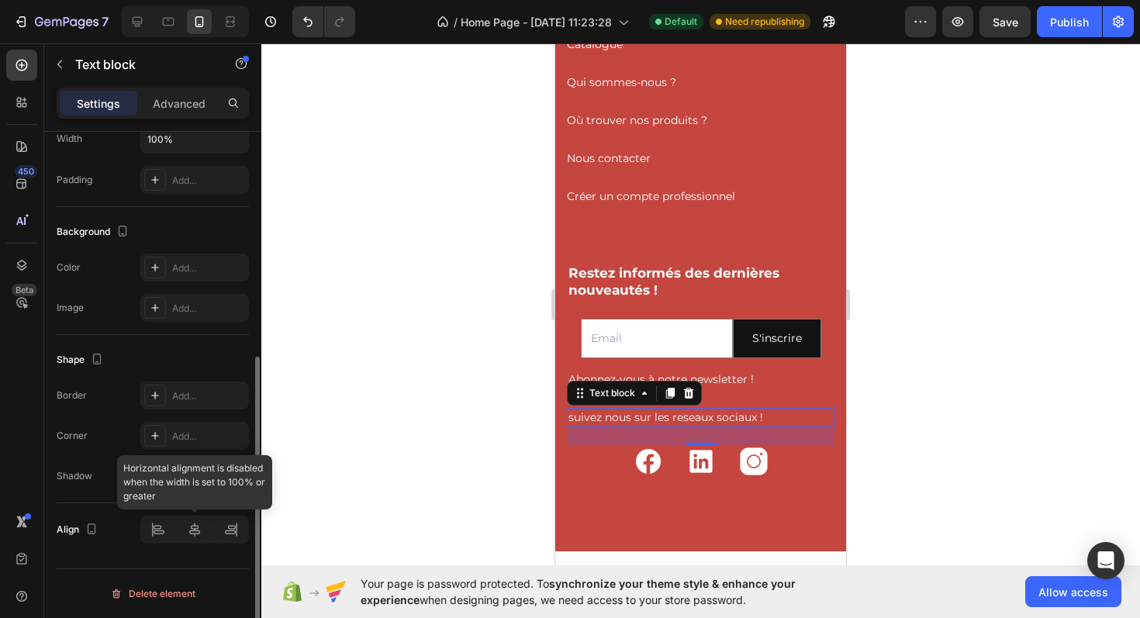
click at [189, 520] on div at bounding box center [194, 530] width 109 height 28
click at [192, 534] on div at bounding box center [194, 530] width 109 height 28
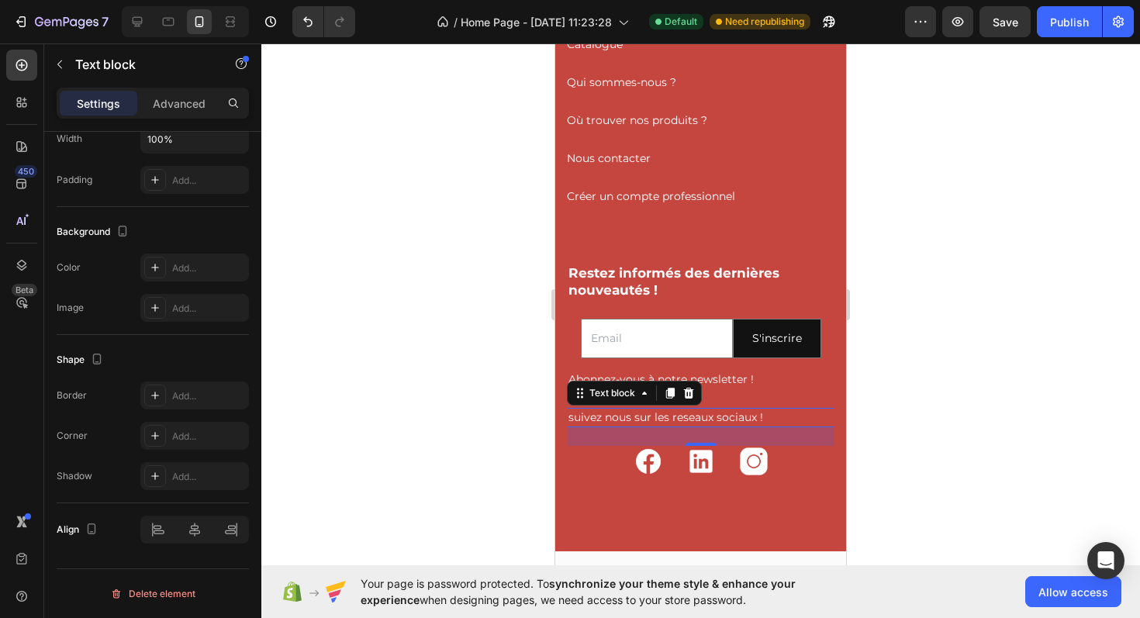
click at [913, 458] on div at bounding box center [700, 330] width 879 height 575
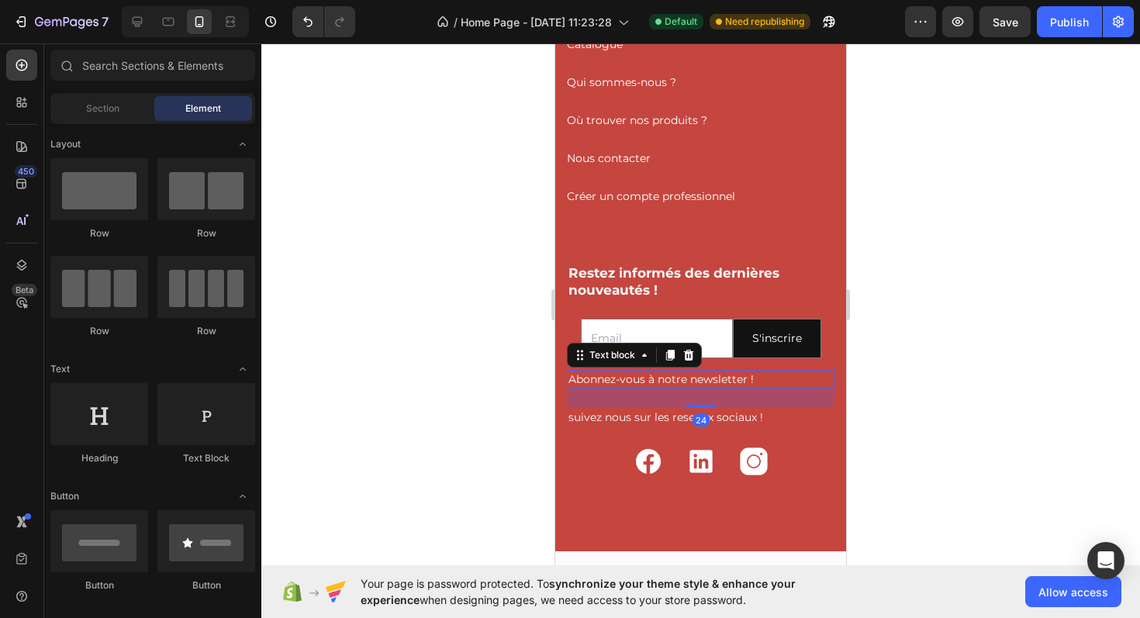
click at [724, 383] on p "Abonnez-vous à notre newsletter !" at bounding box center [700, 379] width 264 height 16
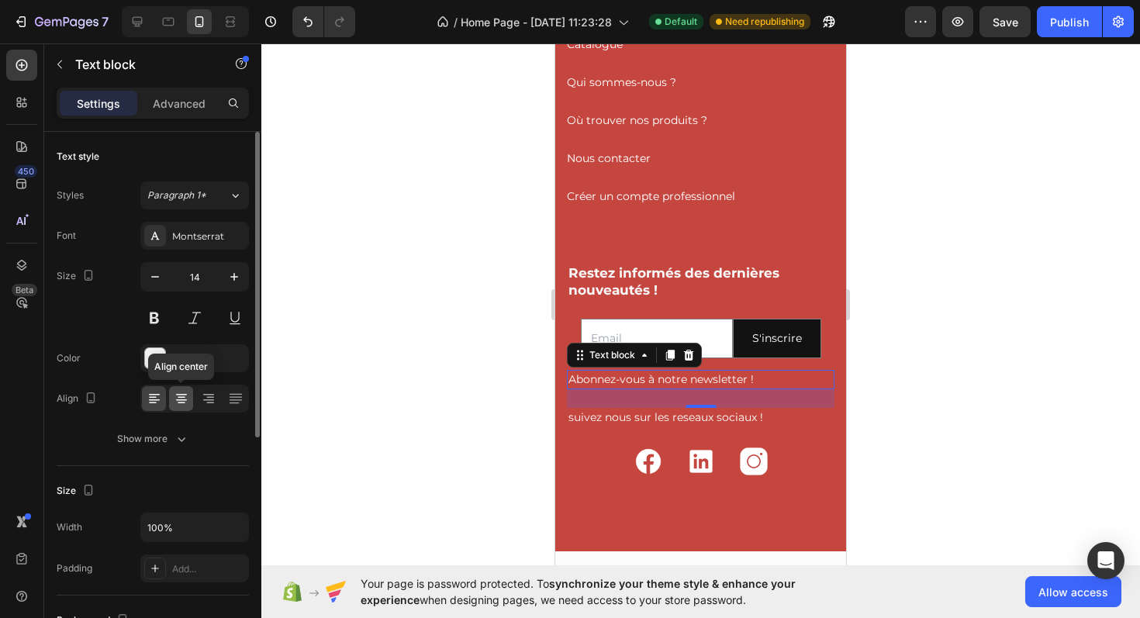
click at [177, 407] on div at bounding box center [181, 398] width 24 height 25
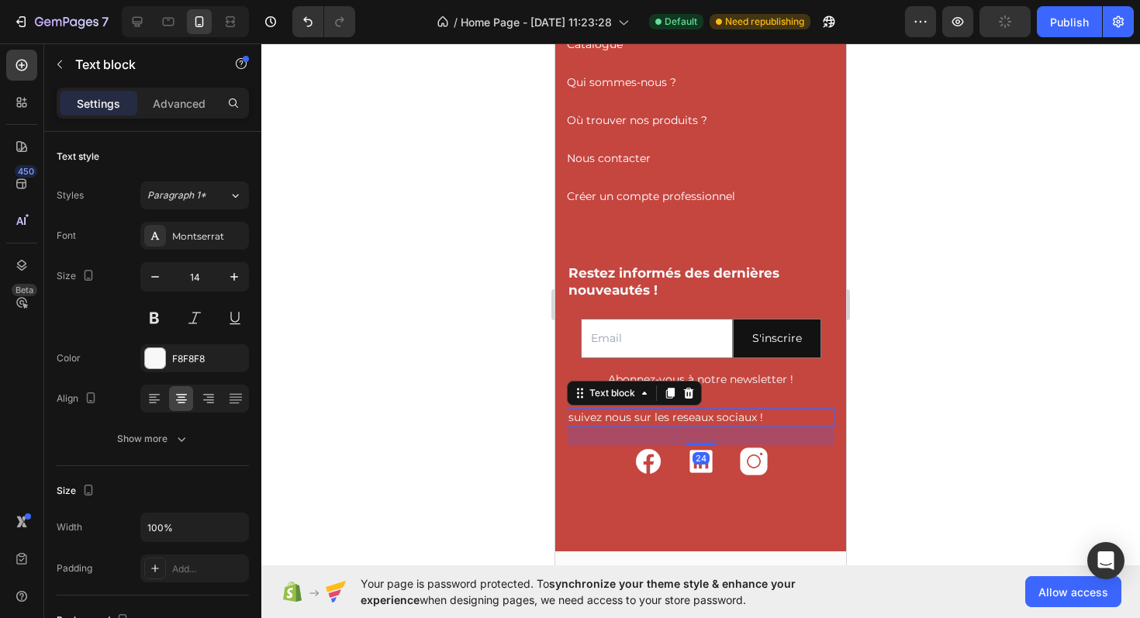
click at [654, 423] on p "suivez nous sur les reseaux sociaux !" at bounding box center [700, 417] width 264 height 16
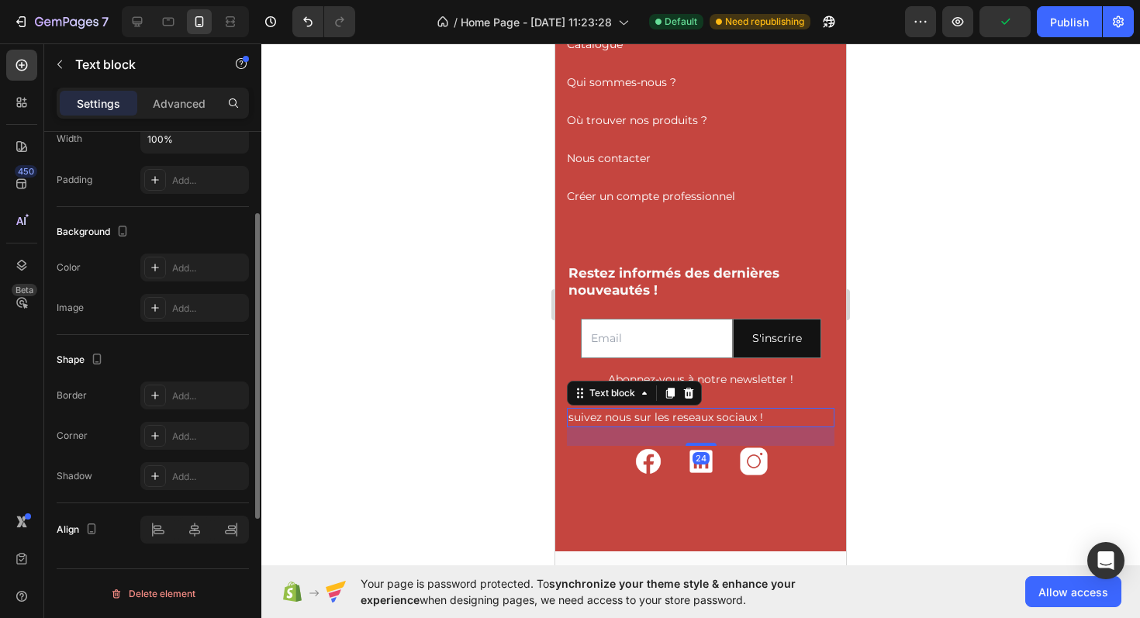
scroll to position [0, 0]
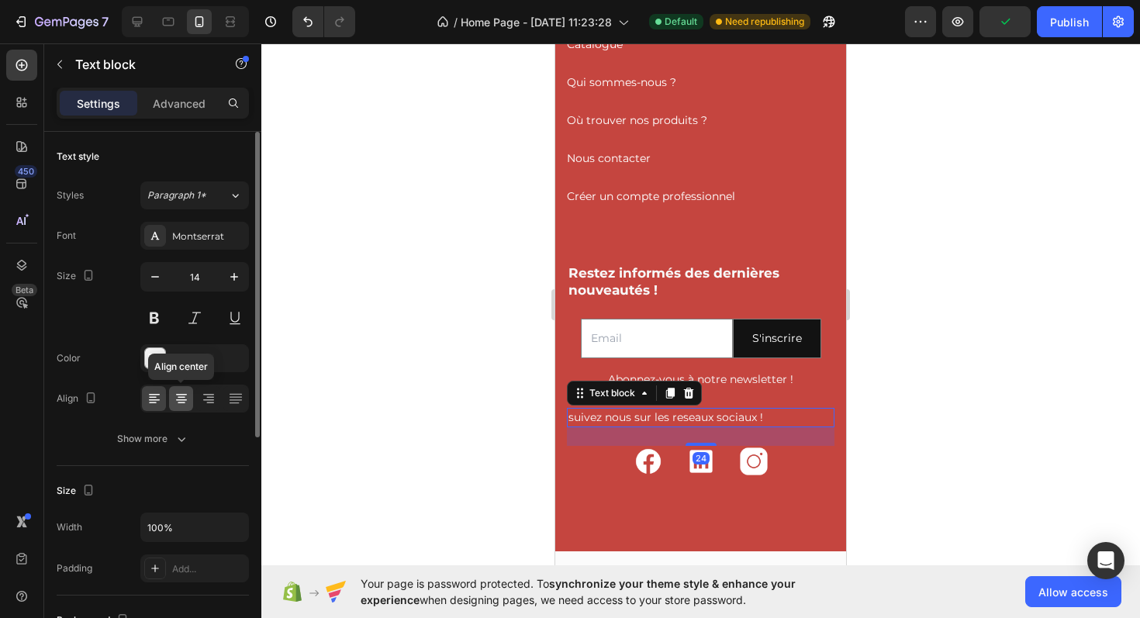
click at [182, 394] on icon at bounding box center [181, 395] width 11 height 2
click at [978, 456] on div at bounding box center [700, 330] width 879 height 575
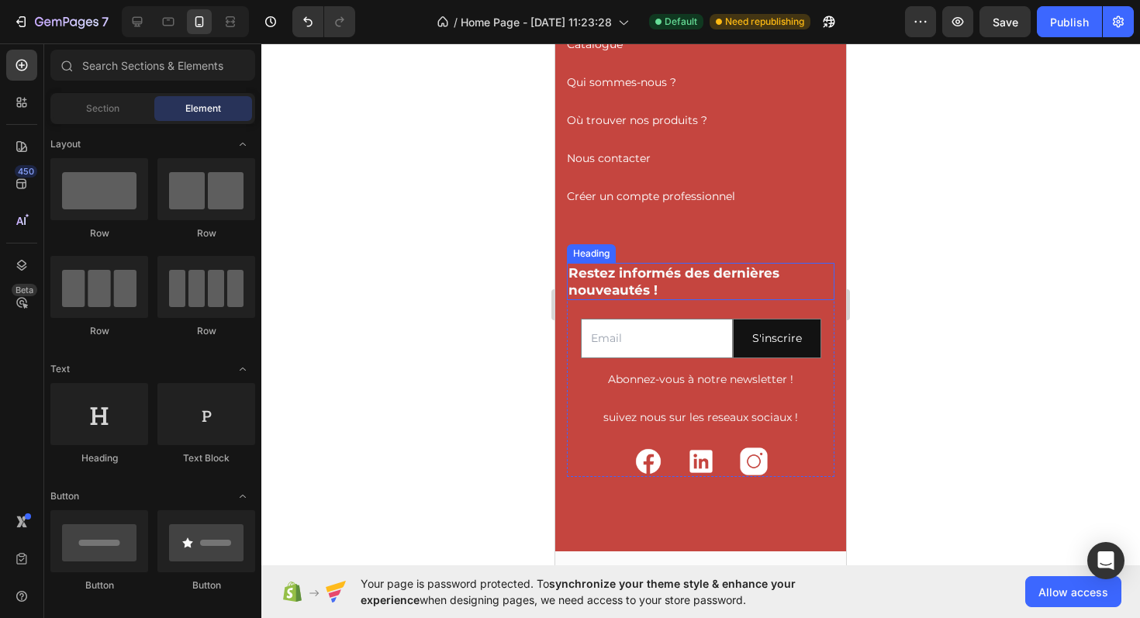
click at [640, 274] on h2 "Restez informés des dernières nouveautés !" at bounding box center [701, 281] width 268 height 37
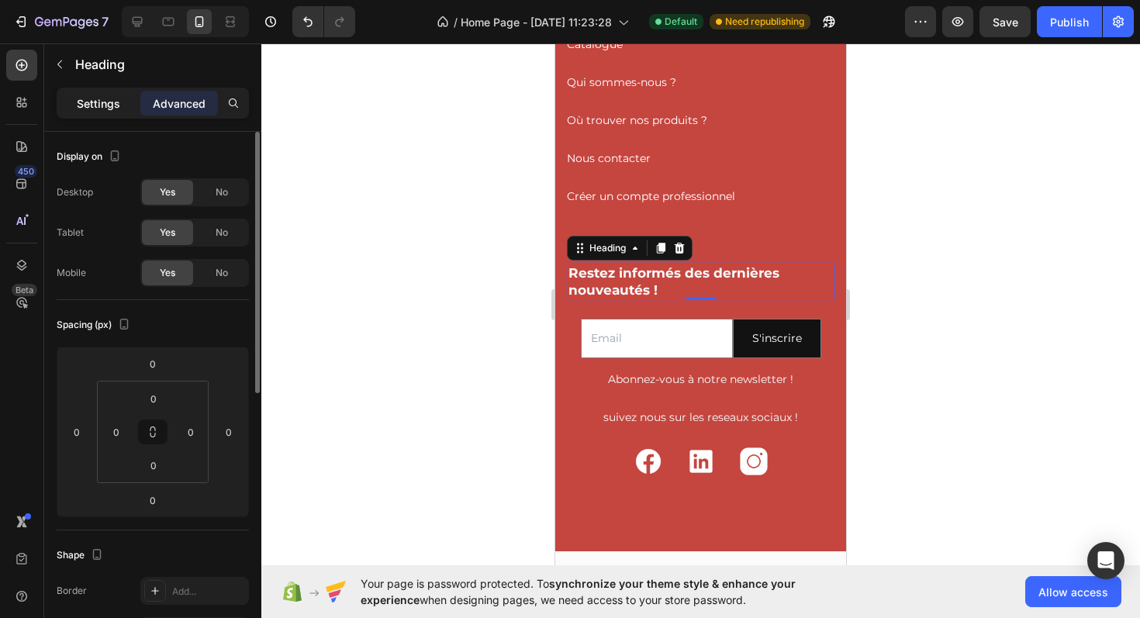
click at [105, 111] on div "Settings" at bounding box center [99, 103] width 78 height 25
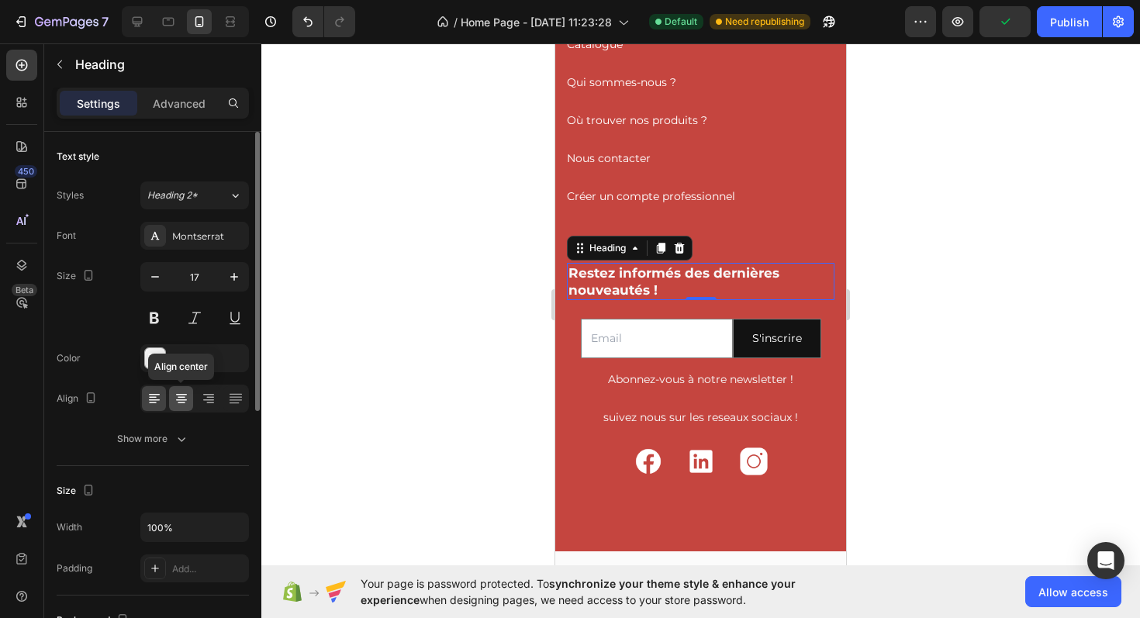
click at [179, 405] on icon at bounding box center [182, 399] width 16 height 16
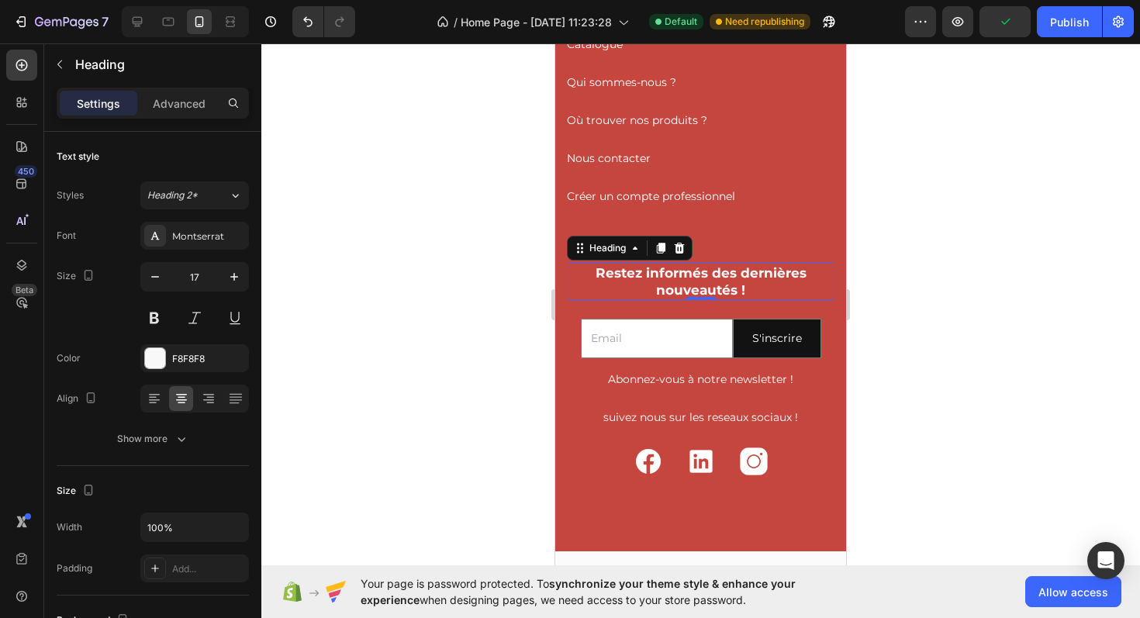
click at [894, 407] on div at bounding box center [700, 330] width 879 height 575
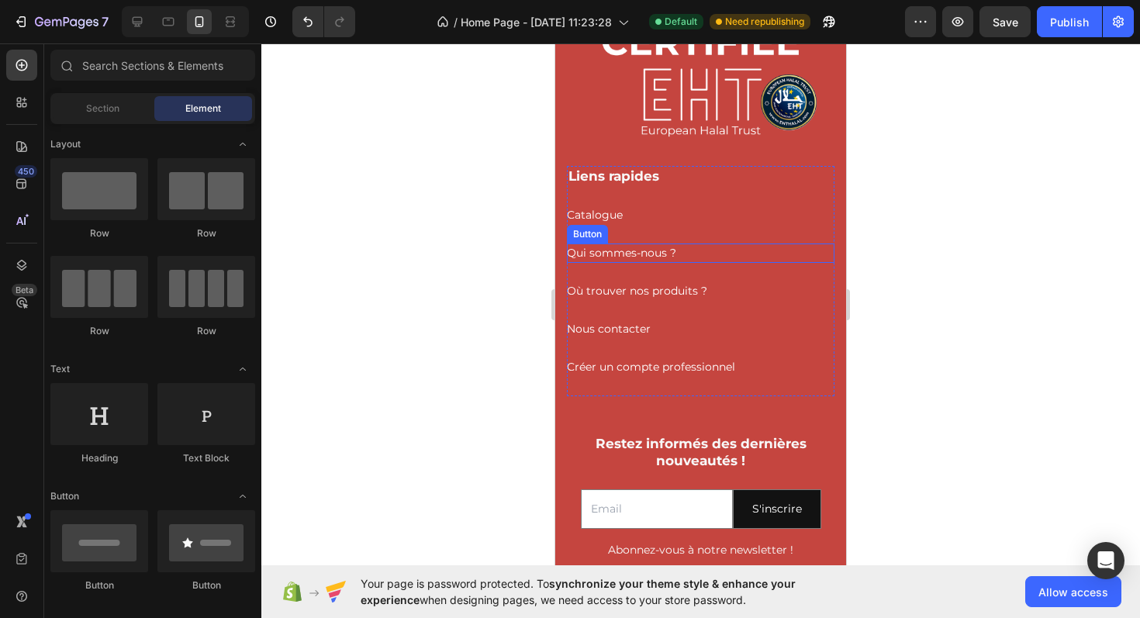
scroll to position [3247, 0]
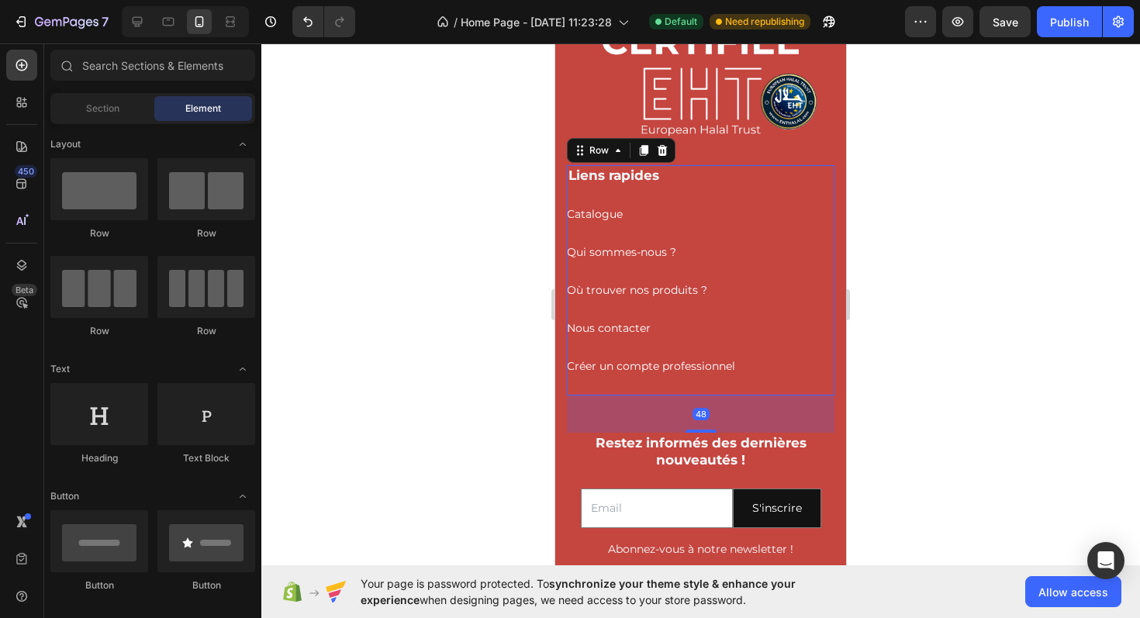
click at [705, 188] on div "Liens rapides Heading Catalogue Button Qui sommes-nous ? Button Où trouver nos …" at bounding box center [701, 280] width 268 height 230
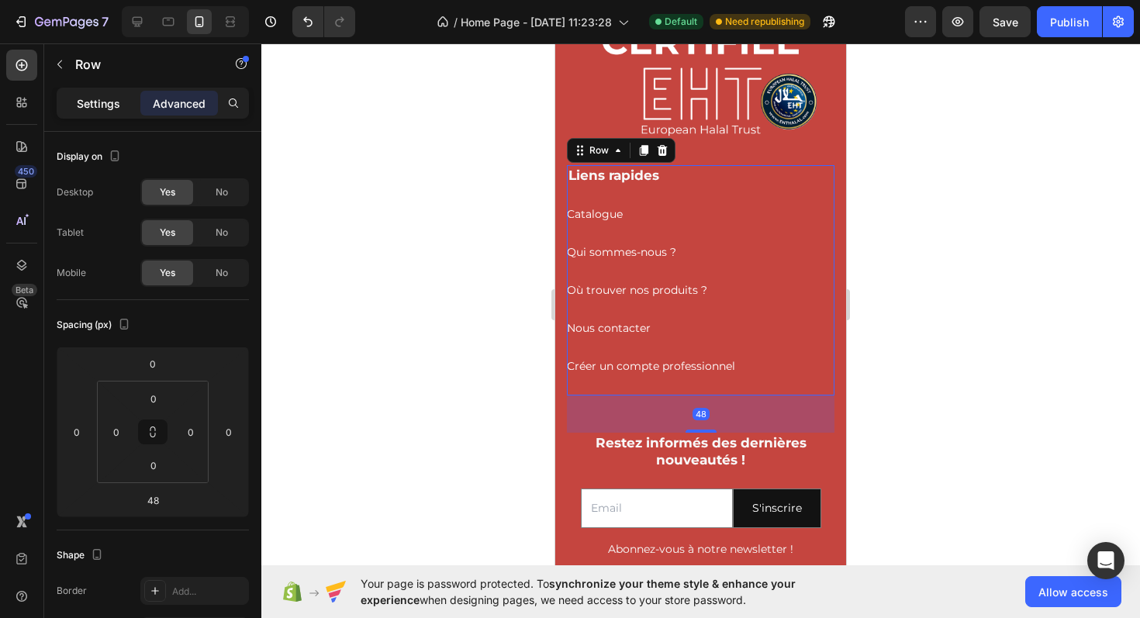
click at [113, 110] on p "Settings" at bounding box center [98, 103] width 43 height 16
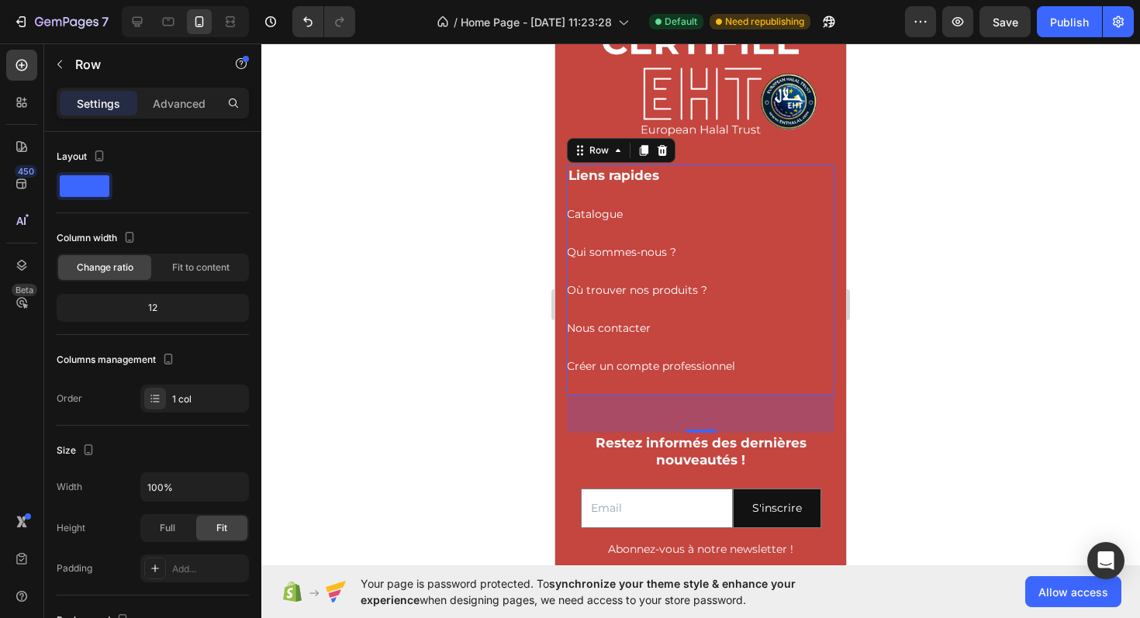
click at [1029, 249] on div at bounding box center [700, 330] width 879 height 575
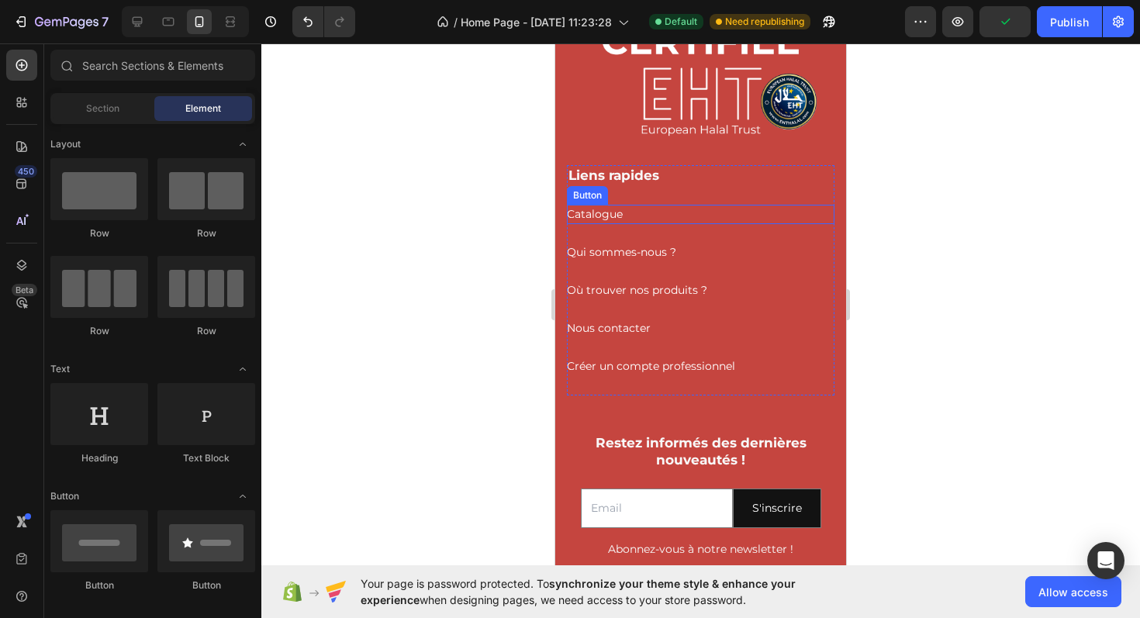
click at [738, 220] on div "Catalogue Button" at bounding box center [701, 214] width 268 height 19
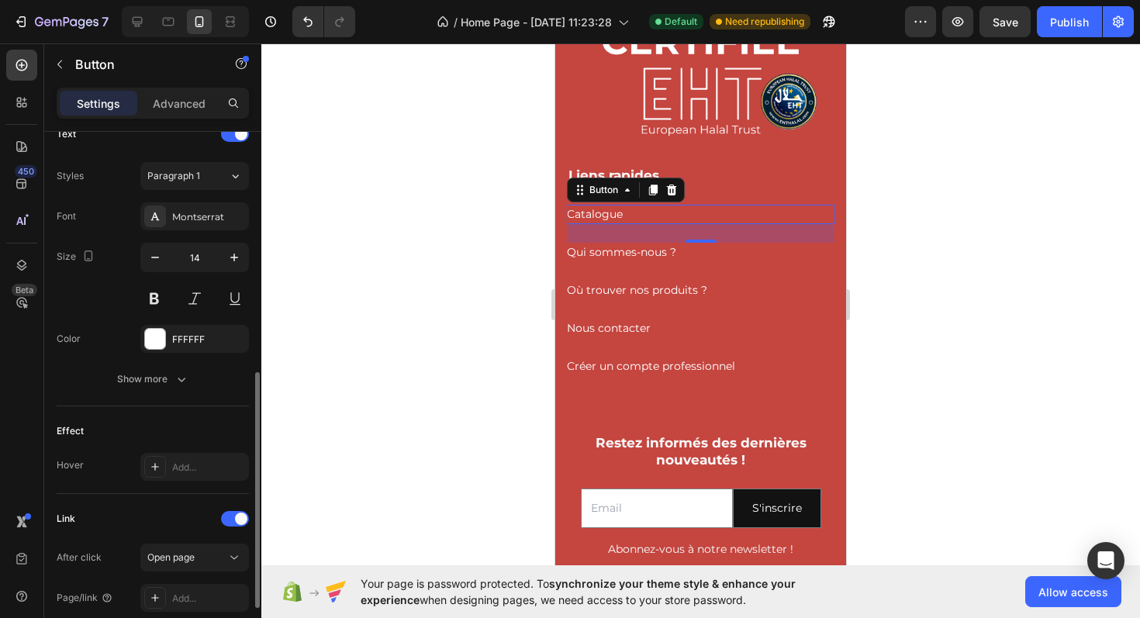
scroll to position [550, 0]
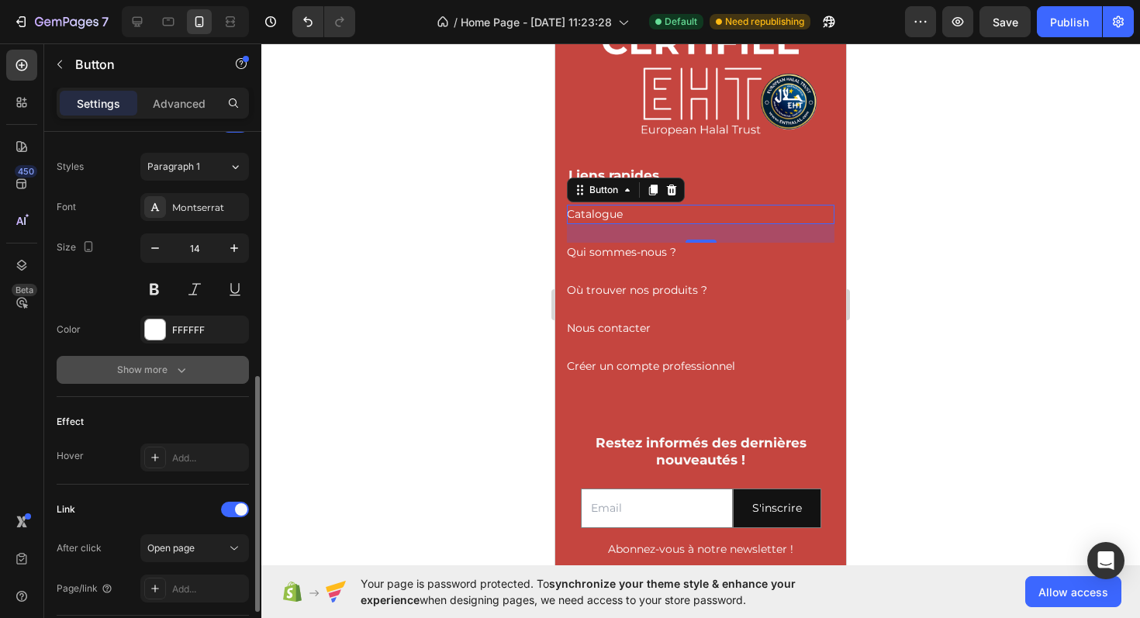
click at [164, 380] on button "Show more" at bounding box center [153, 370] width 192 height 28
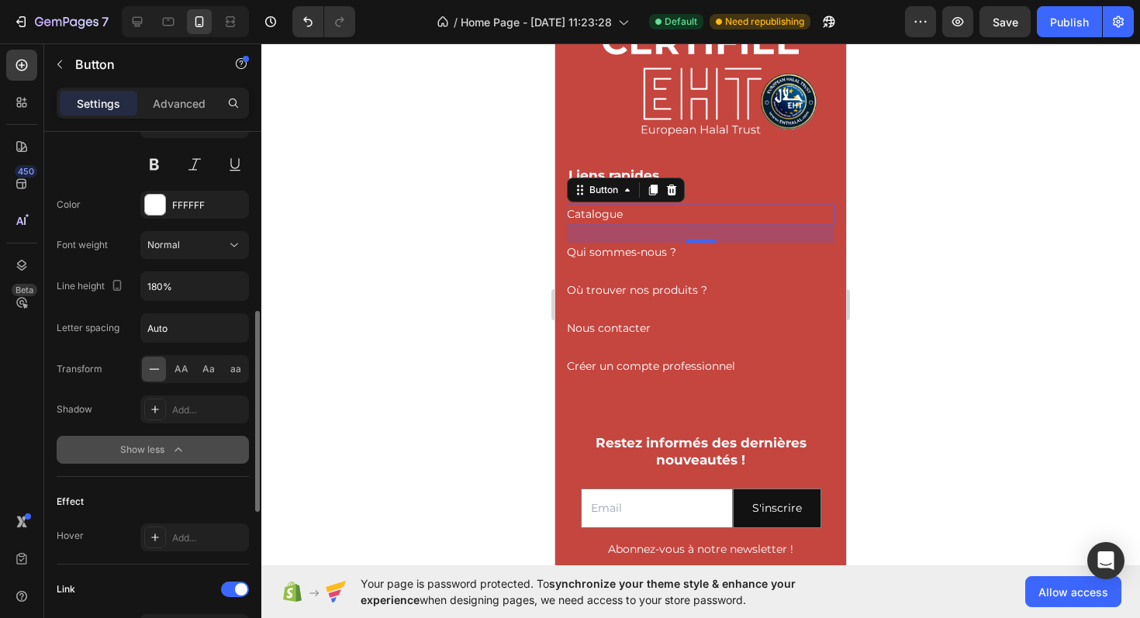
scroll to position [867, 0]
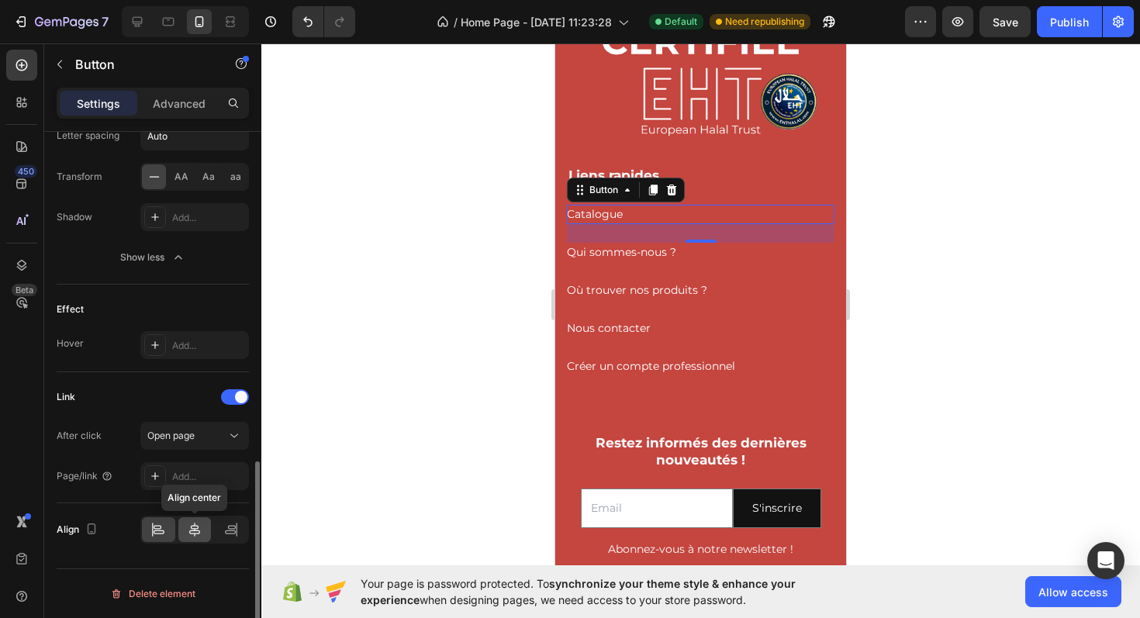
click at [198, 538] on div at bounding box center [194, 529] width 33 height 25
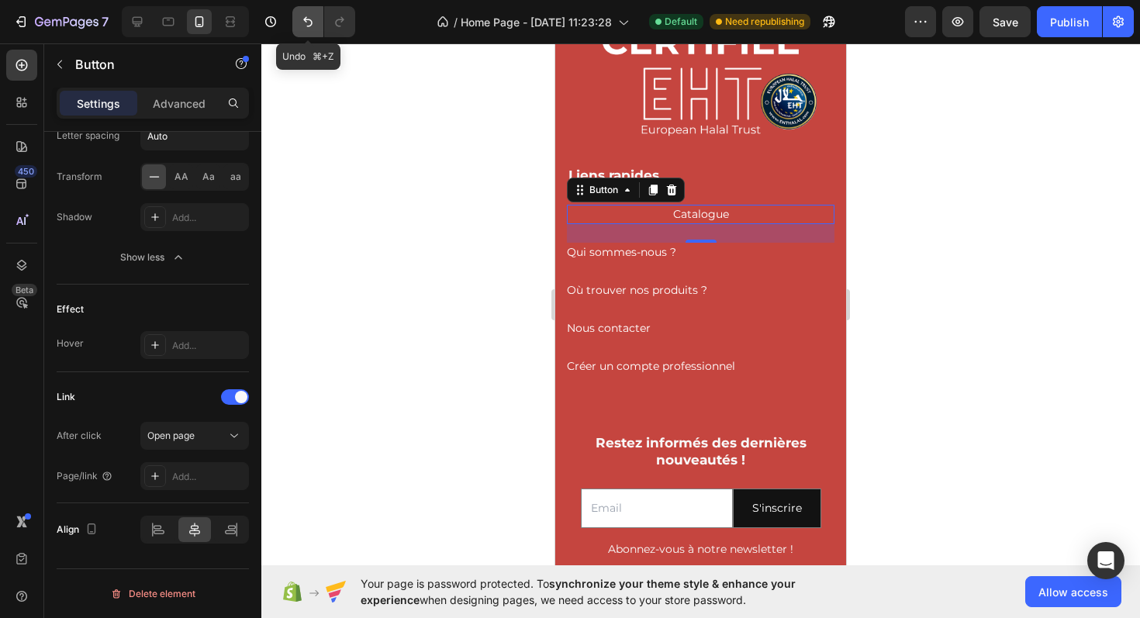
click at [311, 28] on icon "Undo/Redo" at bounding box center [308, 22] width 16 height 16
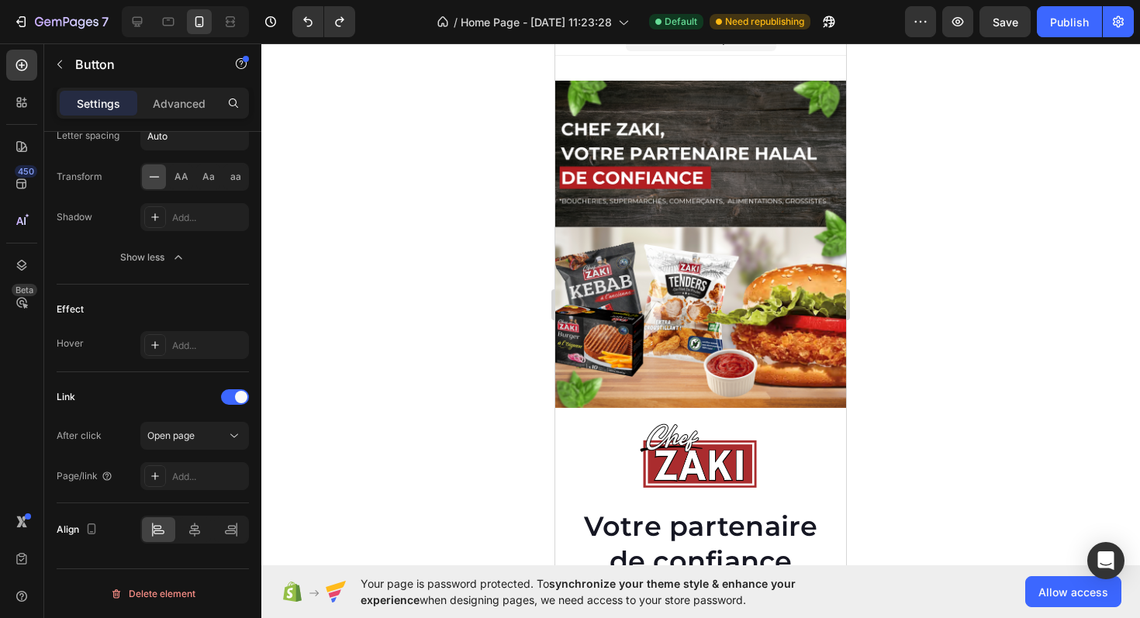
scroll to position [0, 0]
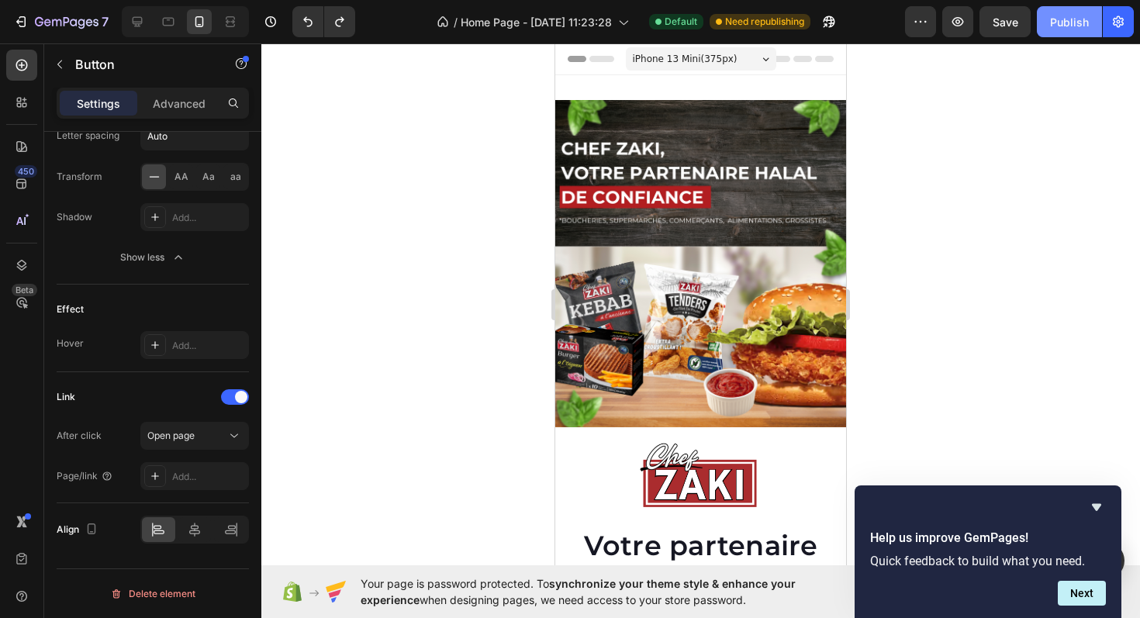
click at [1072, 22] on div "Publish" at bounding box center [1069, 22] width 39 height 16
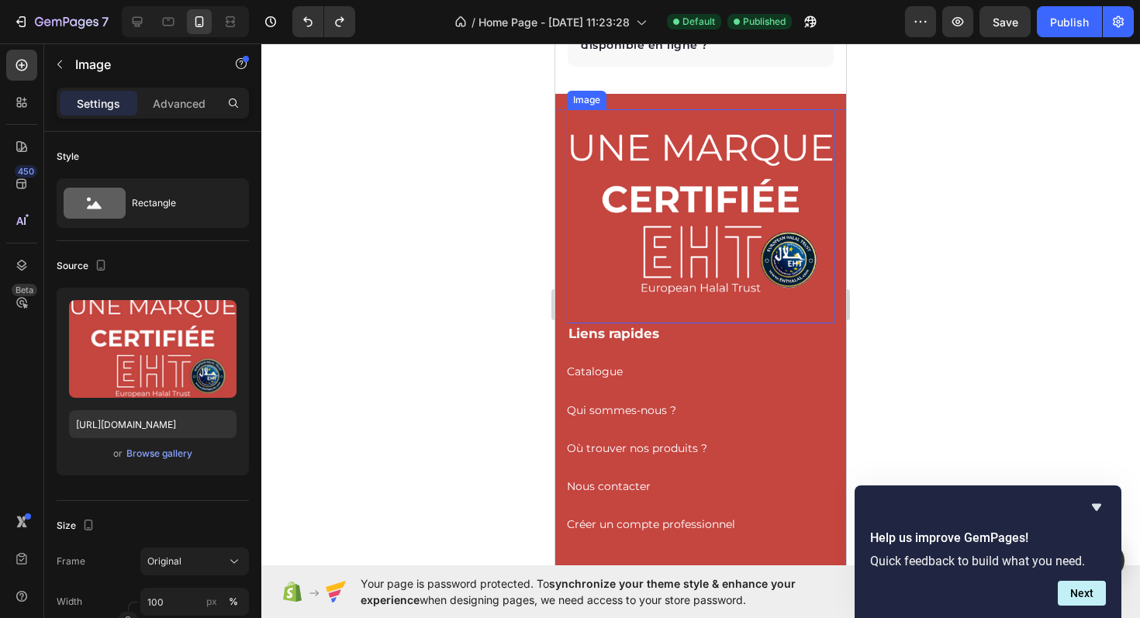
click at [684, 202] on img at bounding box center [701, 216] width 268 height 214
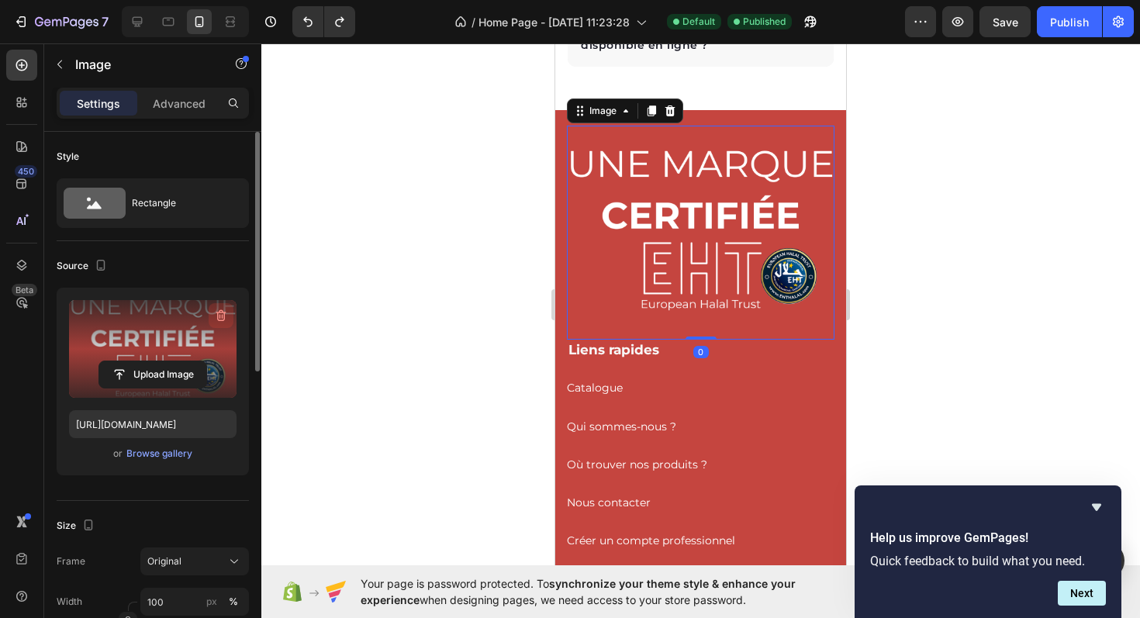
click at [216, 316] on icon "button" at bounding box center [221, 316] width 16 height 16
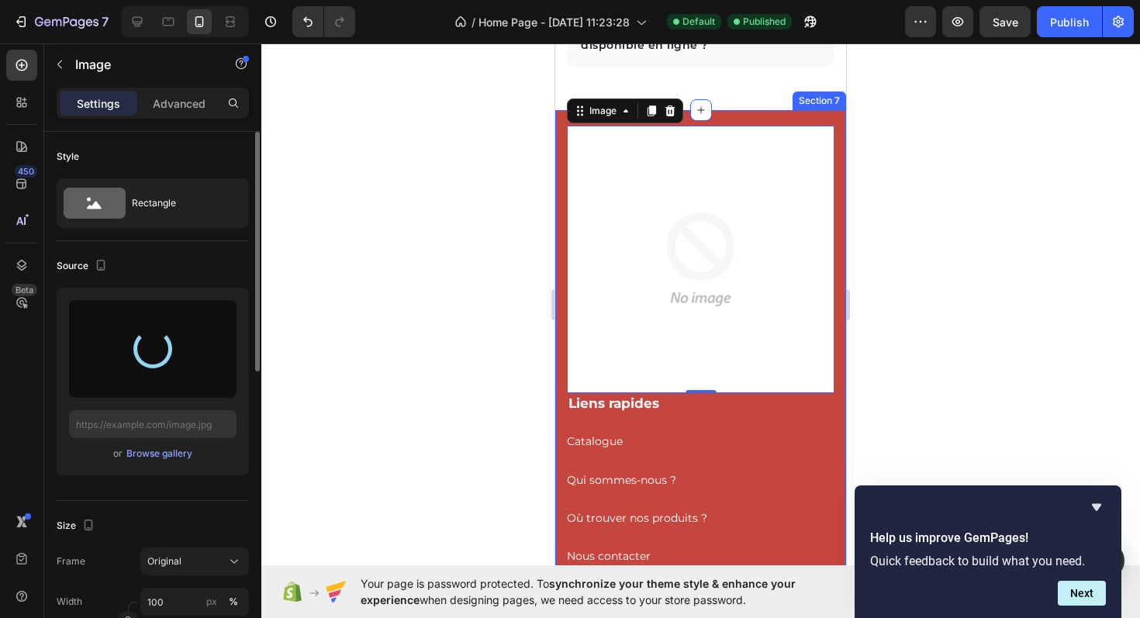
type input "[URL][DOMAIN_NAME]"
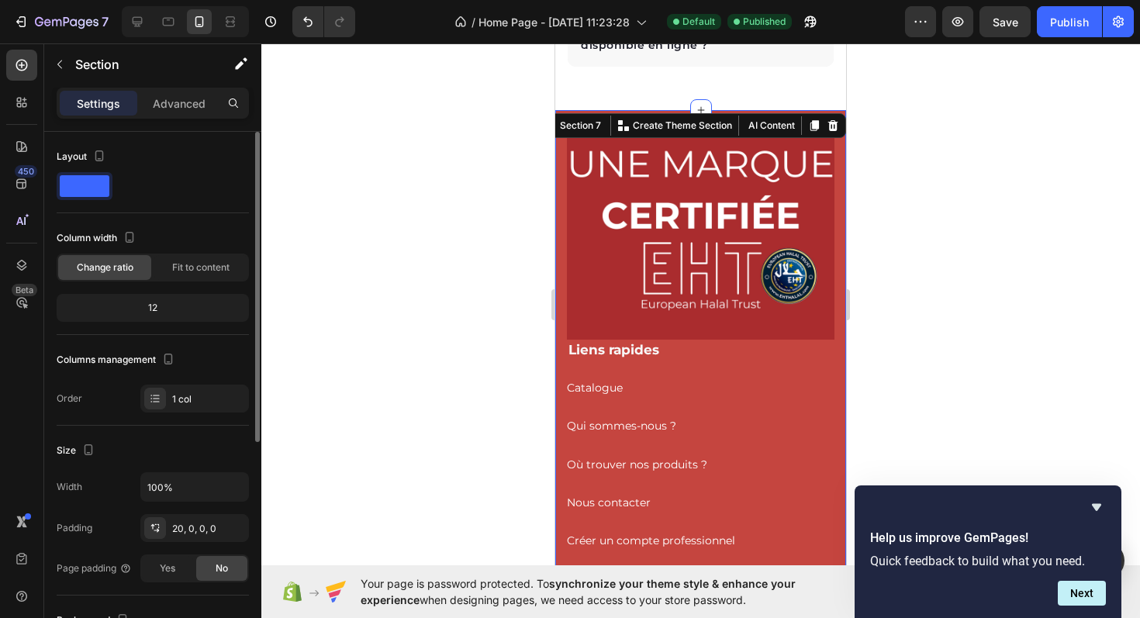
click at [771, 110] on div "Image Liens rapides Heading Catalogue Button Qui sommes-nous ? Button Où trouve…" at bounding box center [700, 550] width 291 height 881
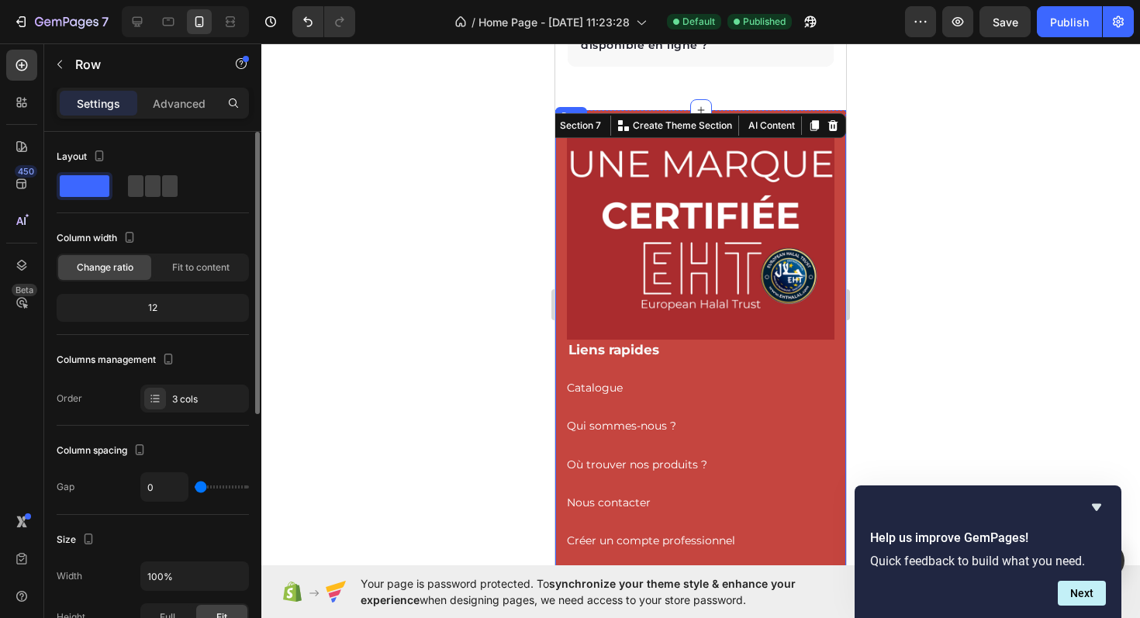
click at [563, 287] on div "Image Liens rapides Heading Catalogue Button Qui sommes-nous ? Button Où trouve…" at bounding box center [700, 492] width 291 height 732
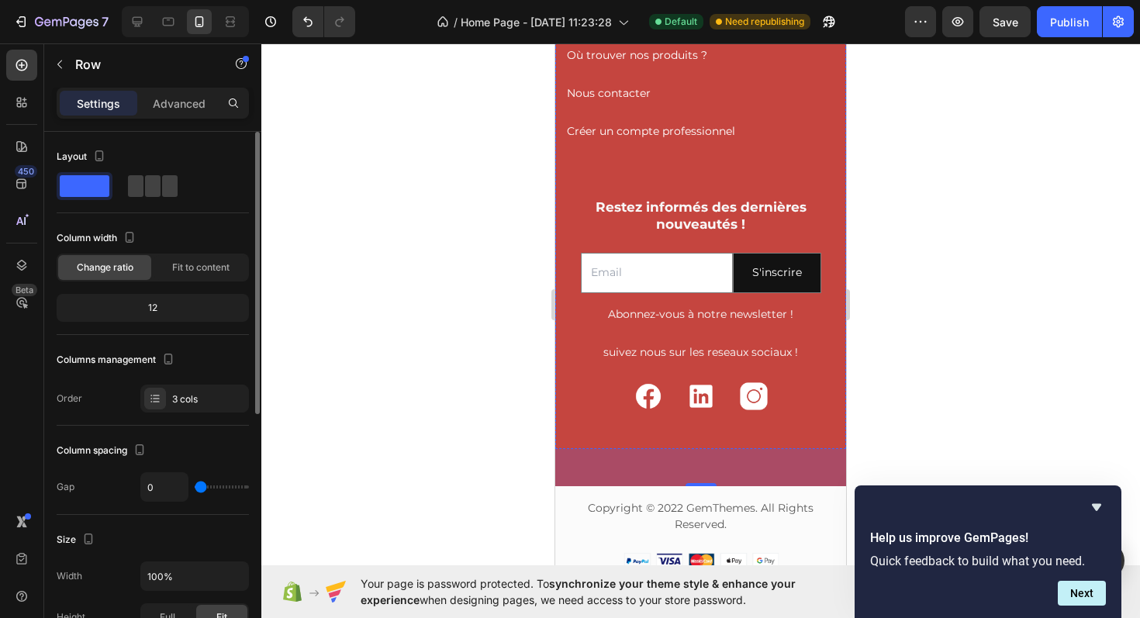
scroll to position [4537, 0]
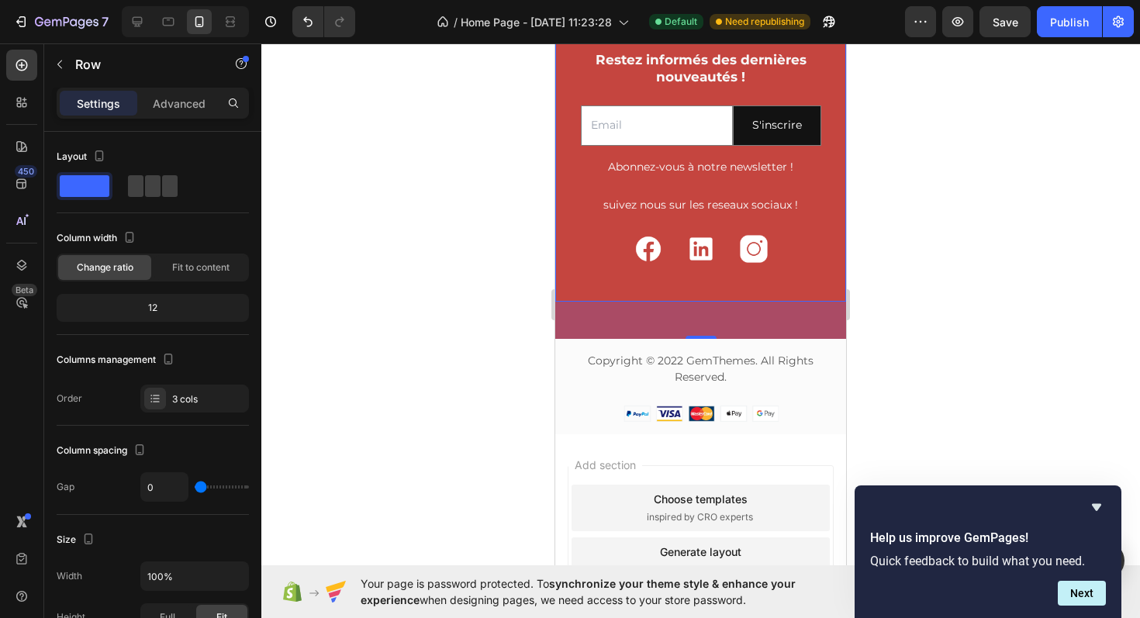
click at [593, 319] on div "48" at bounding box center [700, 320] width 291 height 37
click at [596, 278] on div "Restez informés des dernières nouveautés ! Heading Email Field S'inscrire Submi…" at bounding box center [701, 175] width 268 height 251
click at [976, 285] on div at bounding box center [700, 330] width 879 height 575
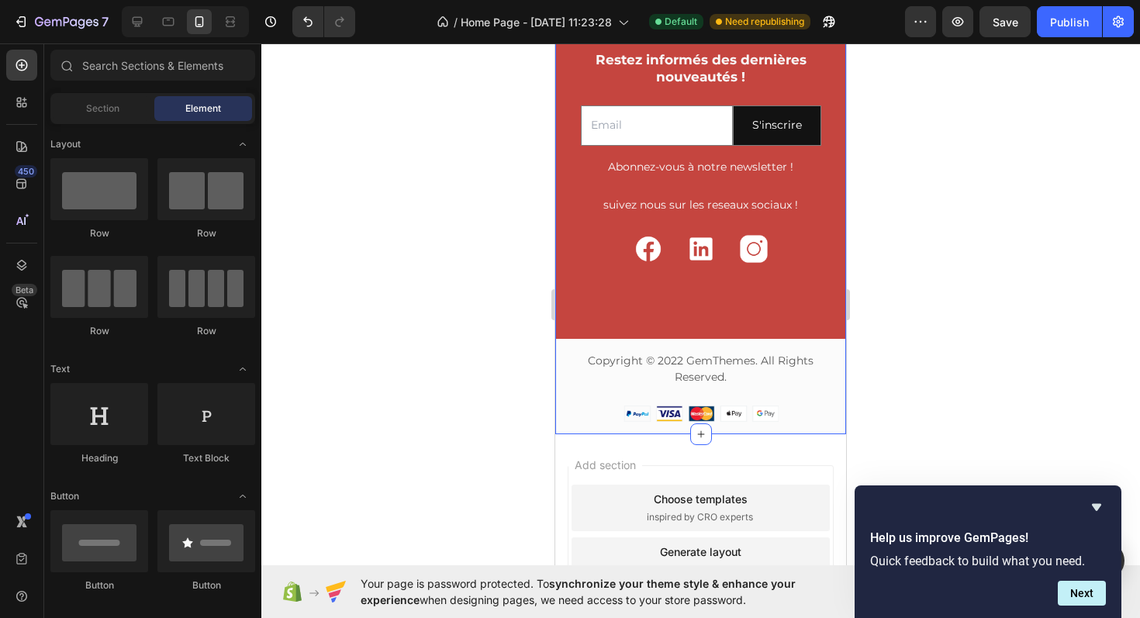
click at [742, 323] on div "Image Liens rapides Heading Catalogue Button Qui sommes-nous ? Button Où trouve…" at bounding box center [700, 1] width 291 height 865
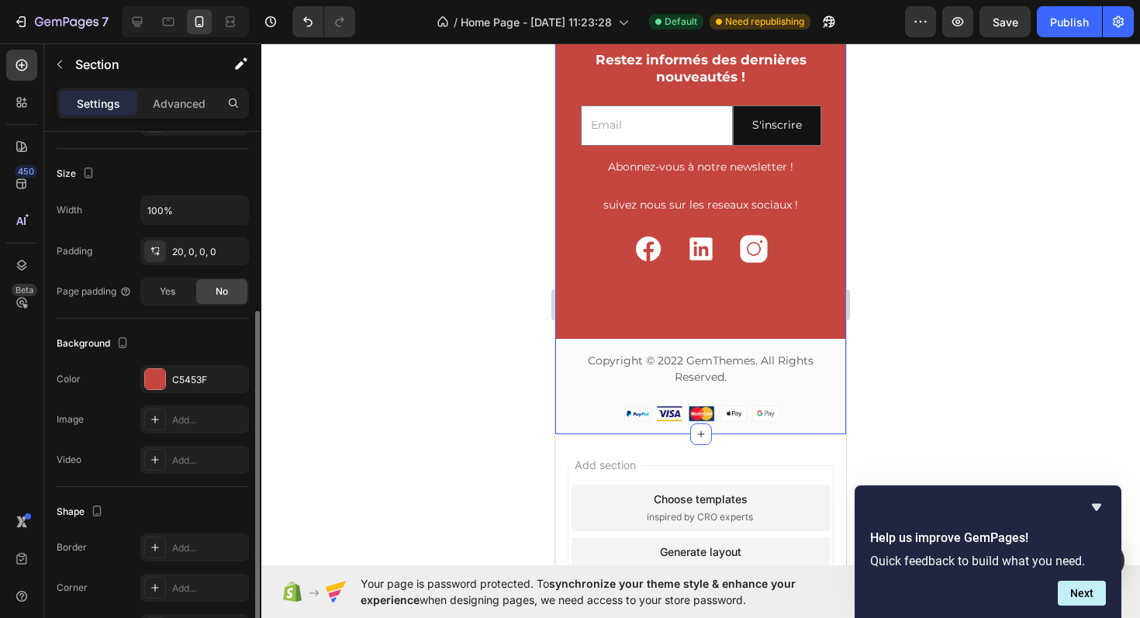
scroll to position [288, 0]
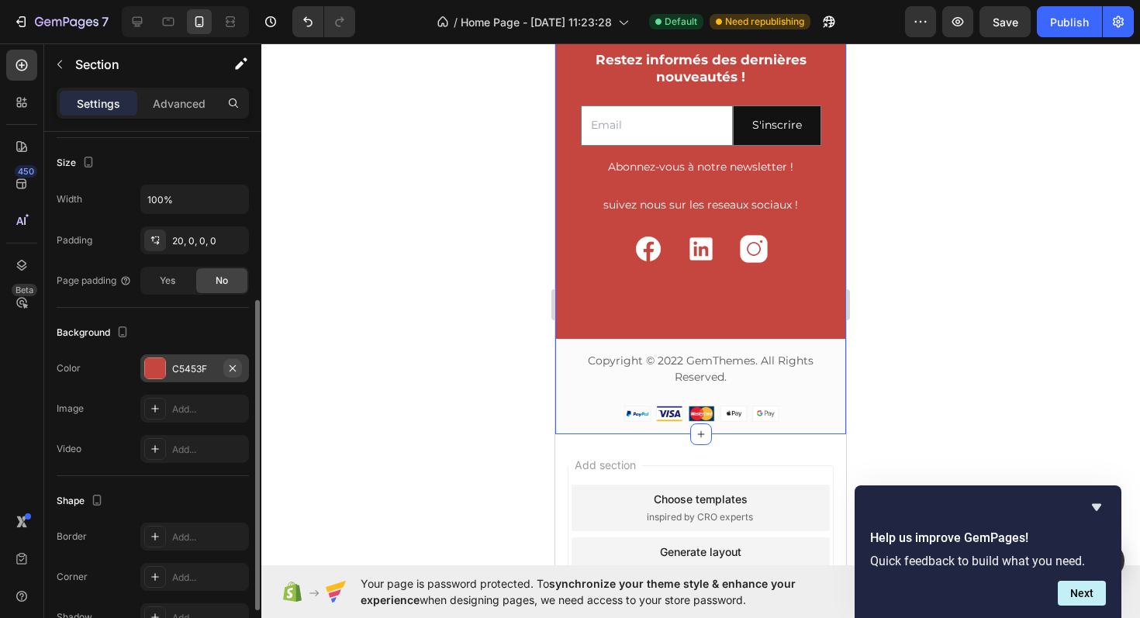
click at [230, 367] on icon "button" at bounding box center [232, 368] width 12 height 12
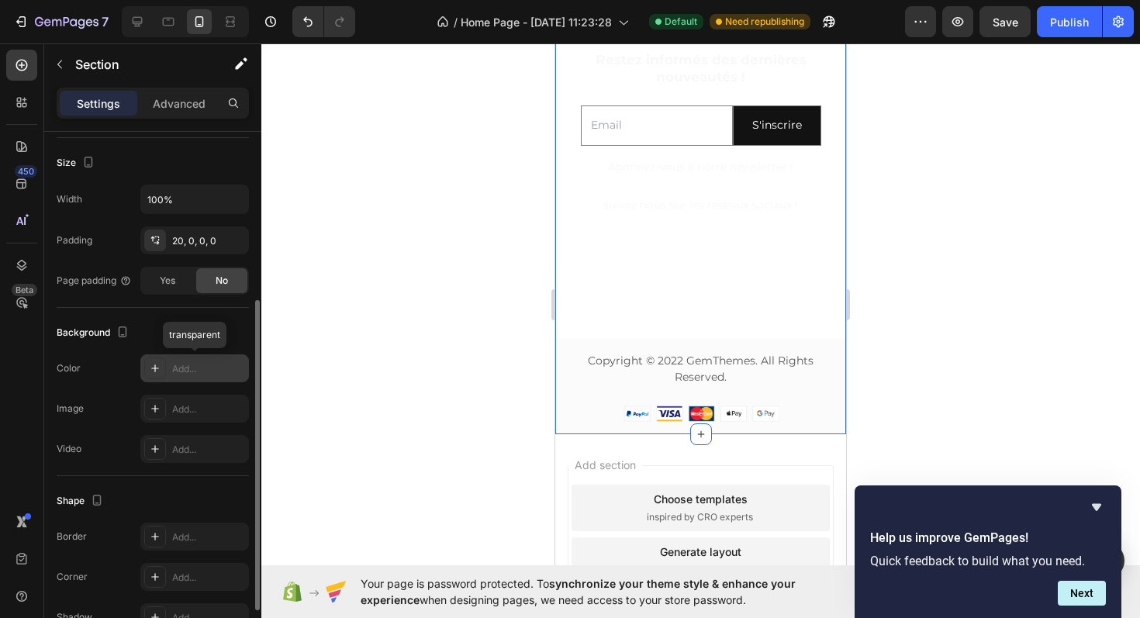
click at [181, 371] on div "Add..." at bounding box center [208, 369] width 73 height 14
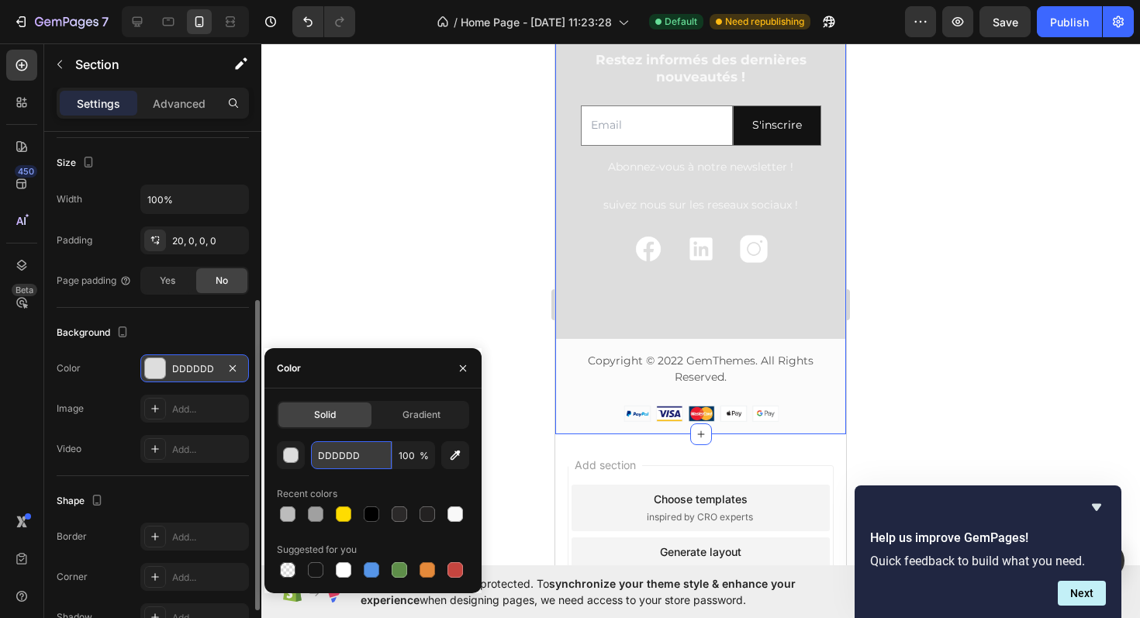
click at [348, 460] on input "DDDDDD" at bounding box center [351, 455] width 81 height 28
paste input "#aa2c2e"
type input "#aa2c2e"
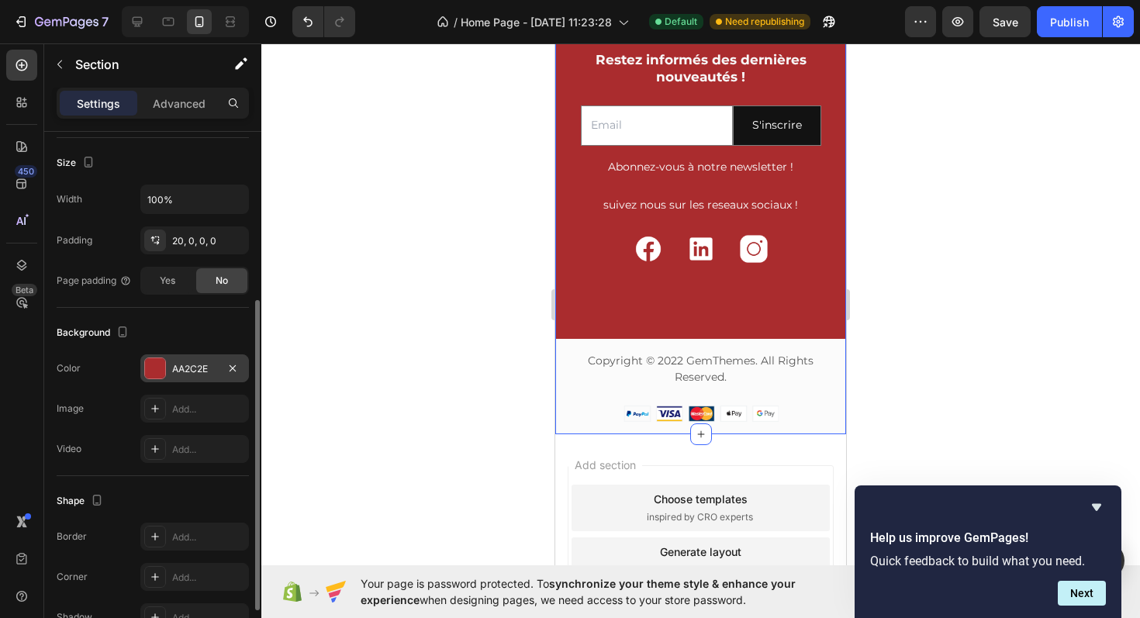
click at [394, 271] on div at bounding box center [700, 330] width 879 height 575
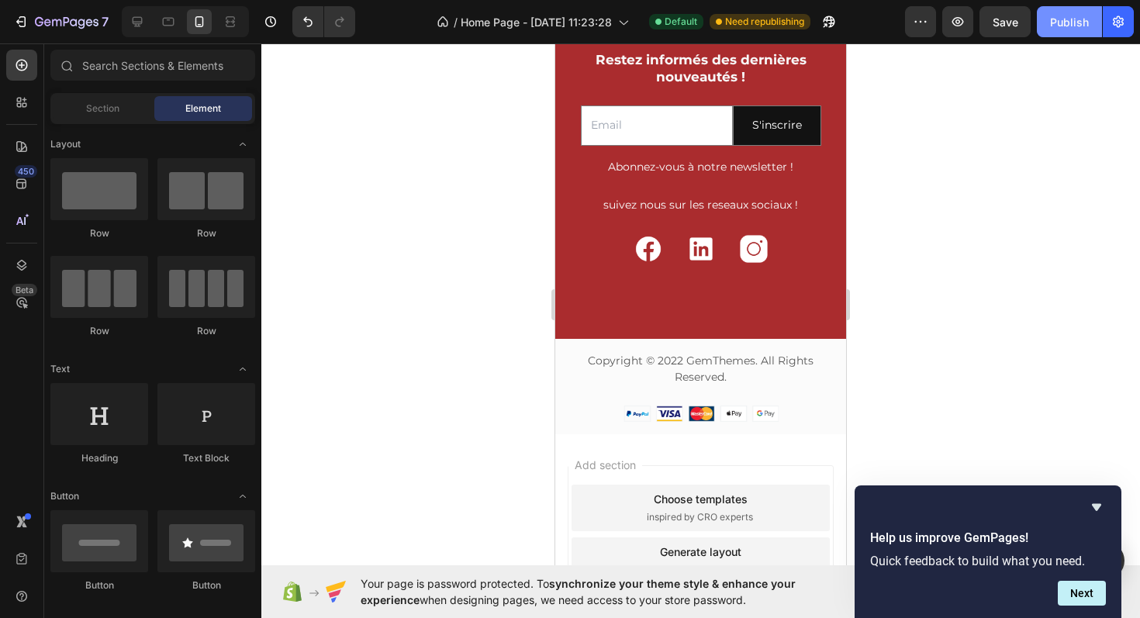
click at [1064, 22] on div "Publish" at bounding box center [1069, 22] width 39 height 16
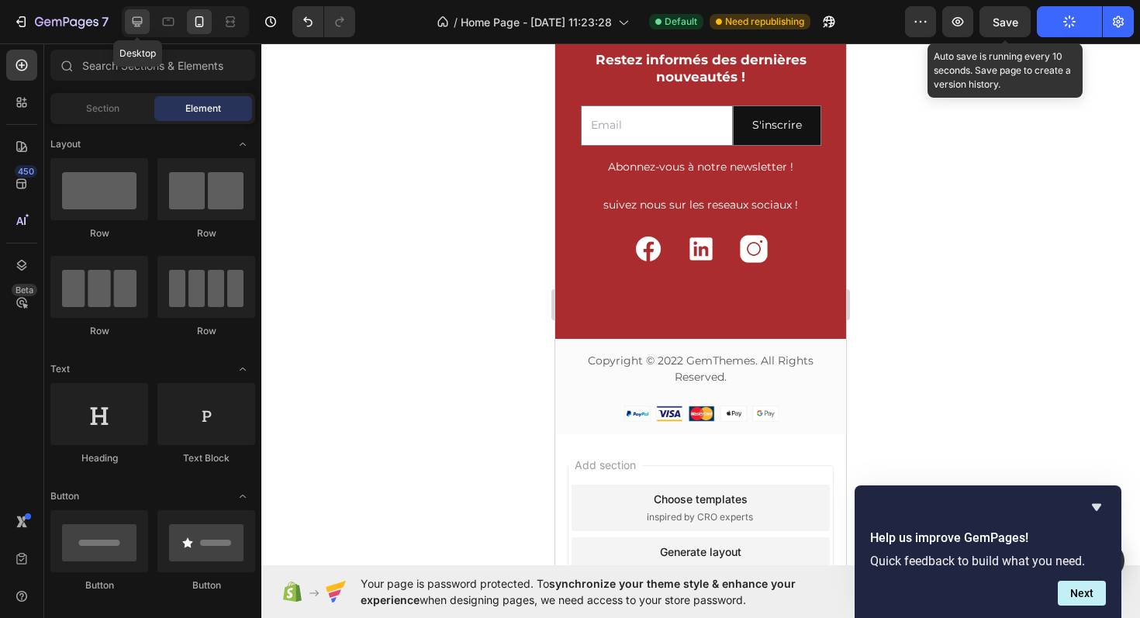
click at [142, 21] on icon at bounding box center [138, 22] width 10 height 10
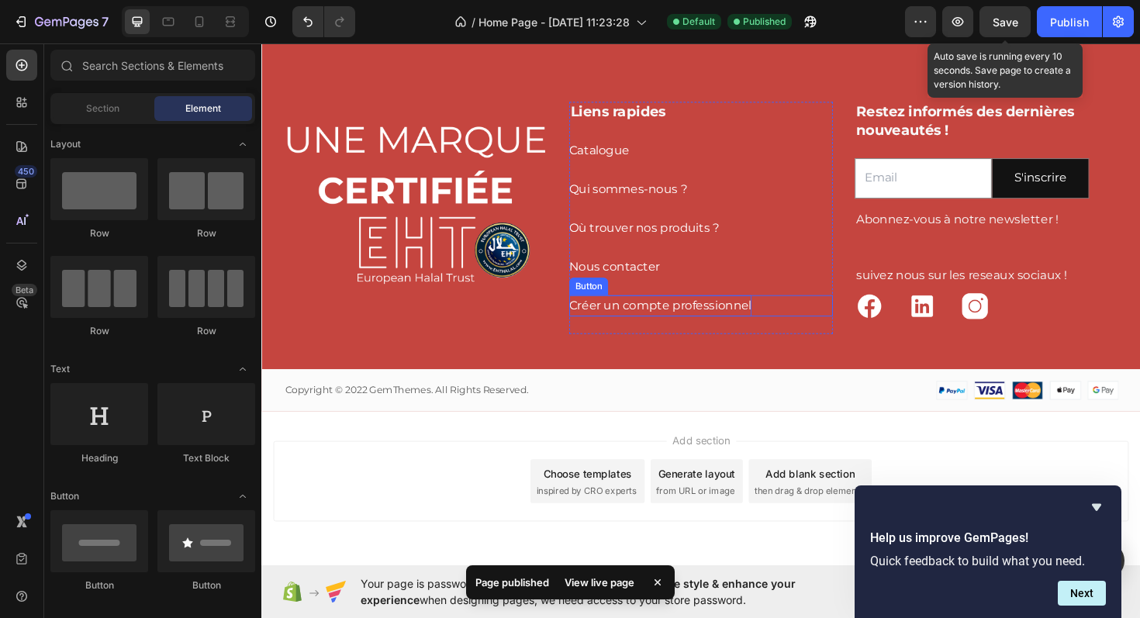
scroll to position [4121, 0]
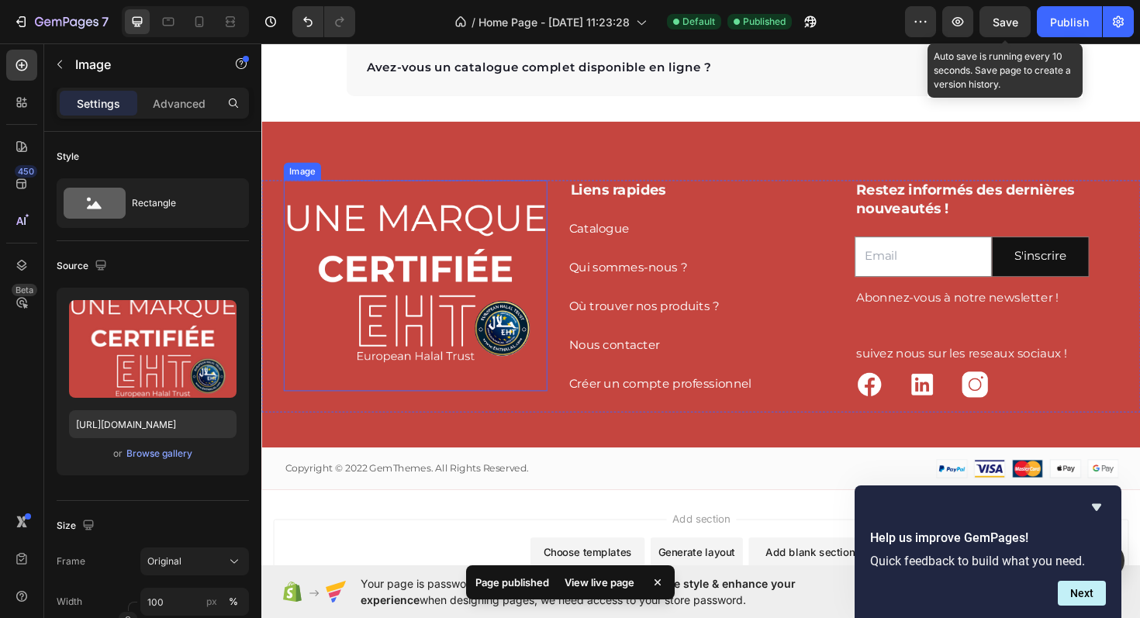
click at [415, 235] on img at bounding box center [424, 299] width 279 height 223
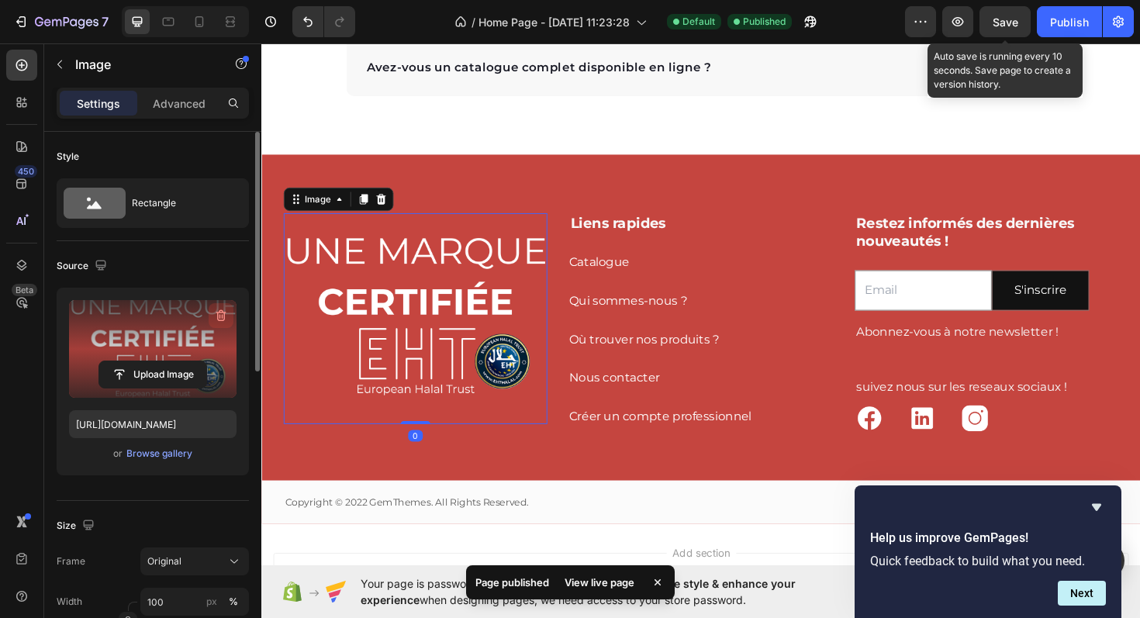
click at [220, 310] on icon "button" at bounding box center [221, 316] width 10 height 12
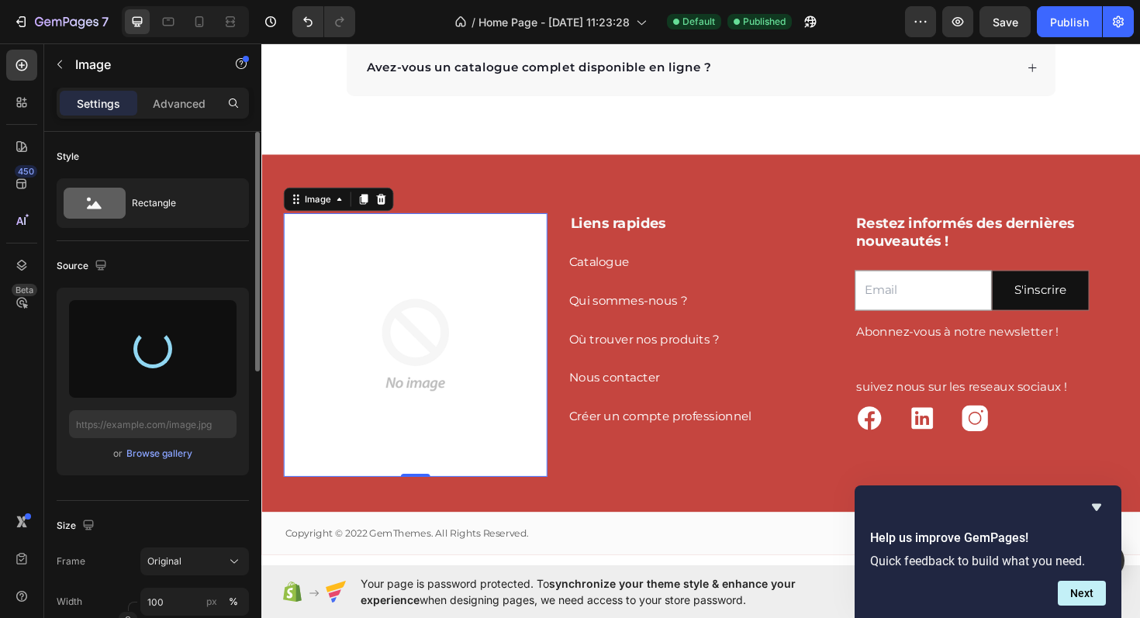
type input "[URL][DOMAIN_NAME]"
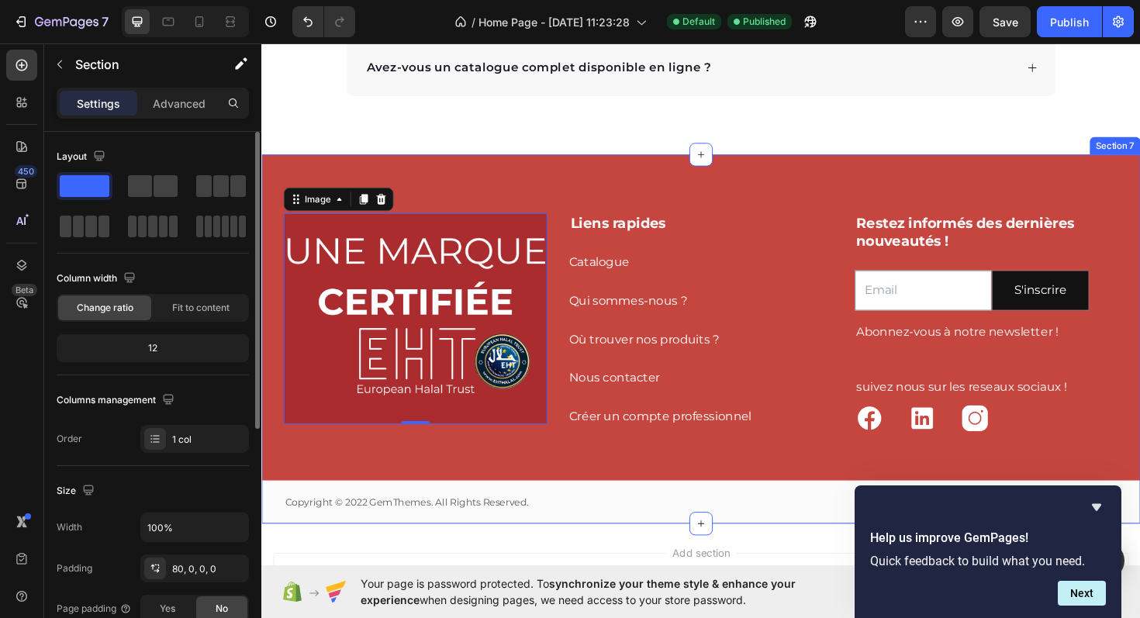
click at [281, 170] on div "Image 0 Liens rapides Heading Catalogue Button Qui sommes-nous ? Button Où trou…" at bounding box center [726, 356] width 931 height 390
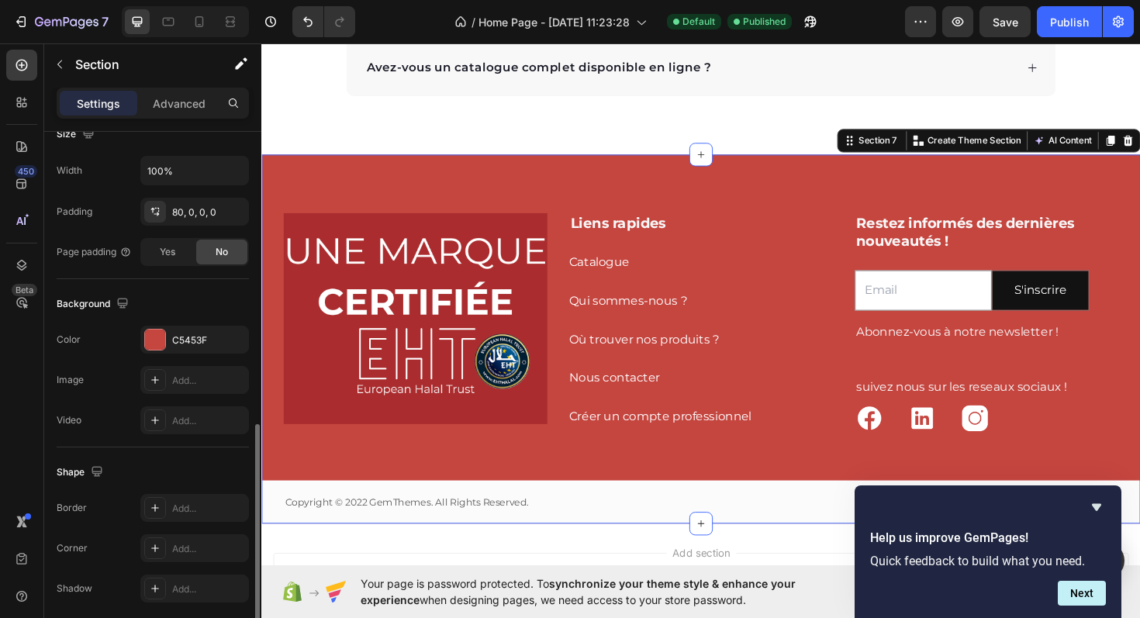
scroll to position [416, 0]
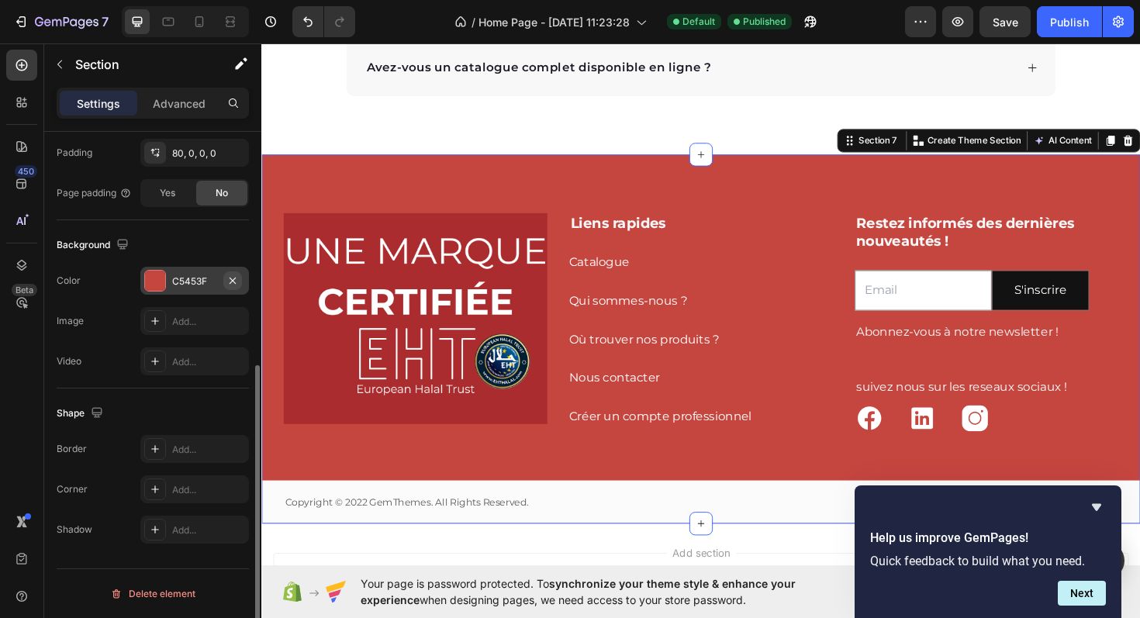
click at [233, 281] on icon "button" at bounding box center [233, 280] width 6 height 6
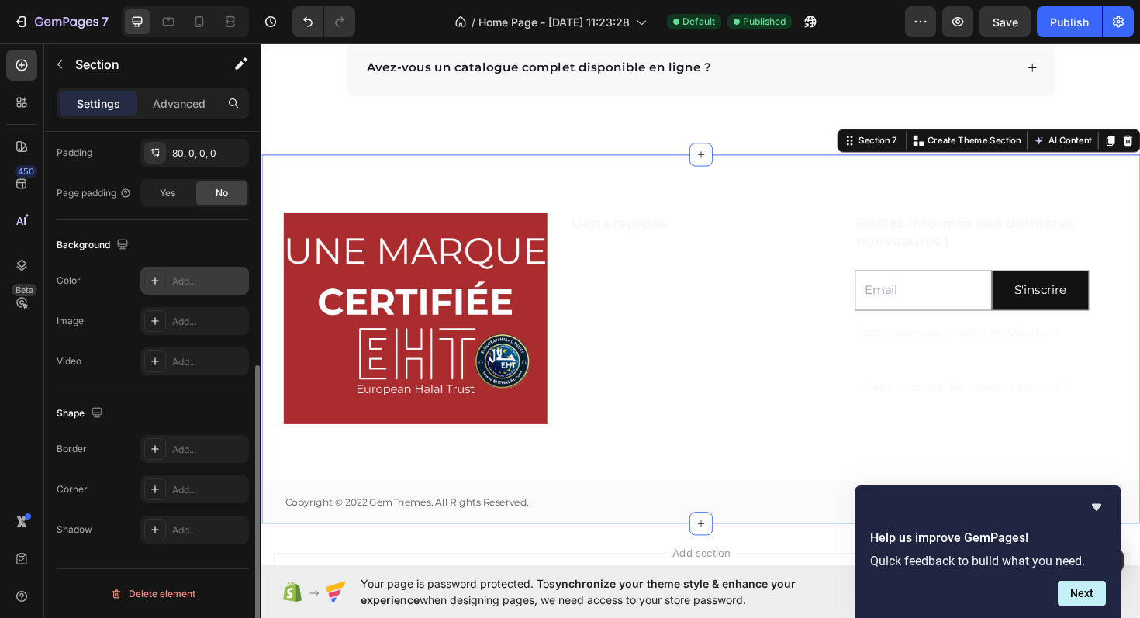
click at [203, 283] on div "Add..." at bounding box center [208, 282] width 73 height 14
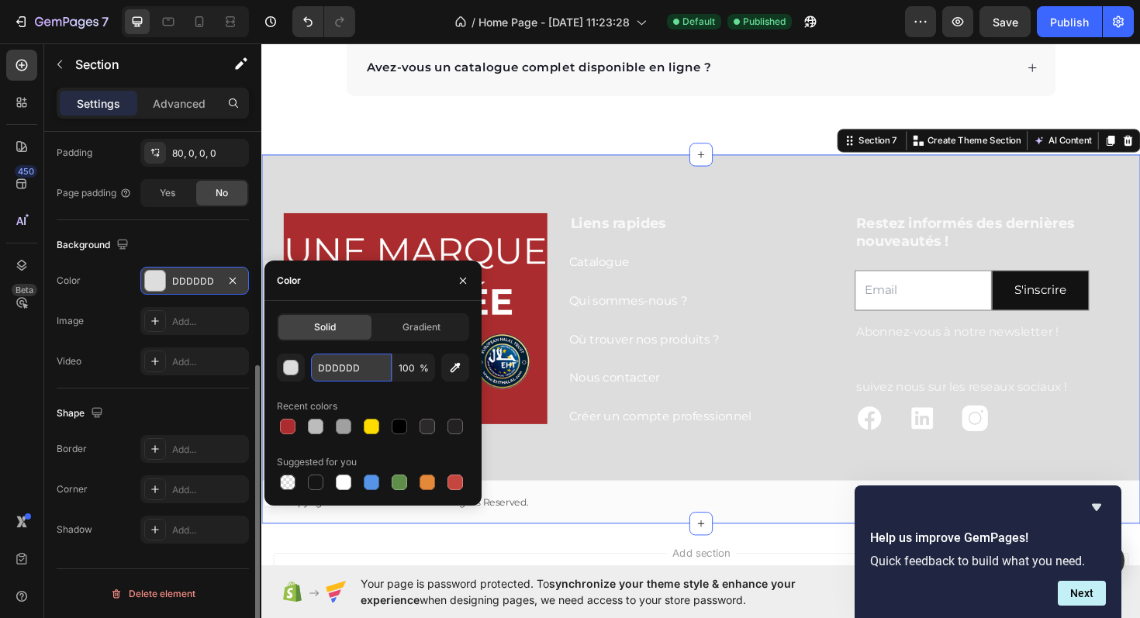
click at [346, 366] on input "DDDDDD" at bounding box center [351, 368] width 81 height 28
paste input "#aa2c2e"
type input "#aa2c2e"
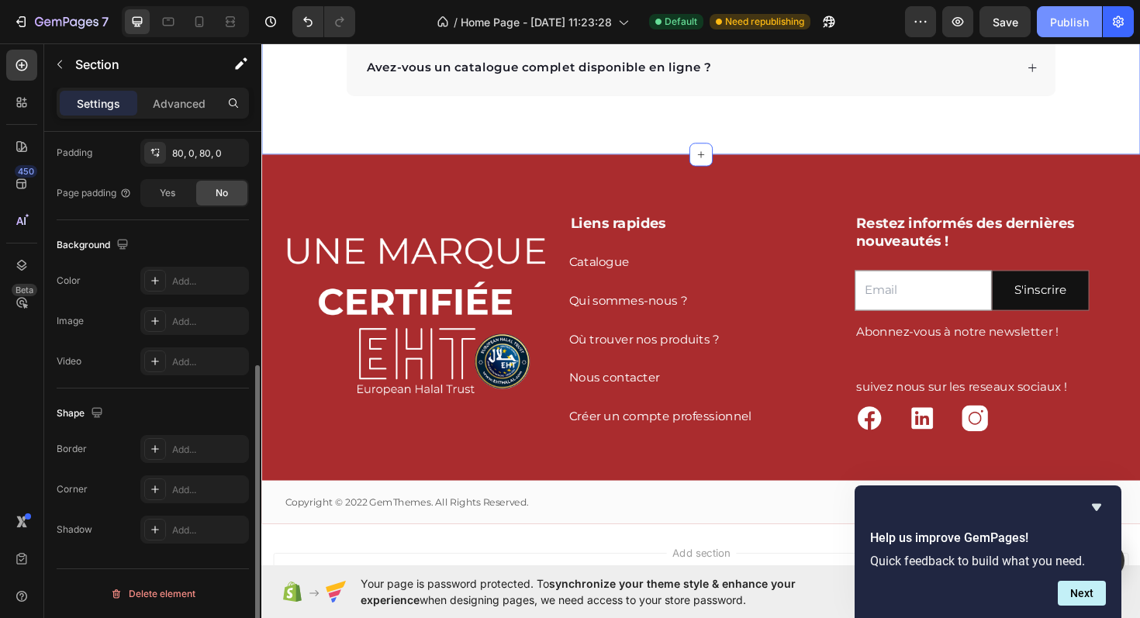
click at [1070, 22] on div "Publish" at bounding box center [1069, 22] width 39 height 16
click at [1078, 305] on div "S'inscrire" at bounding box center [1085, 305] width 55 height 22
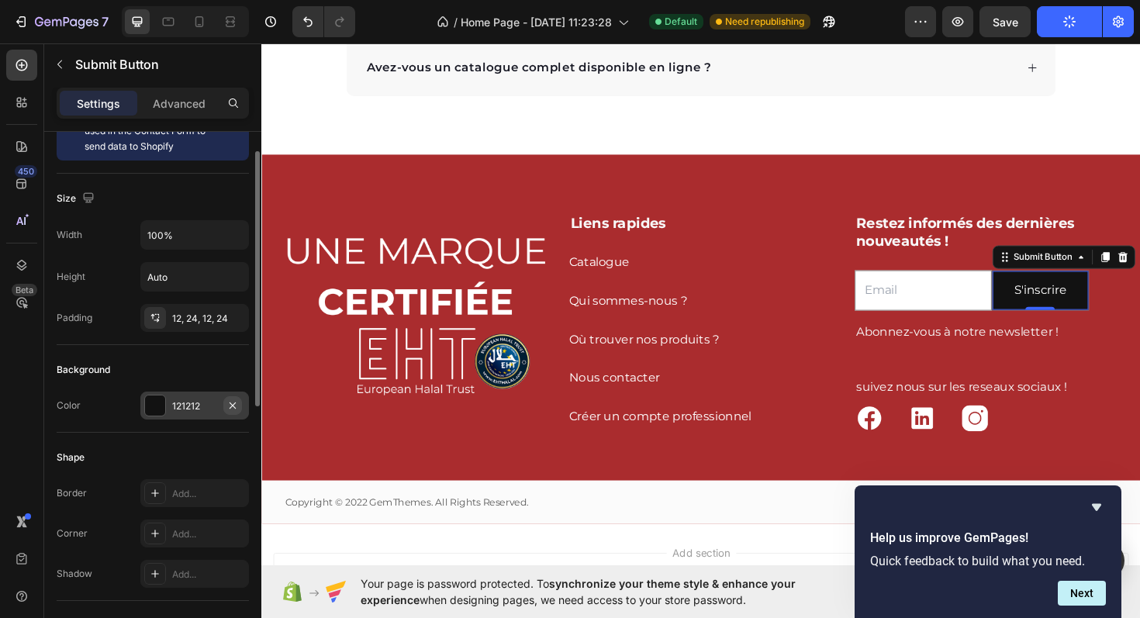
scroll to position [42, 0]
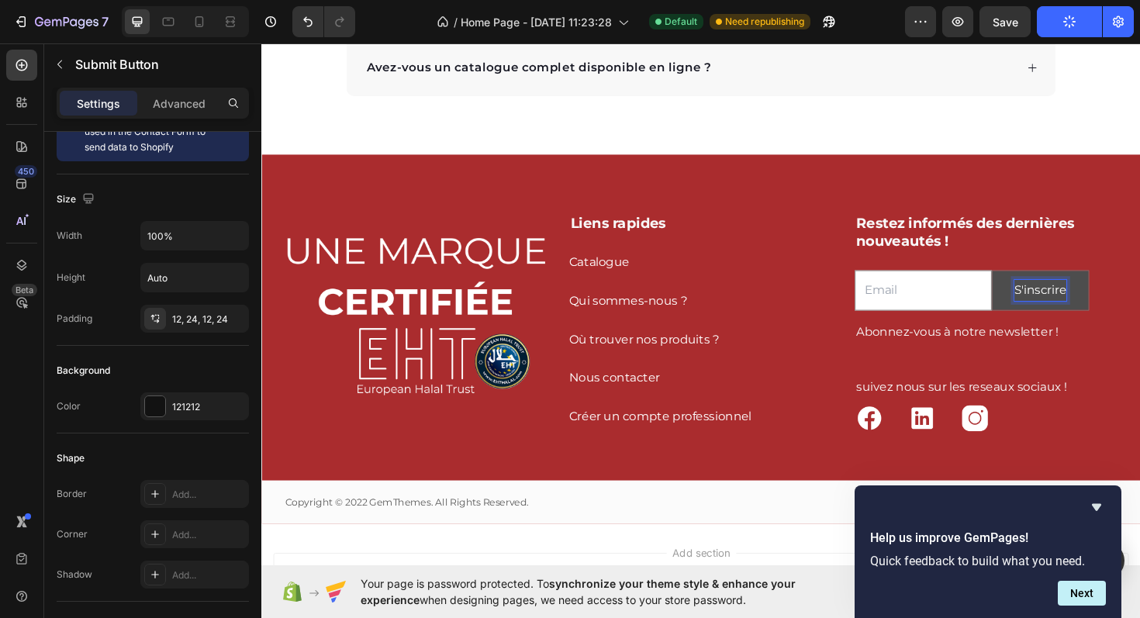
click at [1083, 300] on div "S'inscrire" at bounding box center [1085, 305] width 55 height 22
click at [1083, 300] on p "S'inscrire" at bounding box center [1085, 305] width 55 height 22
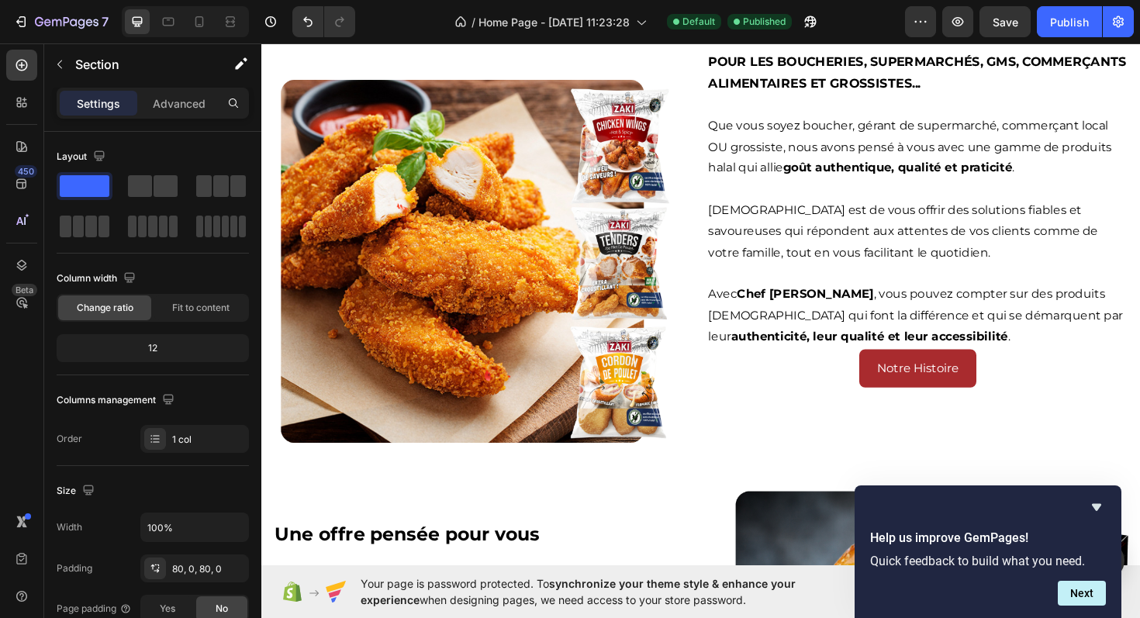
scroll to position [0, 0]
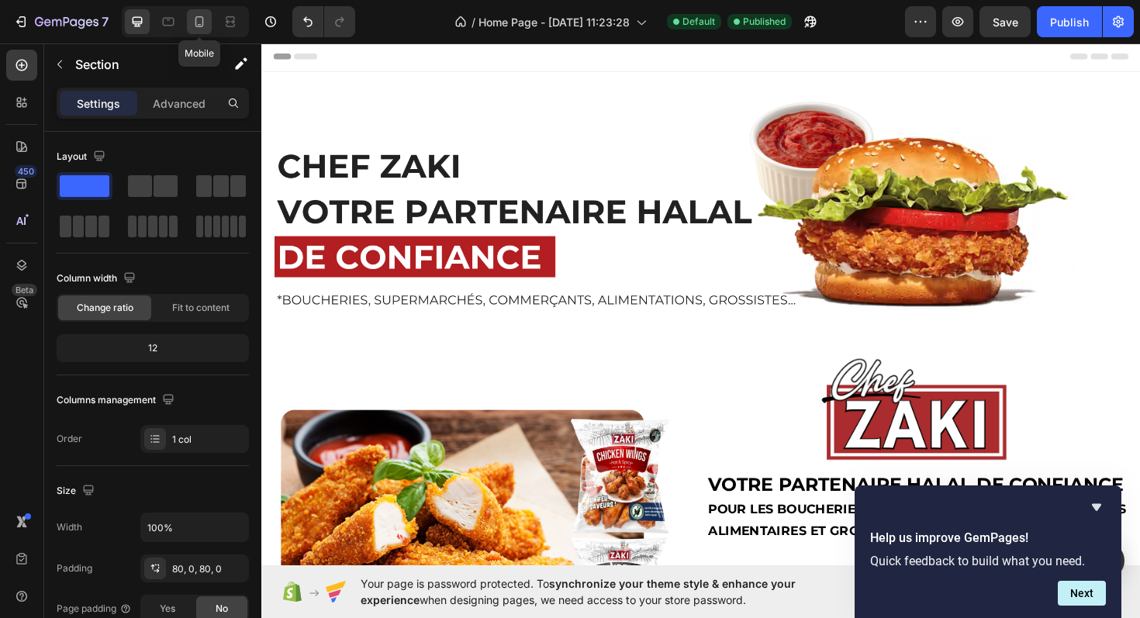
click at [205, 18] on icon at bounding box center [200, 22] width 16 height 16
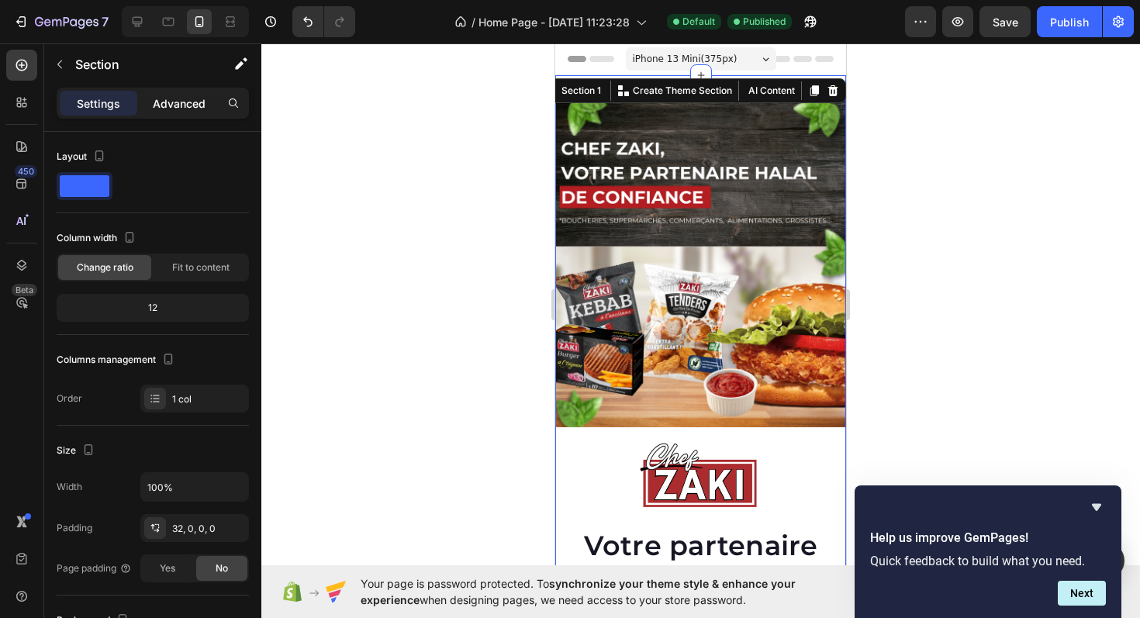
click at [168, 102] on p "Advanced" at bounding box center [179, 103] width 53 height 16
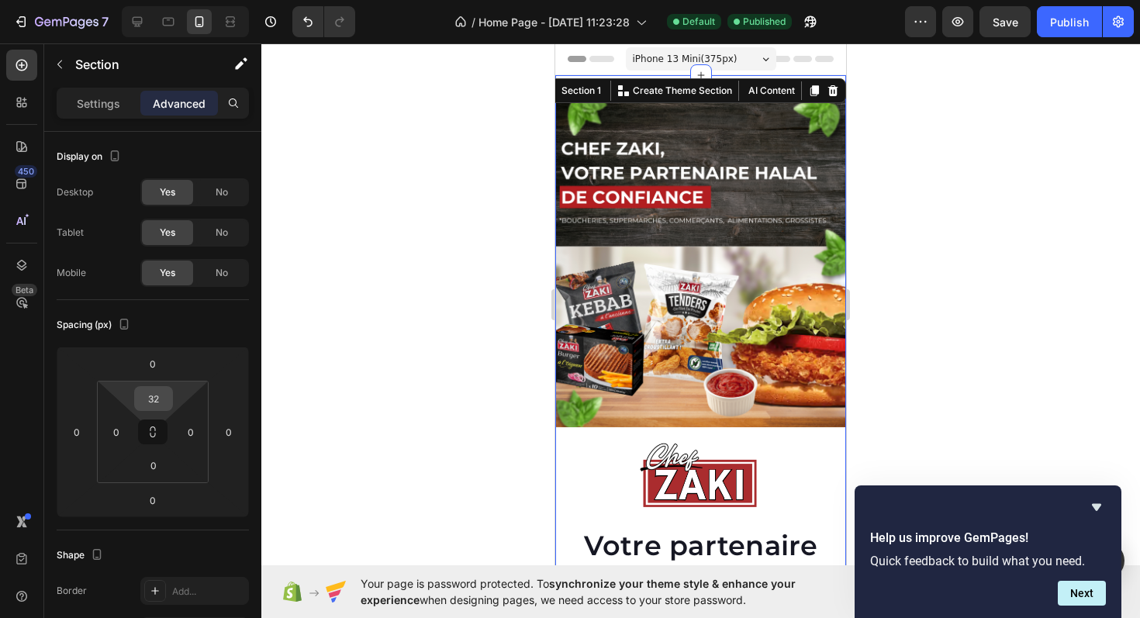
click at [152, 399] on input "32" at bounding box center [153, 398] width 31 height 23
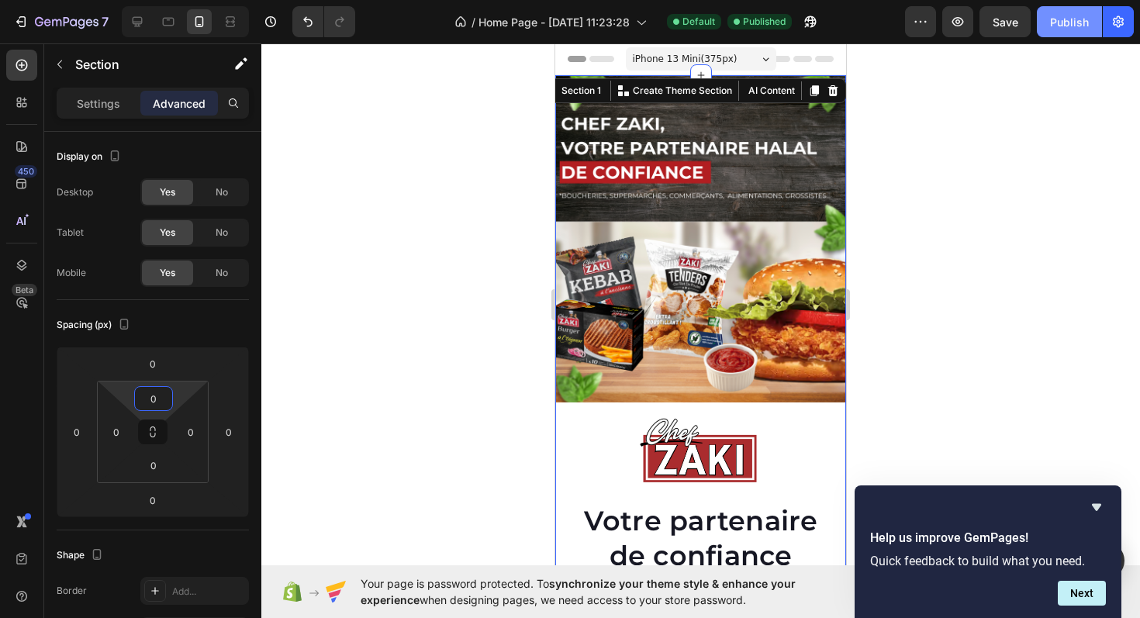
type input "0"
click at [1079, 19] on div "Publish" at bounding box center [1069, 22] width 39 height 16
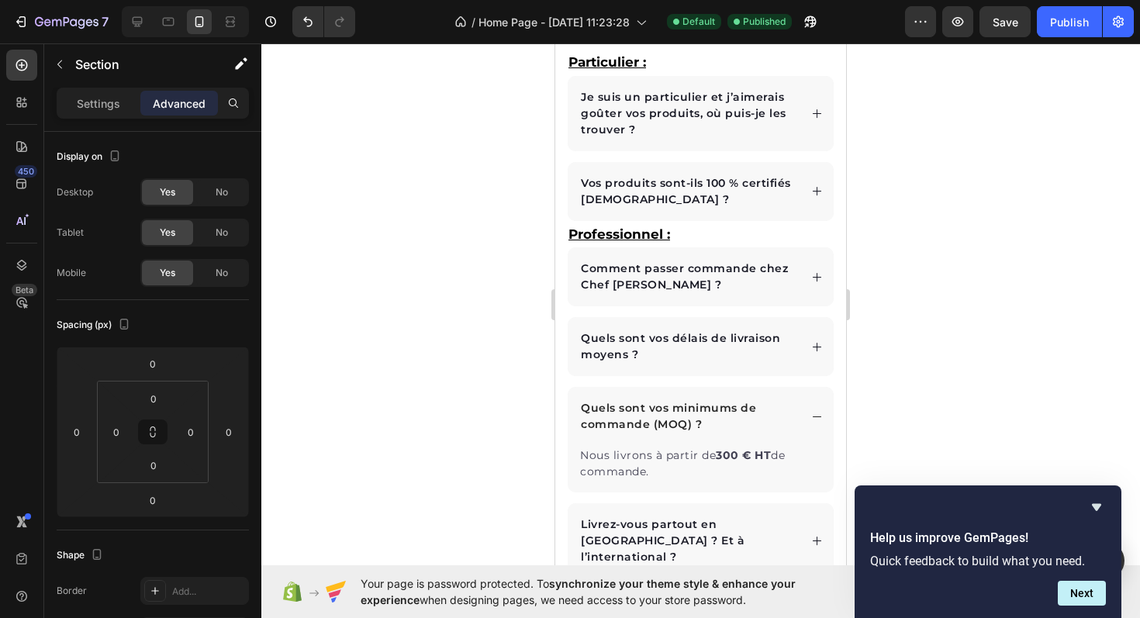
scroll to position [3135, 0]
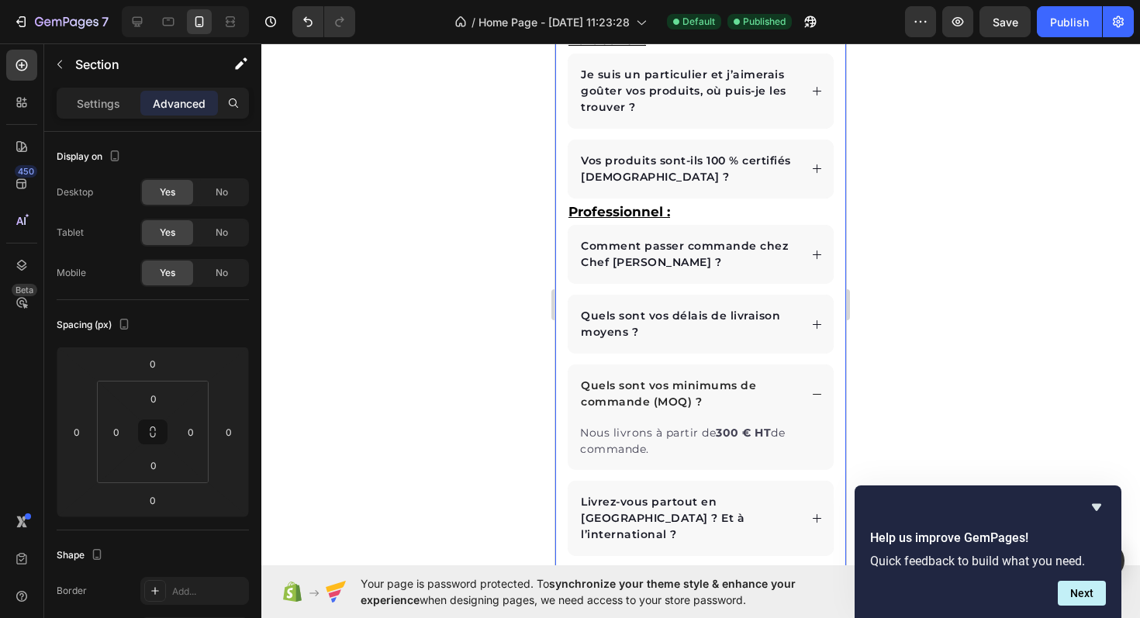
click at [562, 352] on div "Questions fréquentes Heading Particulier : Text Block Je suis un particulier et…" at bounding box center [700, 316] width 291 height 792
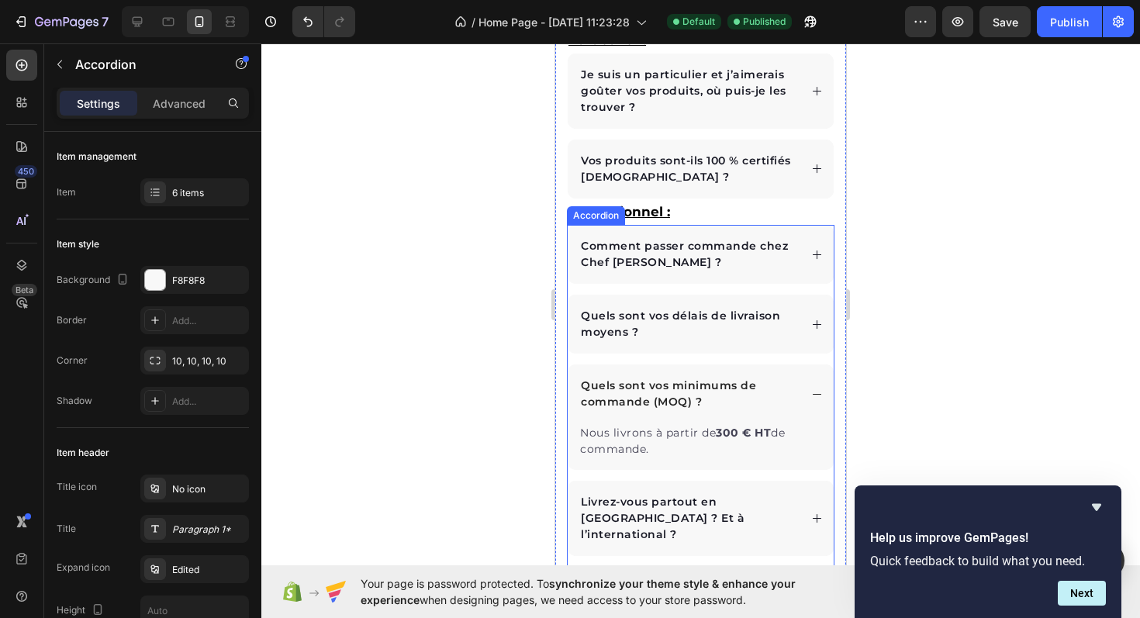
click at [784, 230] on div "Comment passer commande chez Chef [PERSON_NAME] ?" at bounding box center [701, 254] width 266 height 59
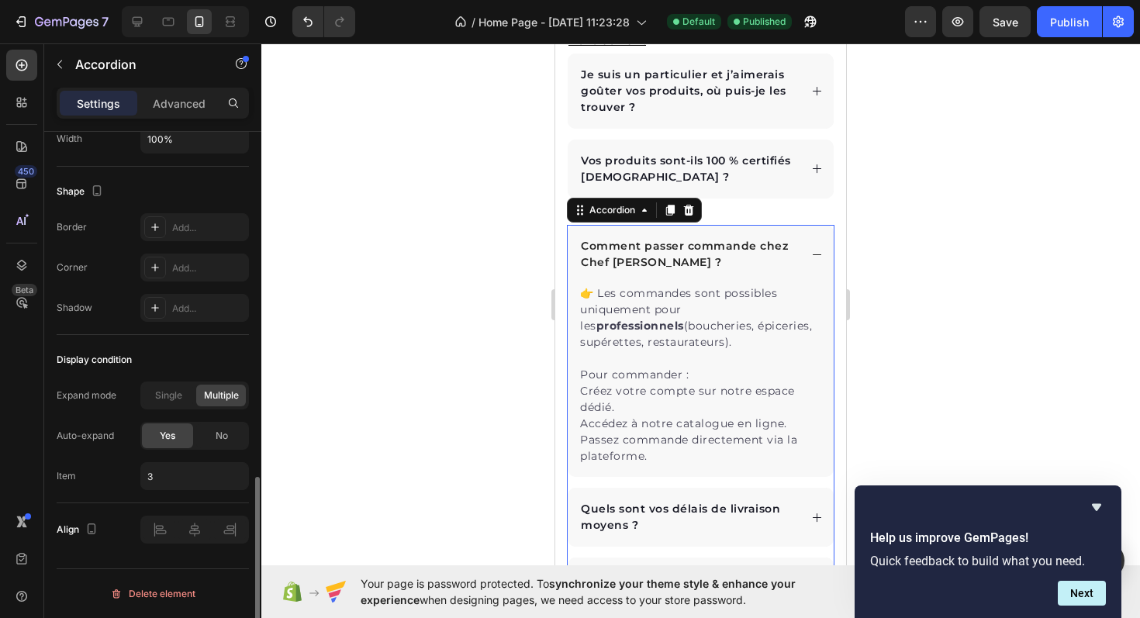
scroll to position [944, 0]
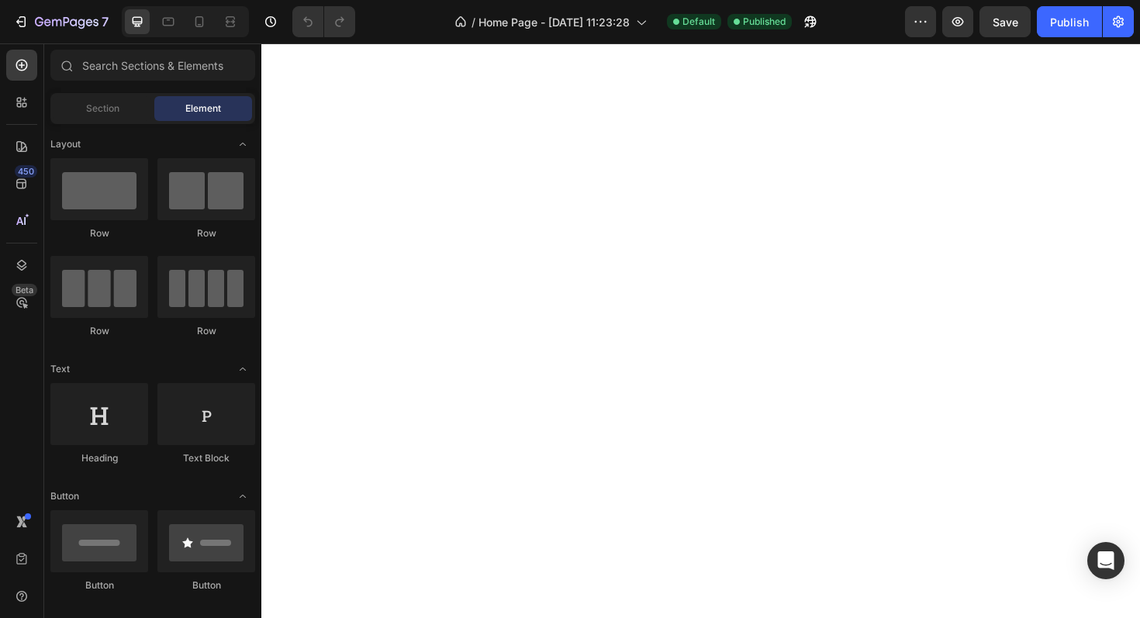
scroll to position [2852, 0]
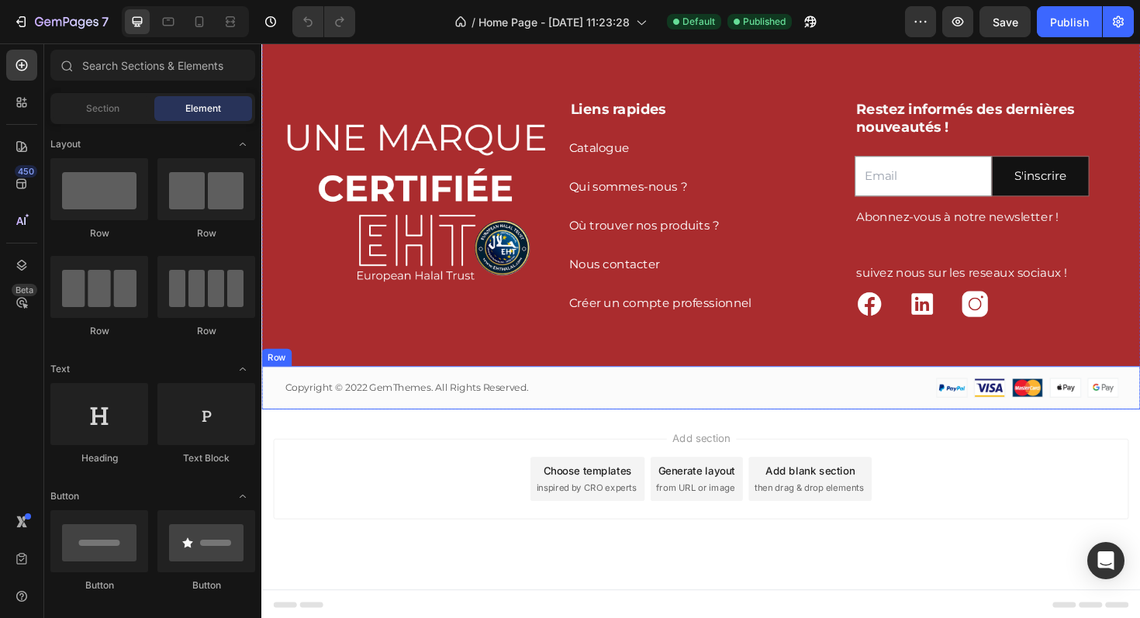
click at [668, 393] on div "Copyright © 2022 GemThemes. All Rights Reserved. Text block Image Row" at bounding box center [726, 408] width 931 height 46
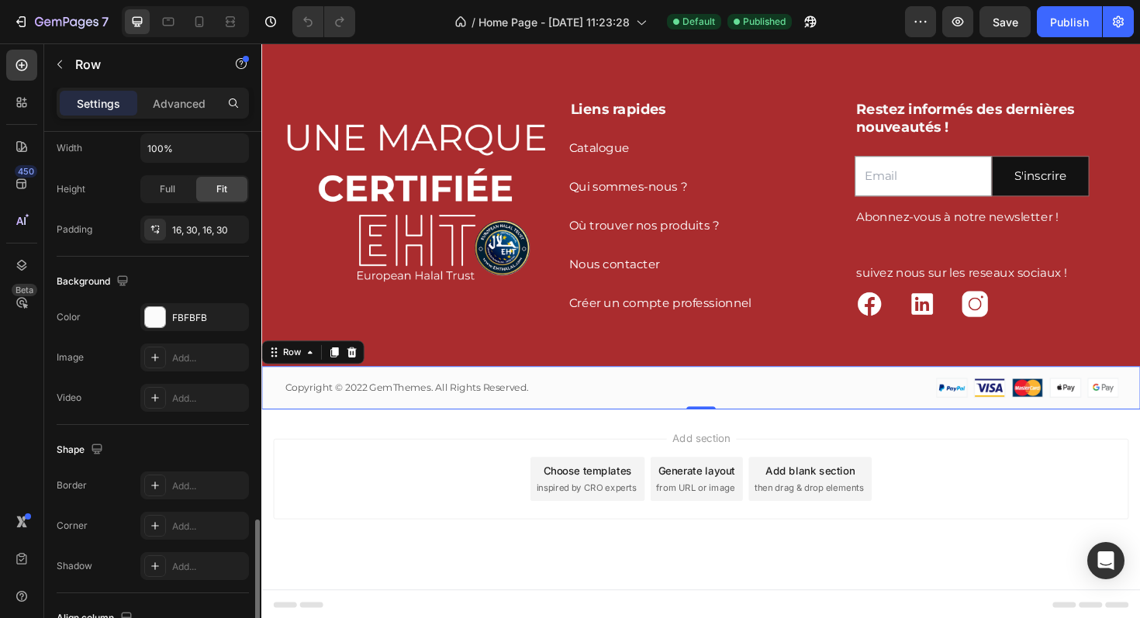
scroll to position [592, 0]
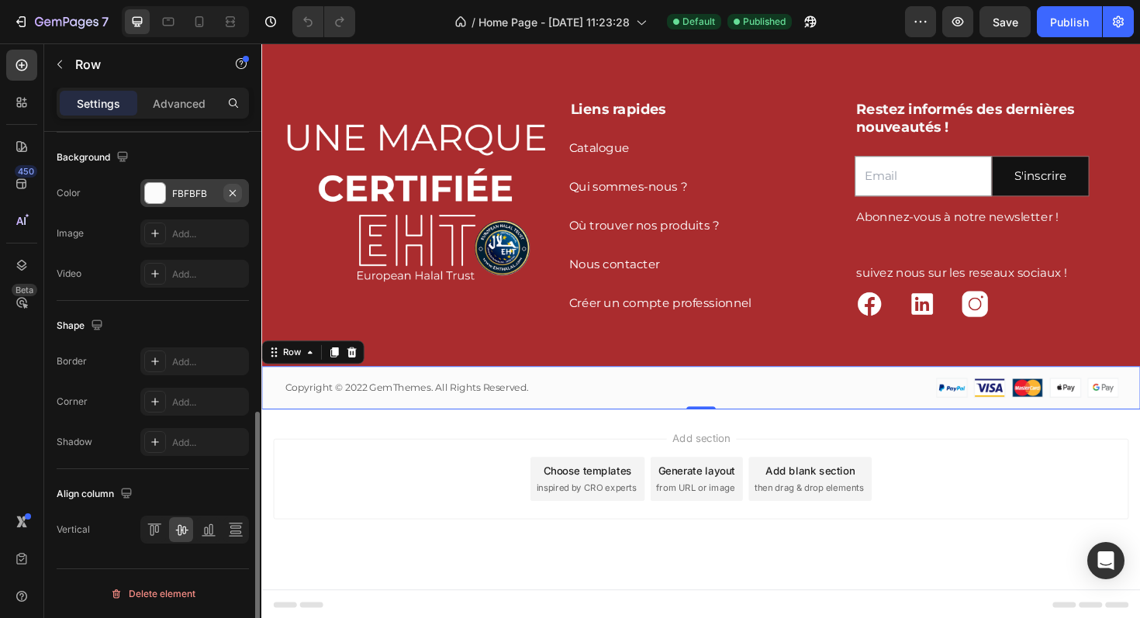
click at [233, 192] on icon "button" at bounding box center [233, 192] width 6 height 6
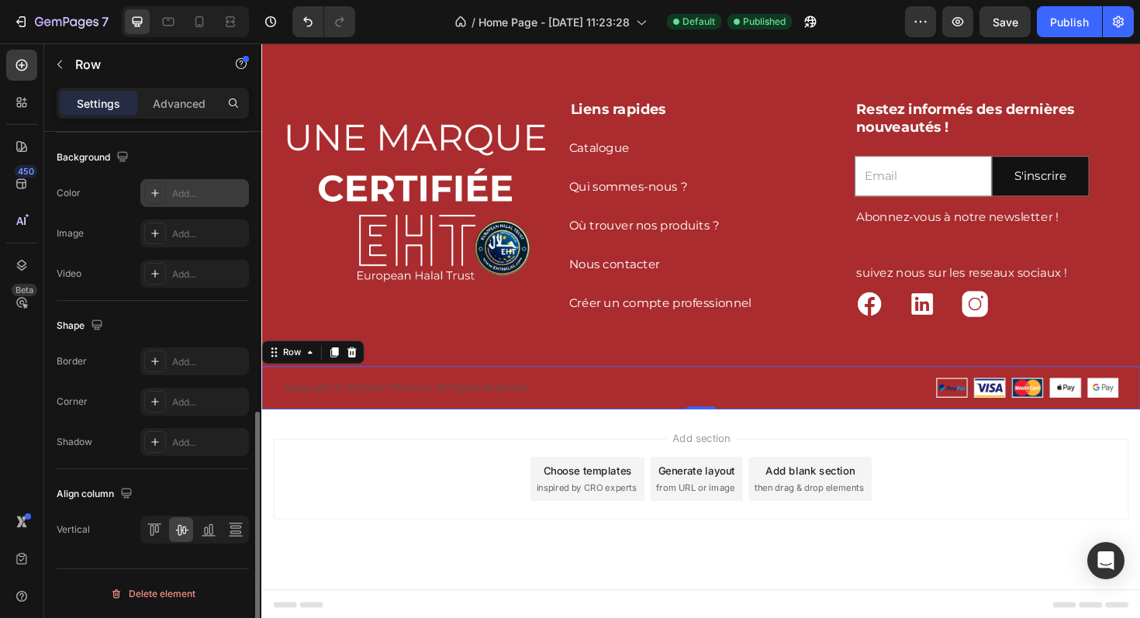
click at [199, 197] on div "Add..." at bounding box center [208, 194] width 73 height 14
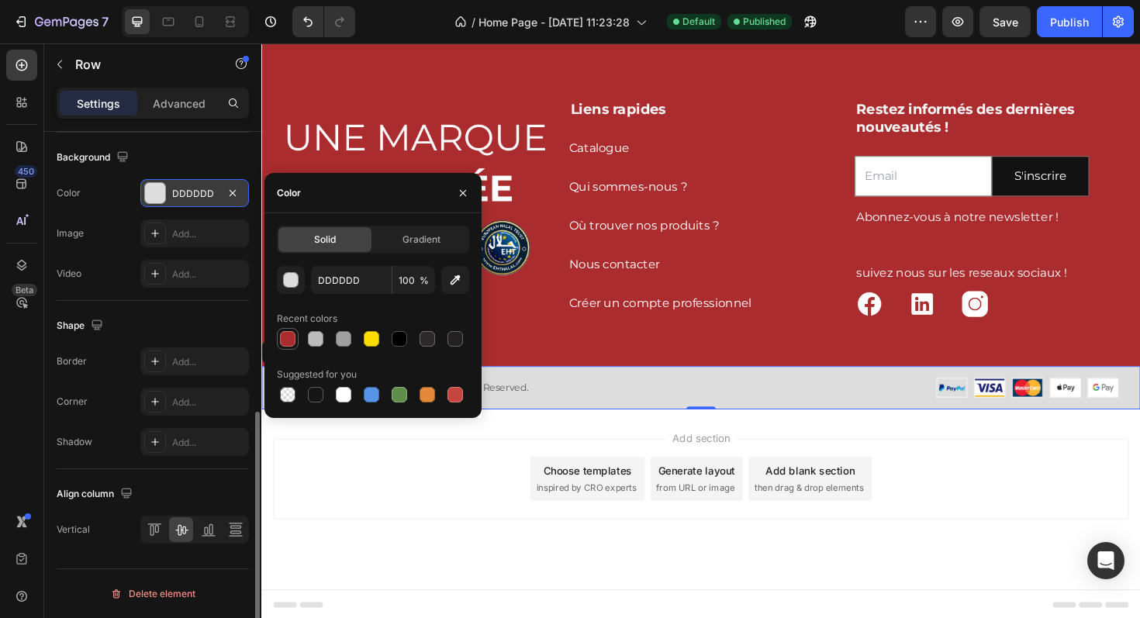
click at [294, 344] on div at bounding box center [288, 339] width 16 height 16
type input "AA2C2E"
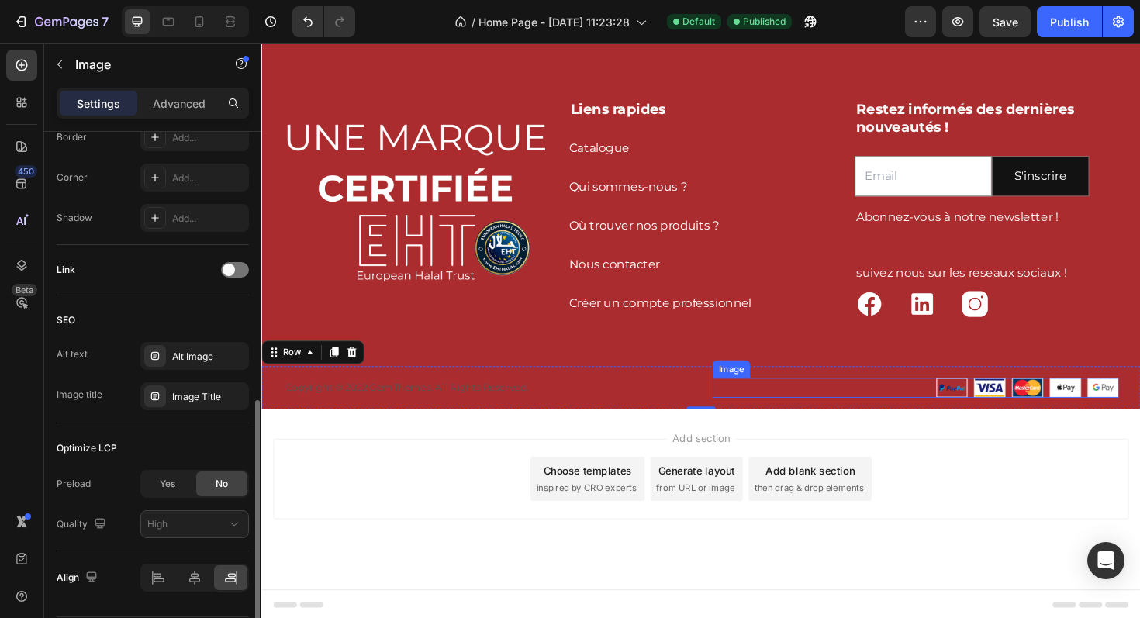
click at [987, 409] on img at bounding box center [1072, 408] width 194 height 21
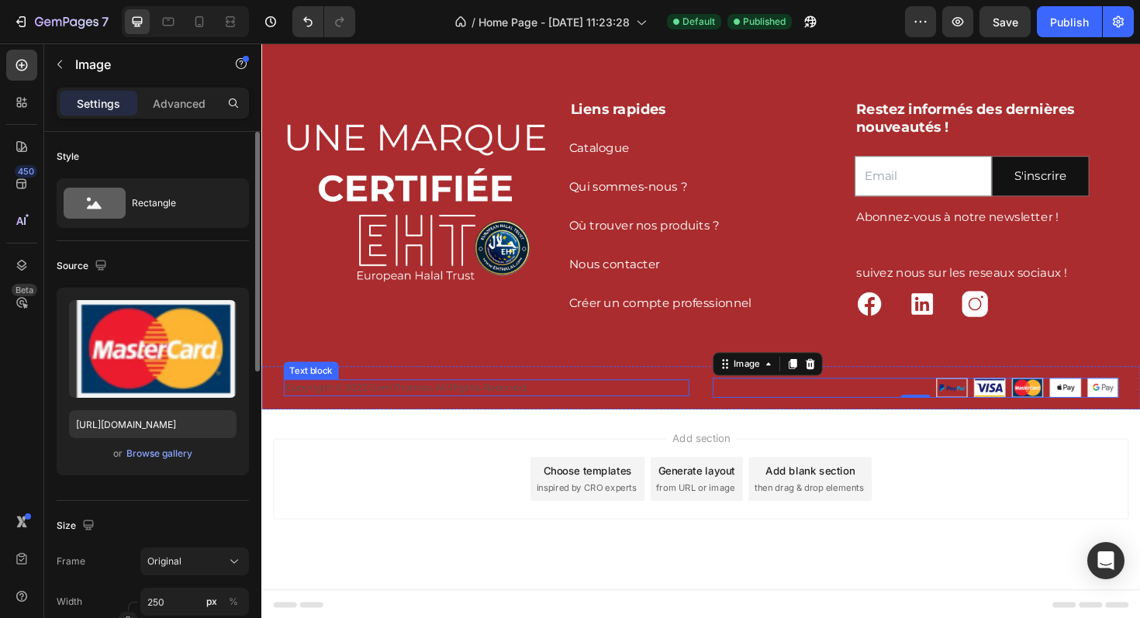
click at [517, 410] on p "Copyright © 2022 GemThemes. All Rights Reserved." at bounding box center [499, 409] width 426 height 16
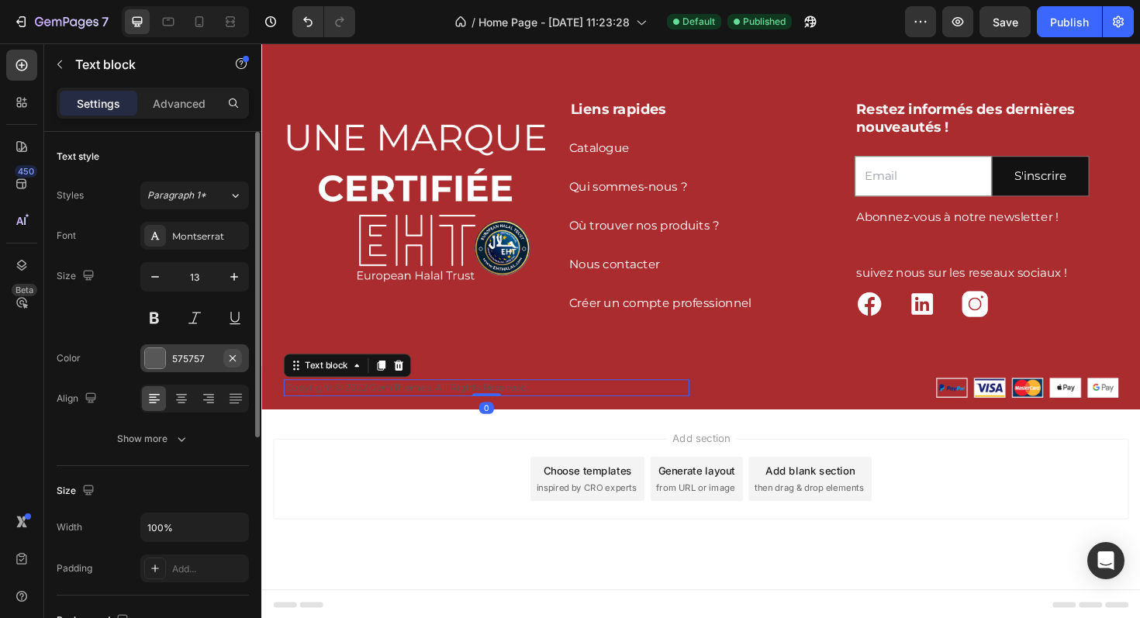
click at [235, 358] on icon "button" at bounding box center [232, 358] width 12 height 12
click at [210, 359] on div "Add..." at bounding box center [208, 359] width 73 height 14
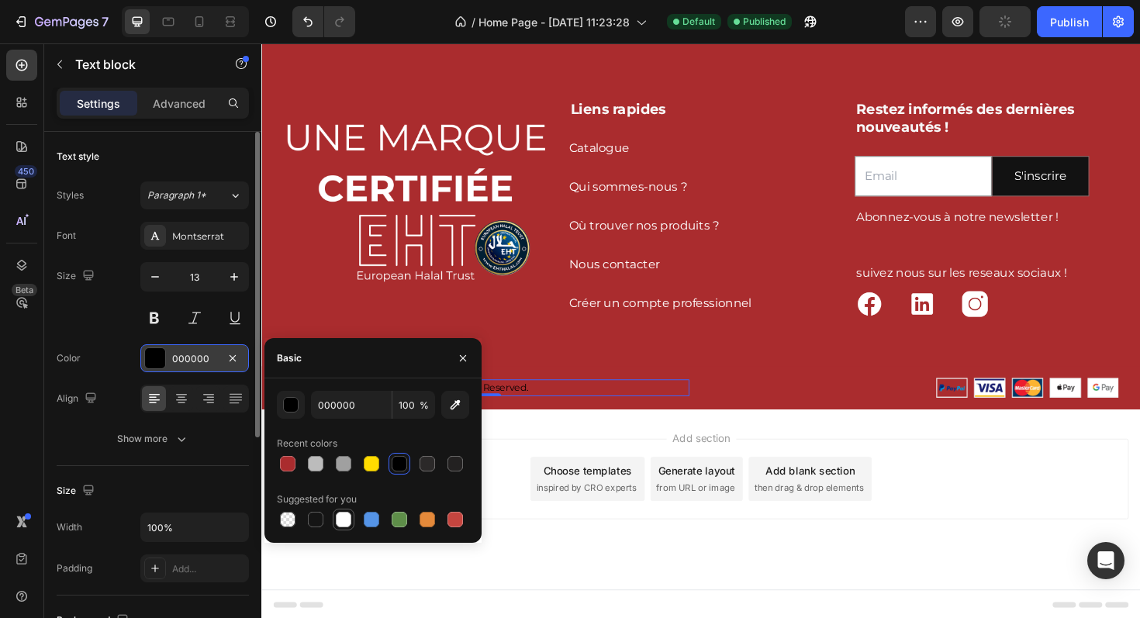
click at [349, 523] on div at bounding box center [344, 520] width 16 height 16
type input "FFFFFF"
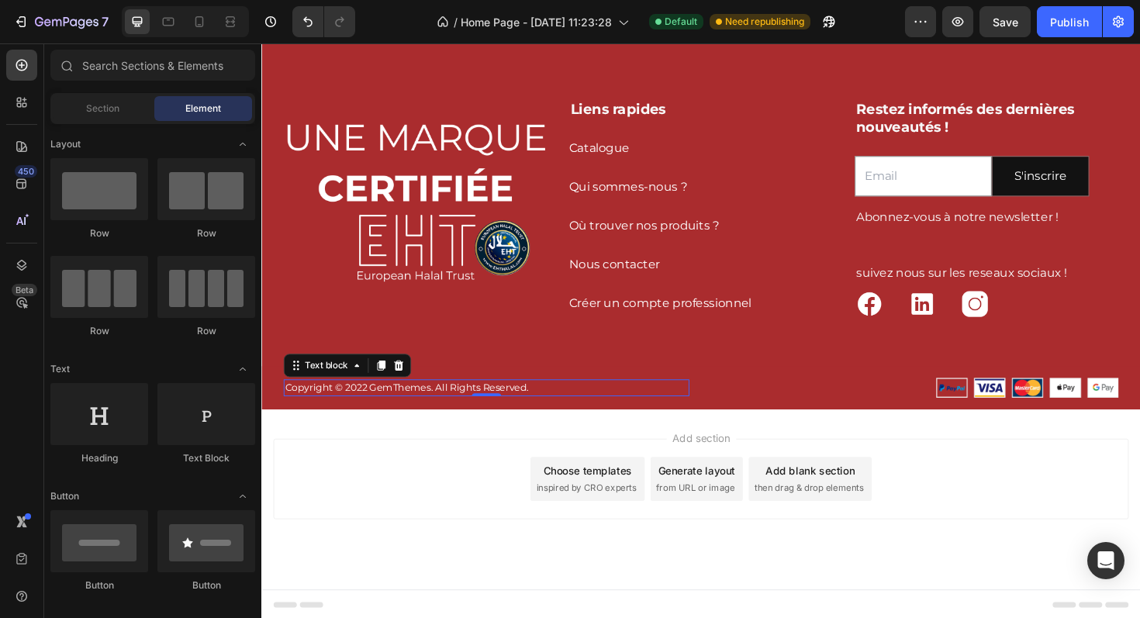
click at [562, 447] on div "Add section Choose templates inspired by CRO experts Generate layout from URL o…" at bounding box center [726, 526] width 931 height 191
click at [413, 409] on p "Copyright © 2022 GemThemes. All Rights Reserved." at bounding box center [499, 409] width 426 height 16
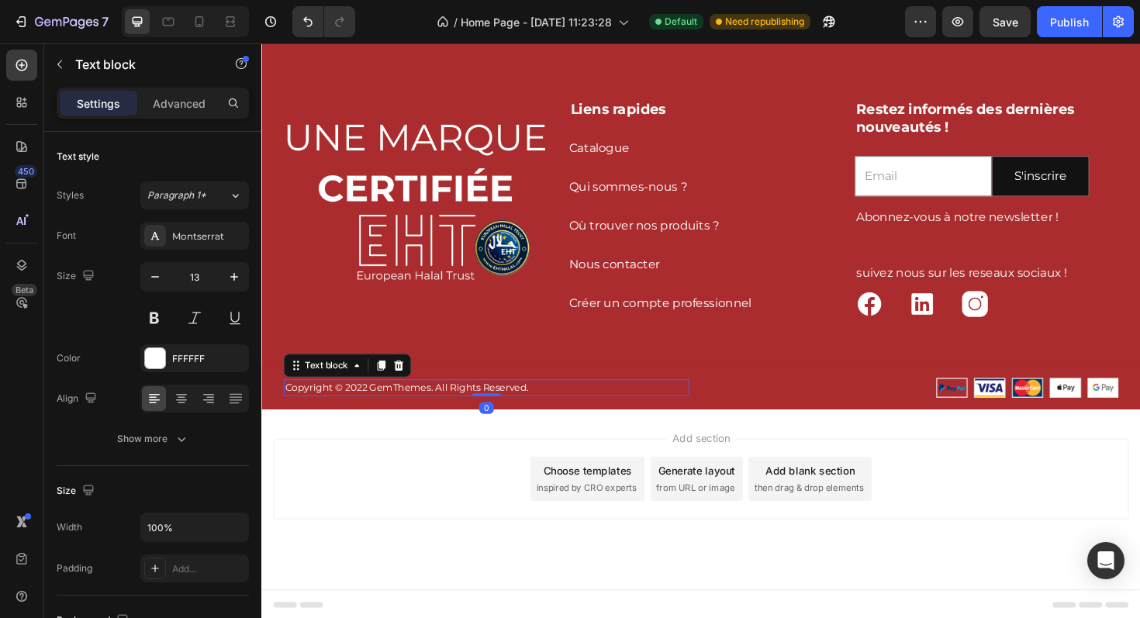
click at [413, 409] on p "Copyright © 2022 GemThemes. All Rights Reserved." at bounding box center [499, 409] width 426 height 16
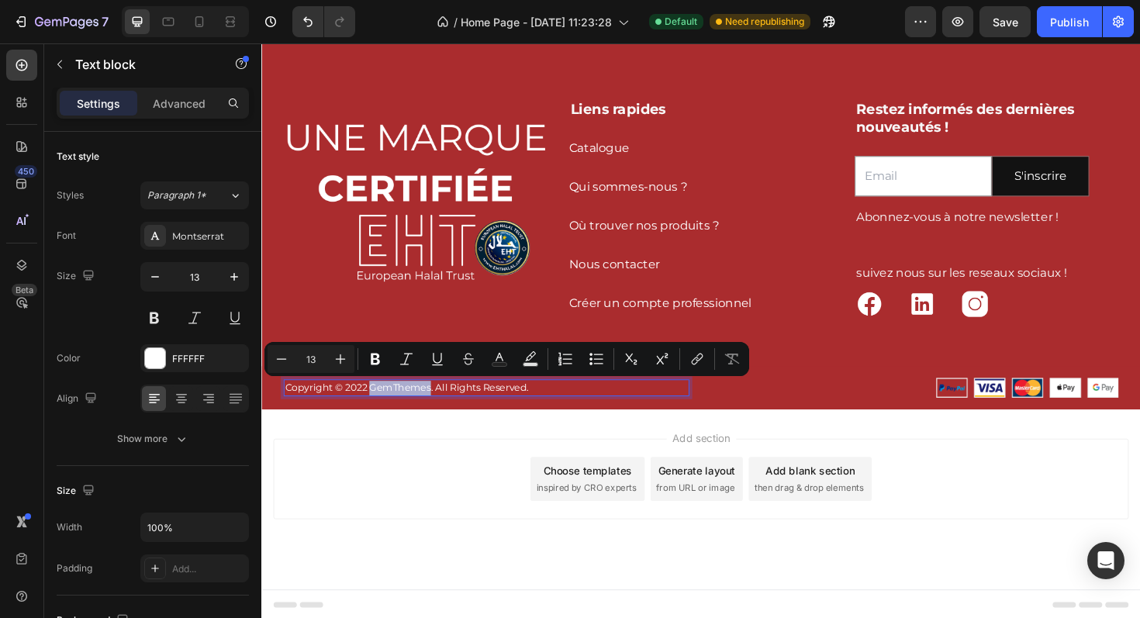
drag, startPoint x: 377, startPoint y: 409, endPoint x: 440, endPoint y: 407, distance: 63.6
click at [440, 407] on p "Copyright © 2022 GemThemes. All Rights Reserved." at bounding box center [499, 409] width 426 height 16
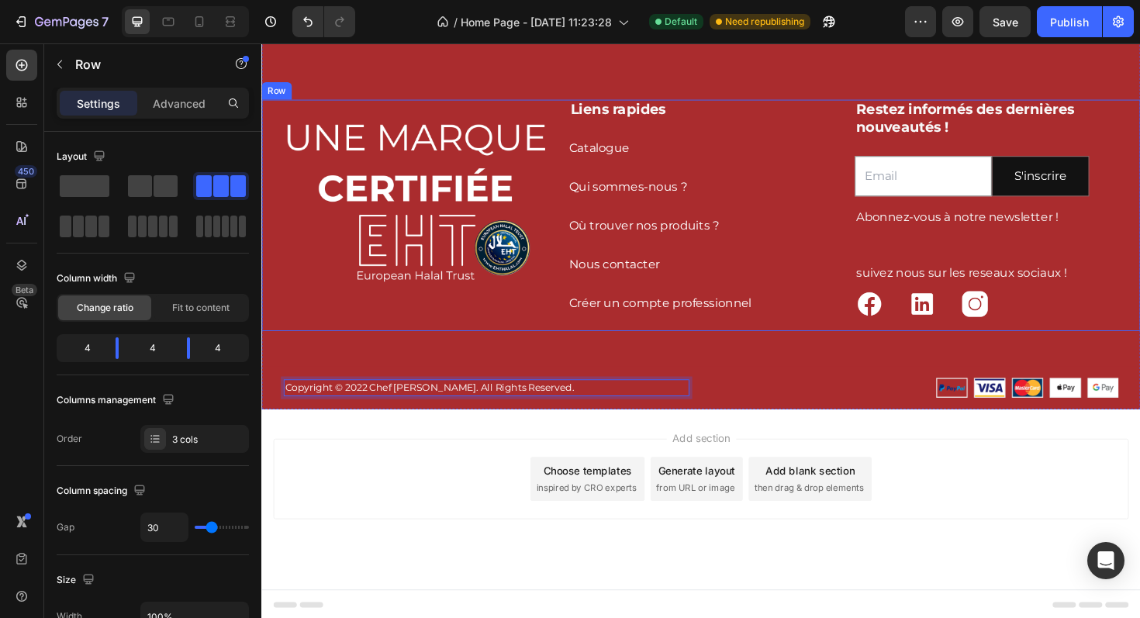
click at [510, 347] on div "Image" at bounding box center [424, 226] width 279 height 246
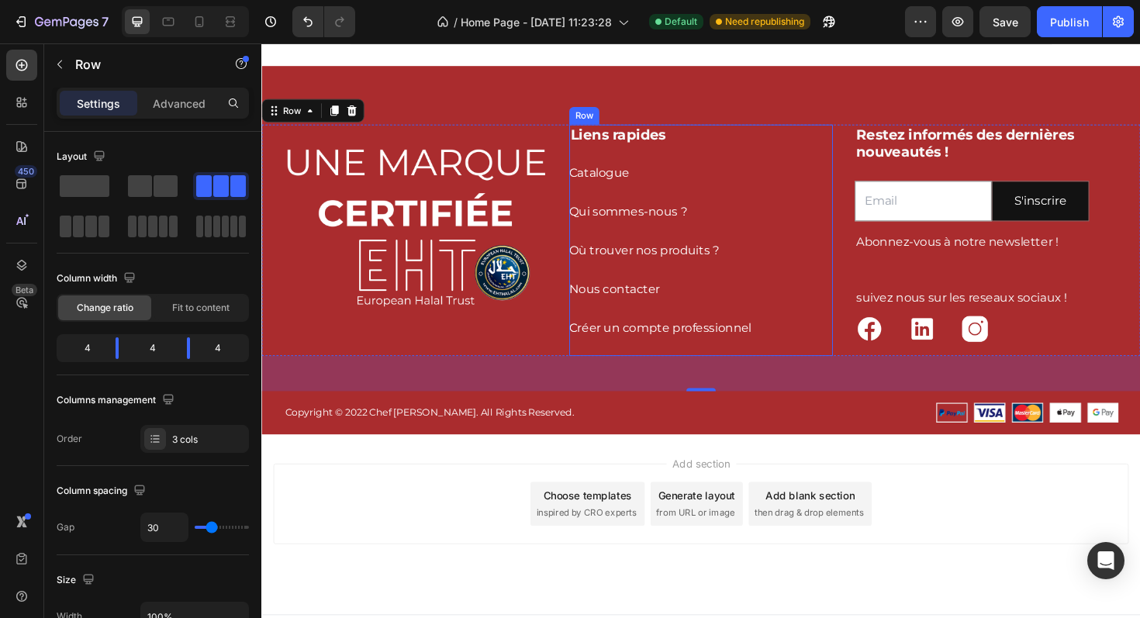
scroll to position [2825, 0]
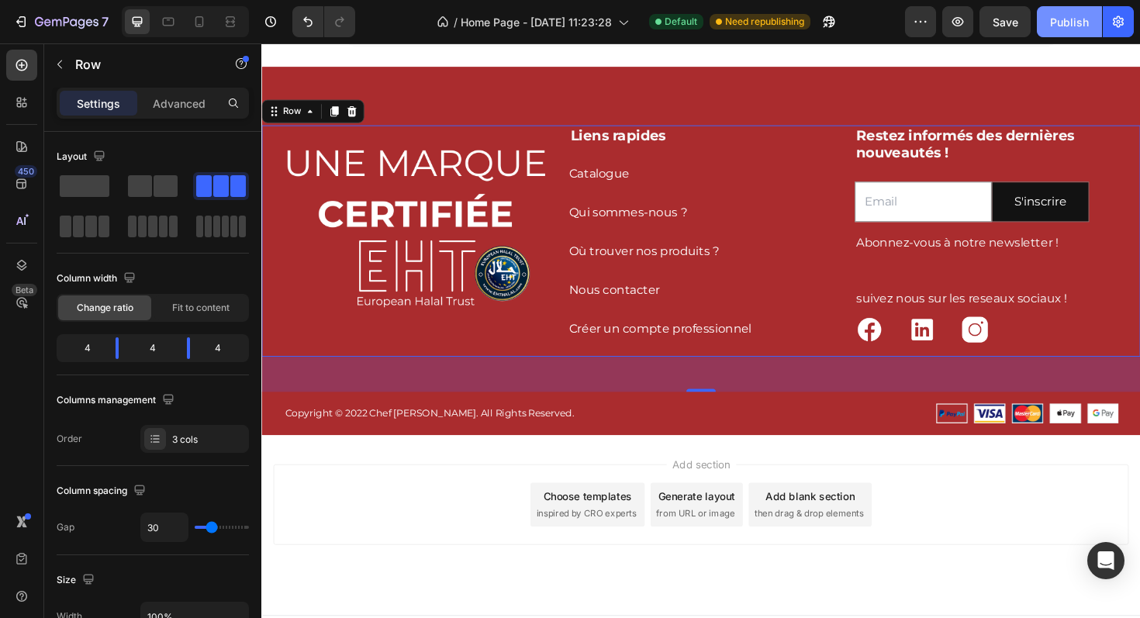
click at [1071, 28] on div "Publish" at bounding box center [1069, 22] width 39 height 16
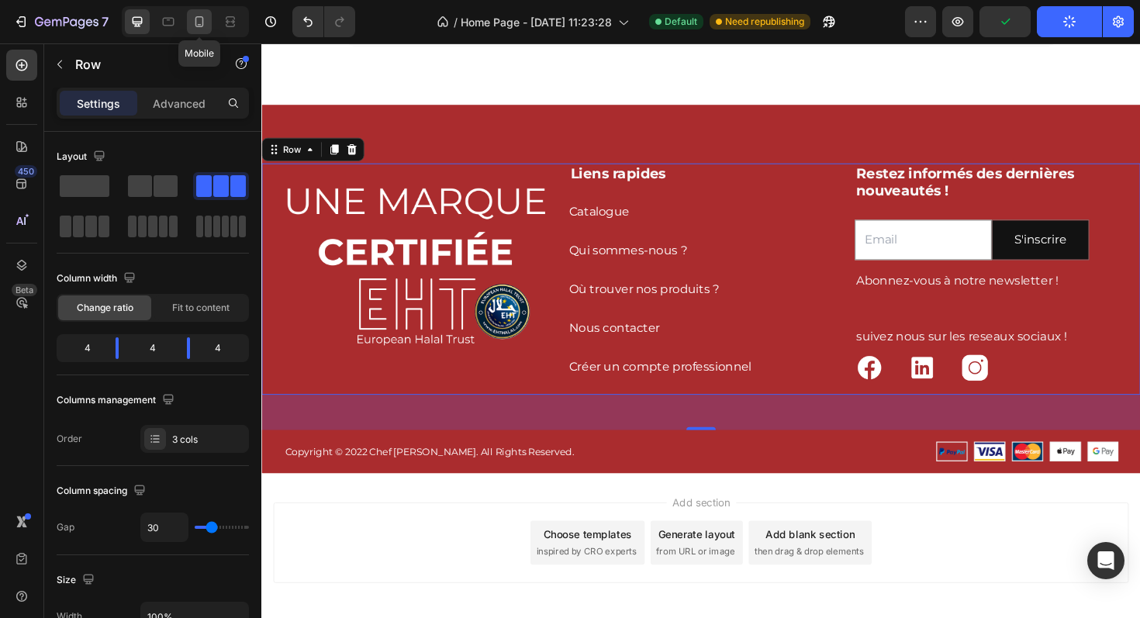
click at [202, 24] on icon at bounding box center [199, 21] width 9 height 11
type input "0"
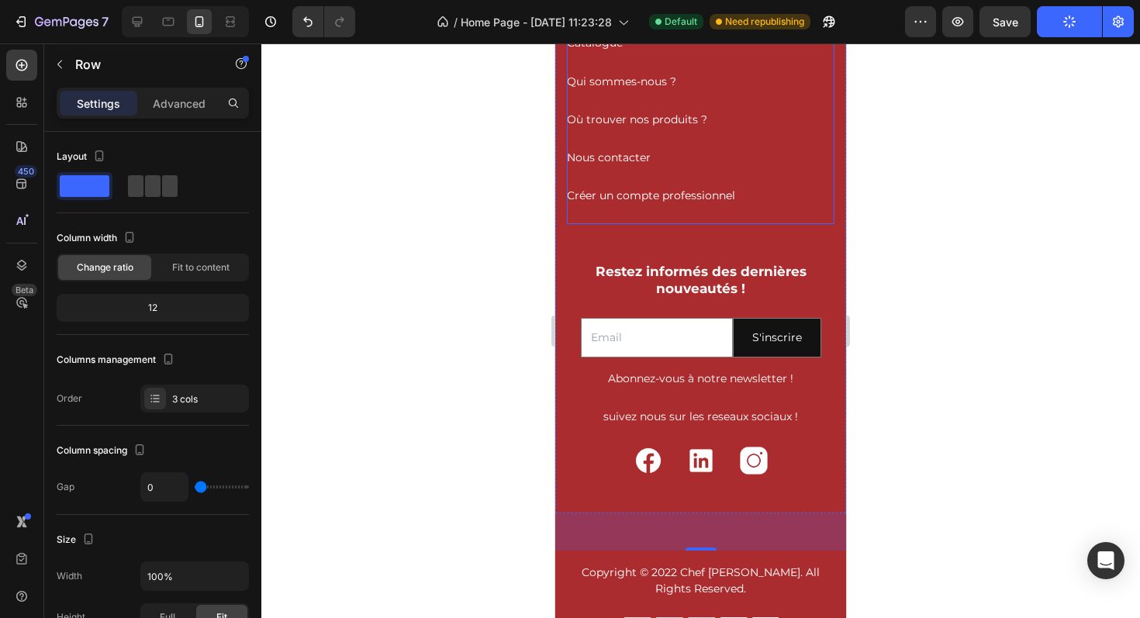
scroll to position [3079, 0]
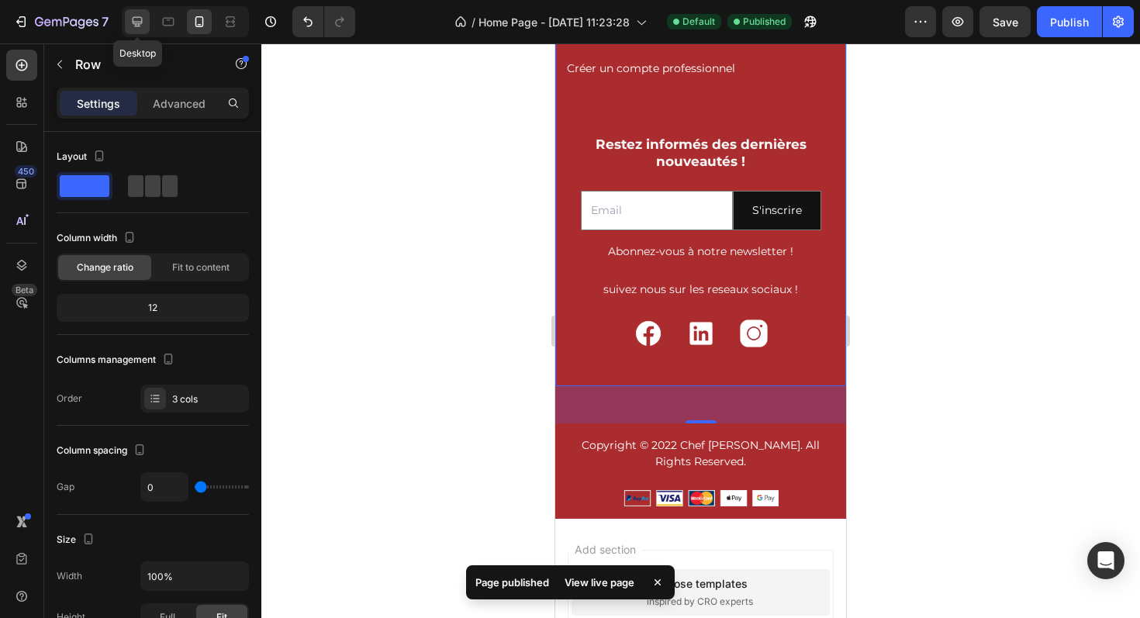
click at [140, 19] on icon at bounding box center [137, 22] width 16 height 16
type input "30"
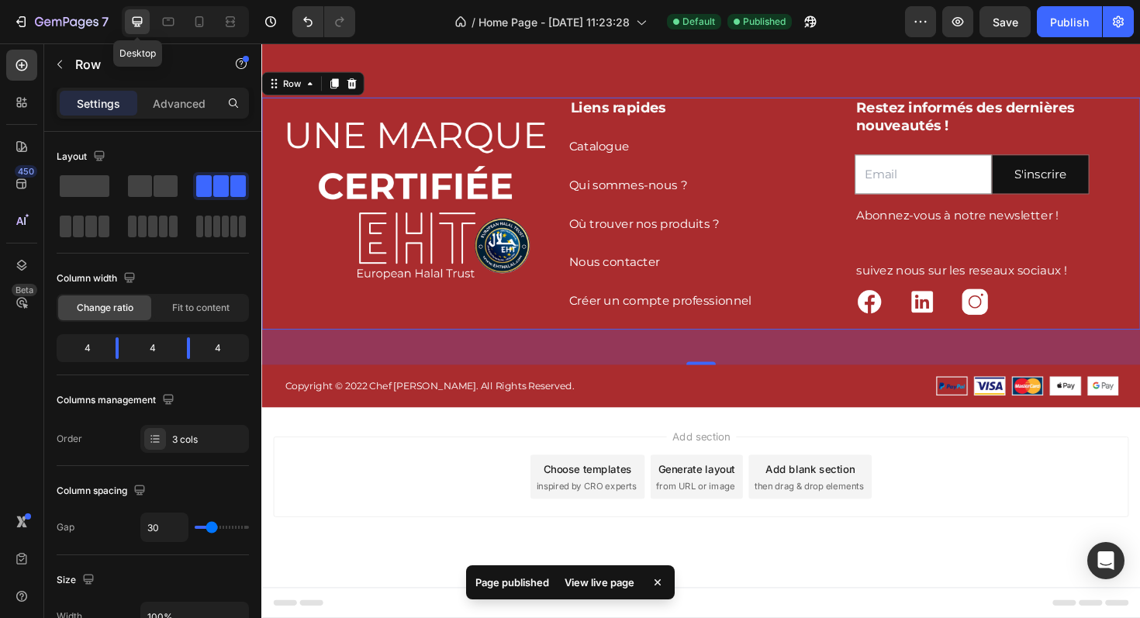
scroll to position [3028, 0]
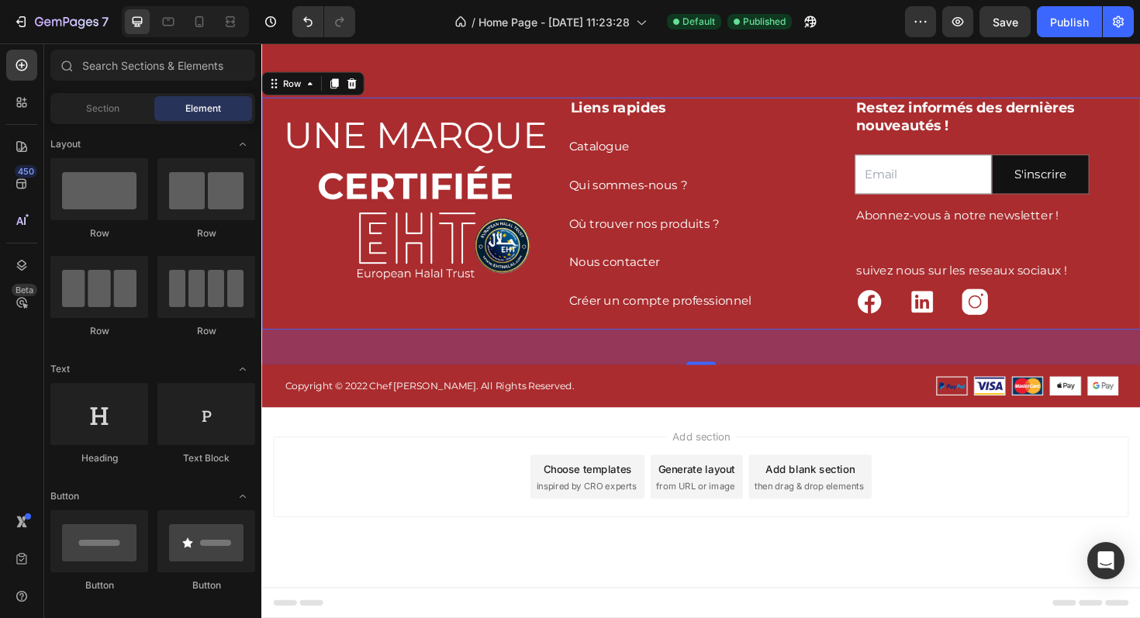
click at [368, 495] on div "Add section Choose templates inspired by CRO experts Generate layout from URL o…" at bounding box center [727, 502] width 906 height 85
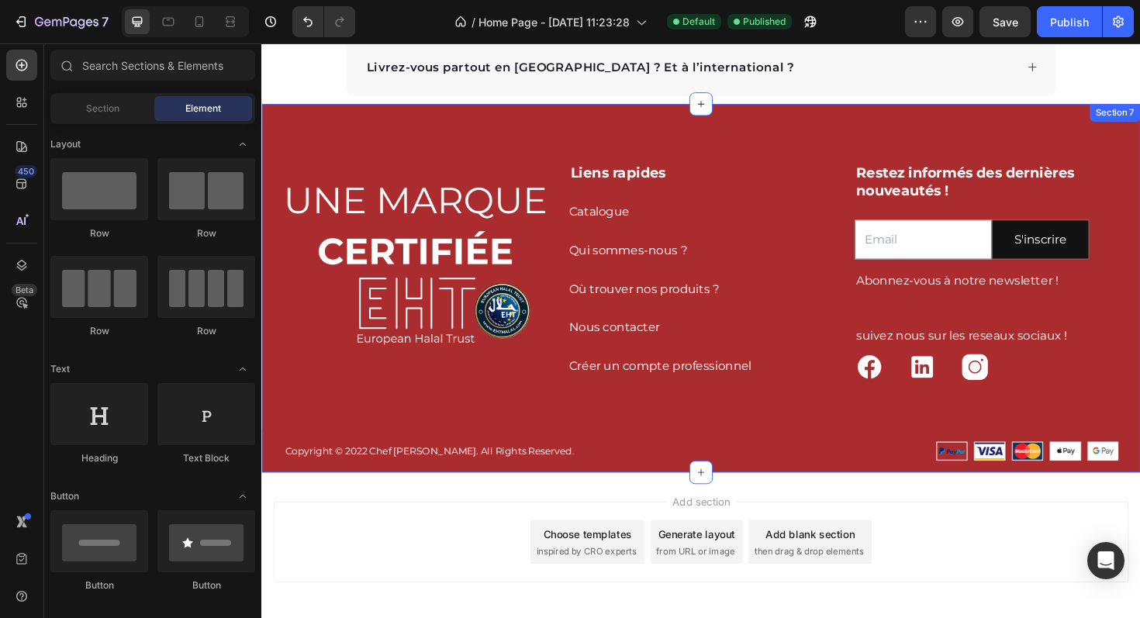
scroll to position [2813, 0]
